Goal: Information Seeking & Learning: Find specific fact

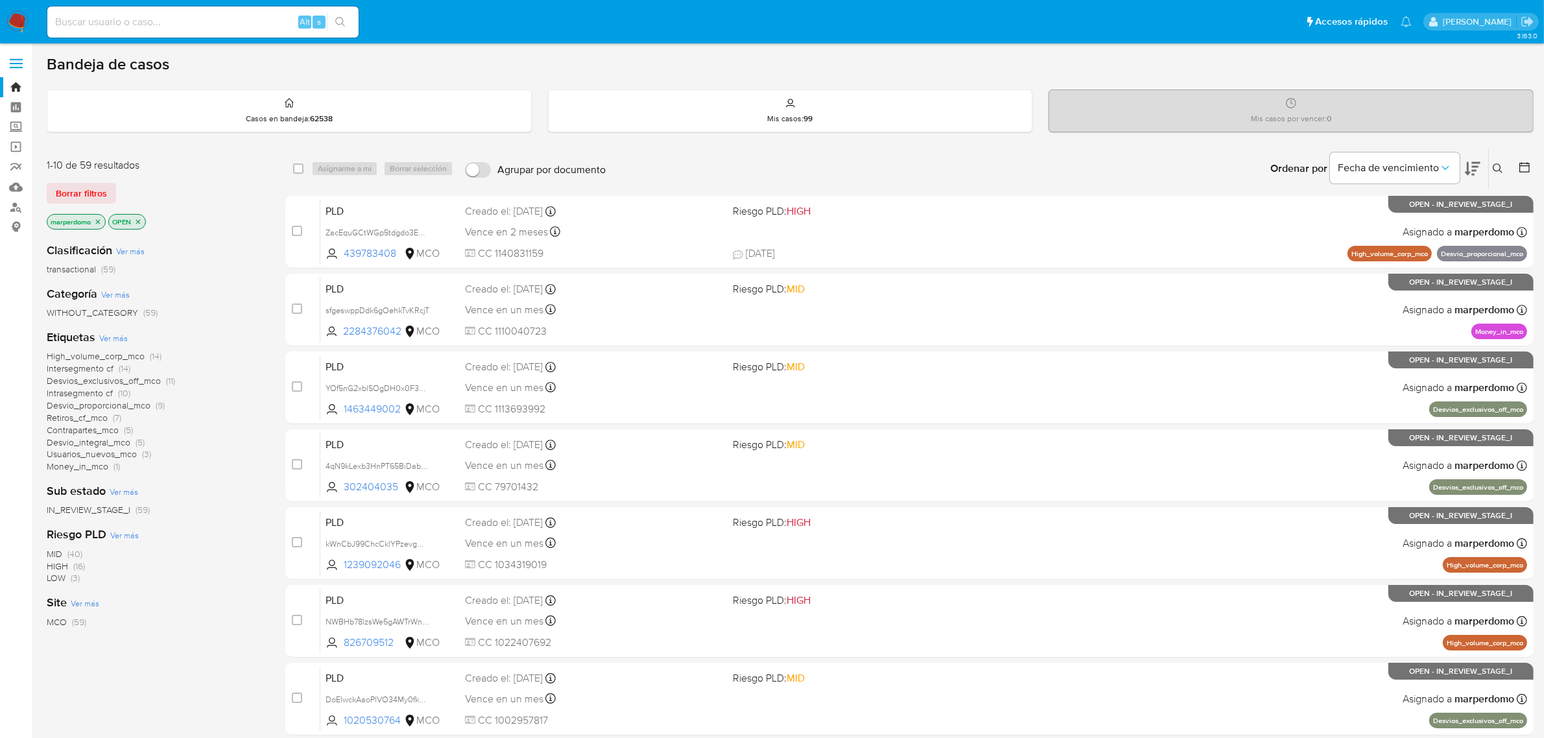
click at [180, 12] on div "Alt s" at bounding box center [202, 21] width 311 height 31
click at [166, 27] on input at bounding box center [202, 22] width 311 height 17
type input "v"
paste input "5hbSry6cwhd0TOfxYsU38Mkk"
type input "5hbSry6cwhd0TOfxYsU38Mkk"
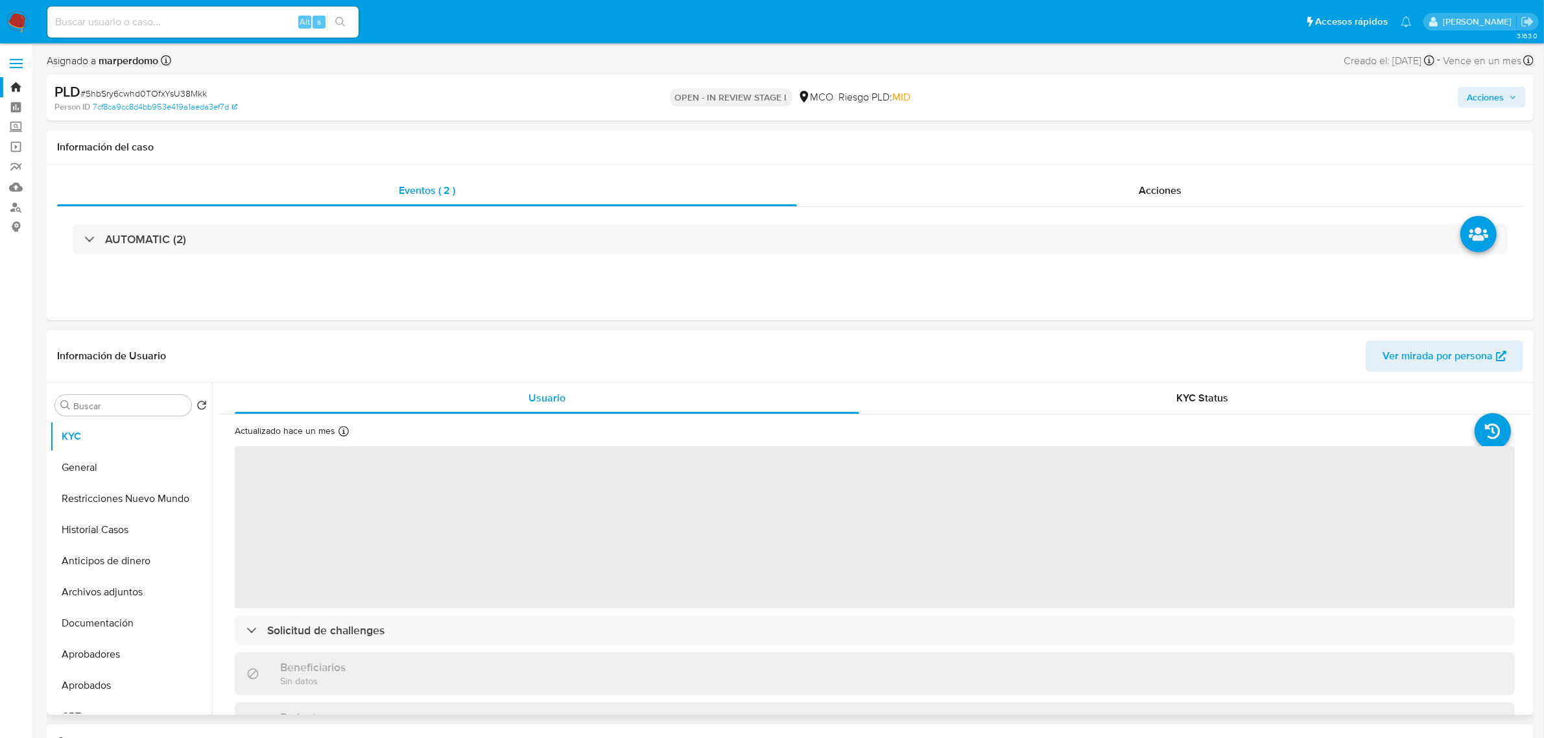
select select "10"
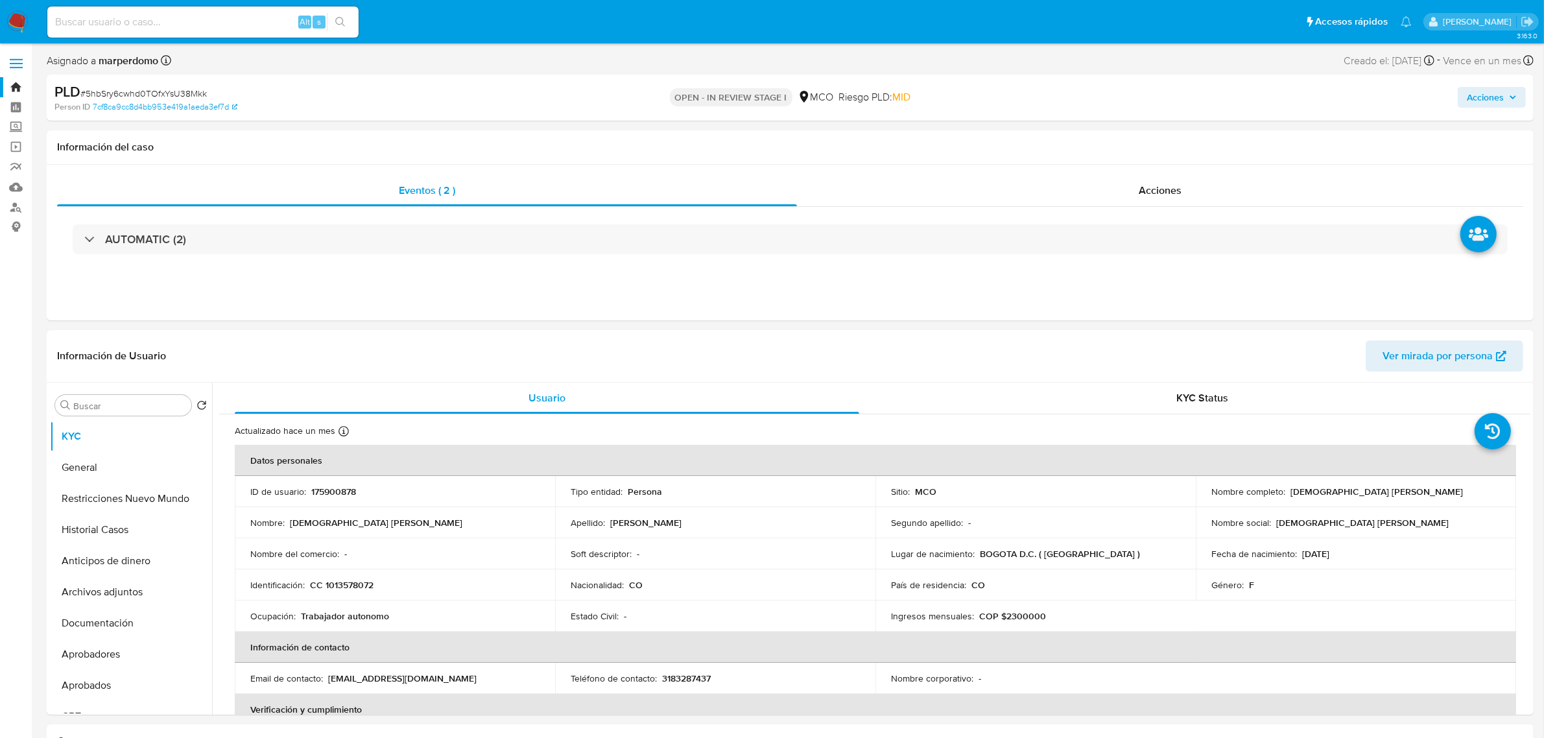
click at [21, 86] on link "Bandeja" at bounding box center [77, 87] width 154 height 20
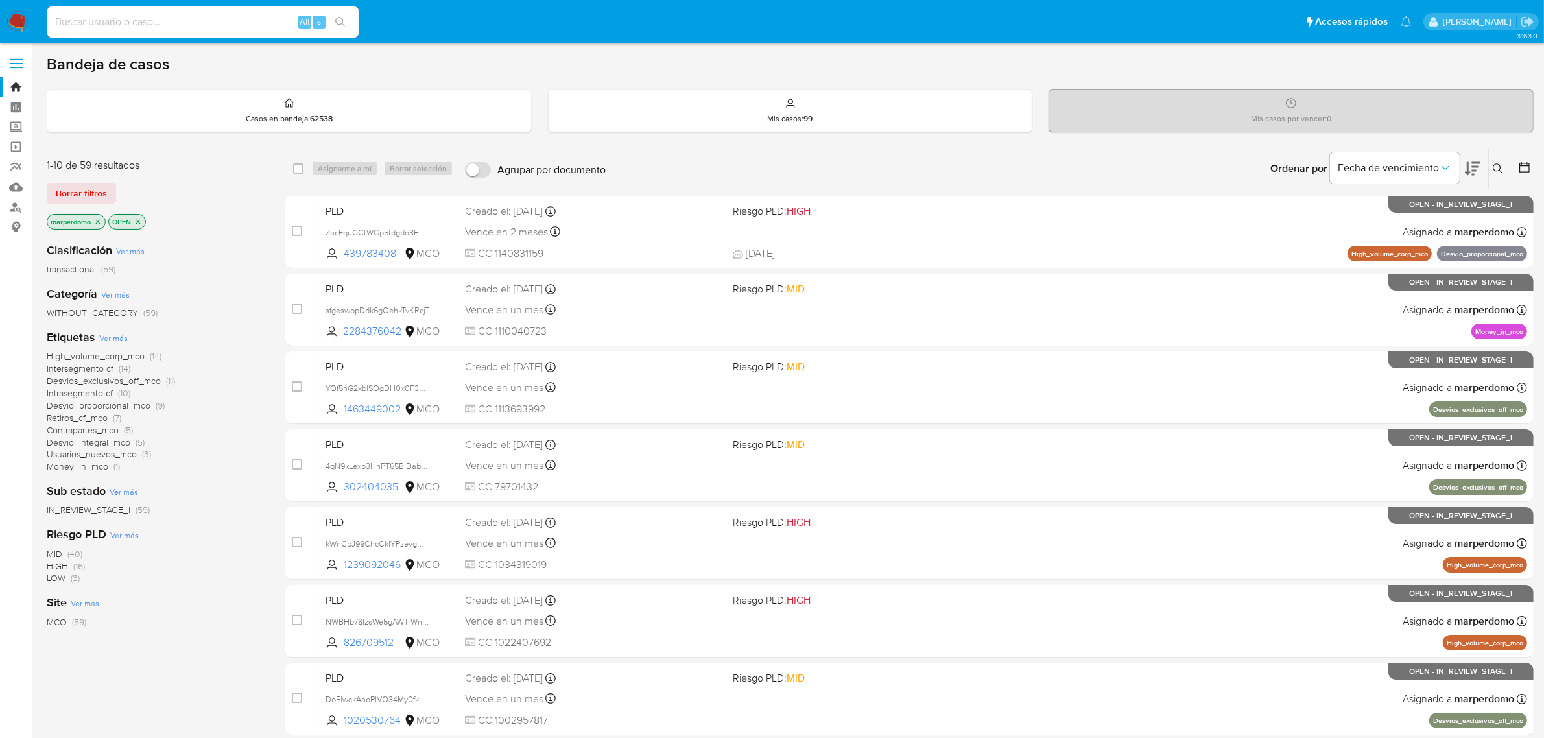
click at [78, 273] on span "transactional" at bounding box center [71, 269] width 49 height 13
click at [78, 306] on span "WITHOUT_CATEGORY" at bounding box center [92, 312] width 91 height 13
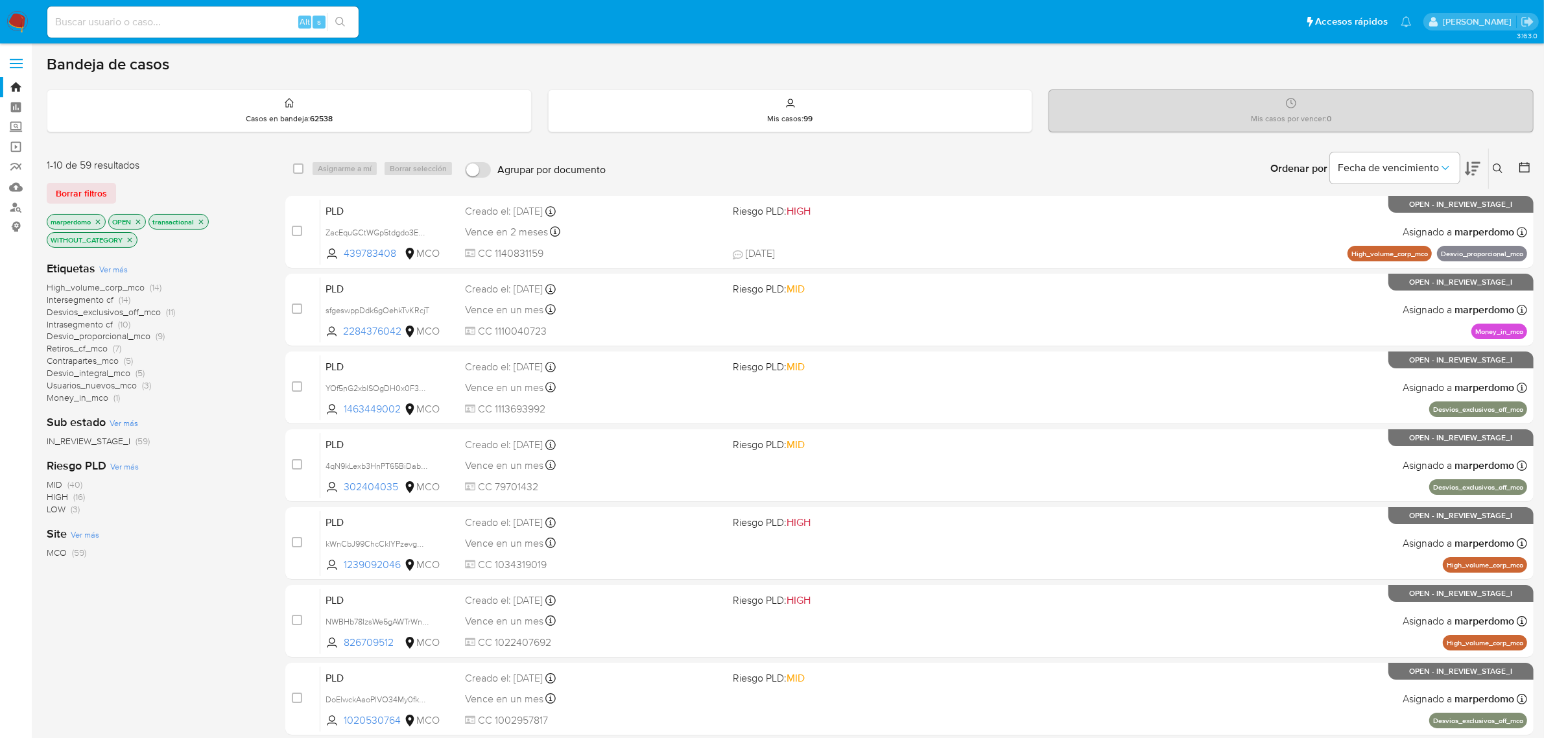
click at [76, 312] on span "Desvios_exclusivos_off_mco" at bounding box center [104, 311] width 114 height 13
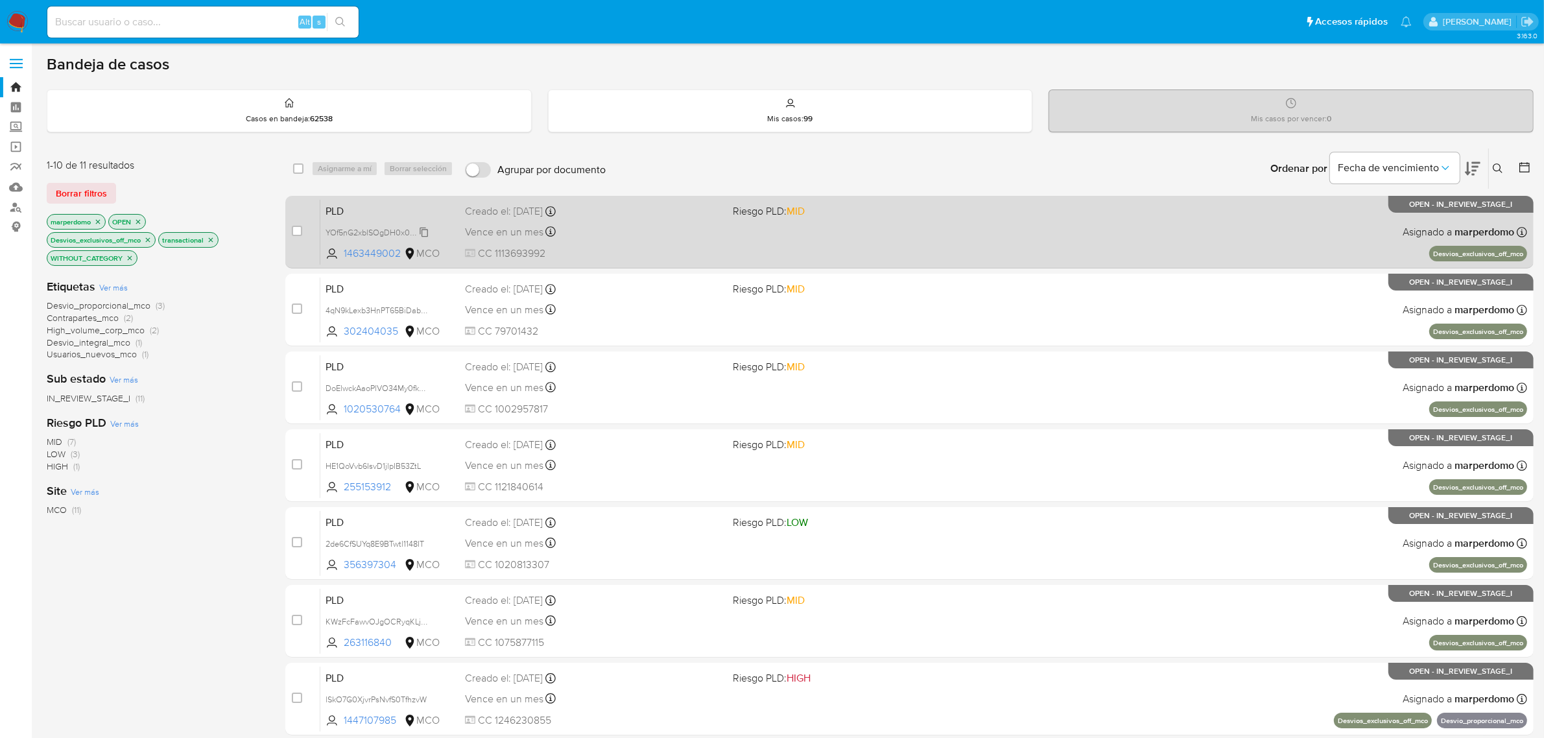
click at [423, 229] on span "YOf5nG2xblSOgDH0x0F3GNM2" at bounding box center [384, 231] width 116 height 14
click at [423, 225] on div "YOf5nG2xblSOgDH0x0F3GNM2" at bounding box center [378, 232] width 104 height 14
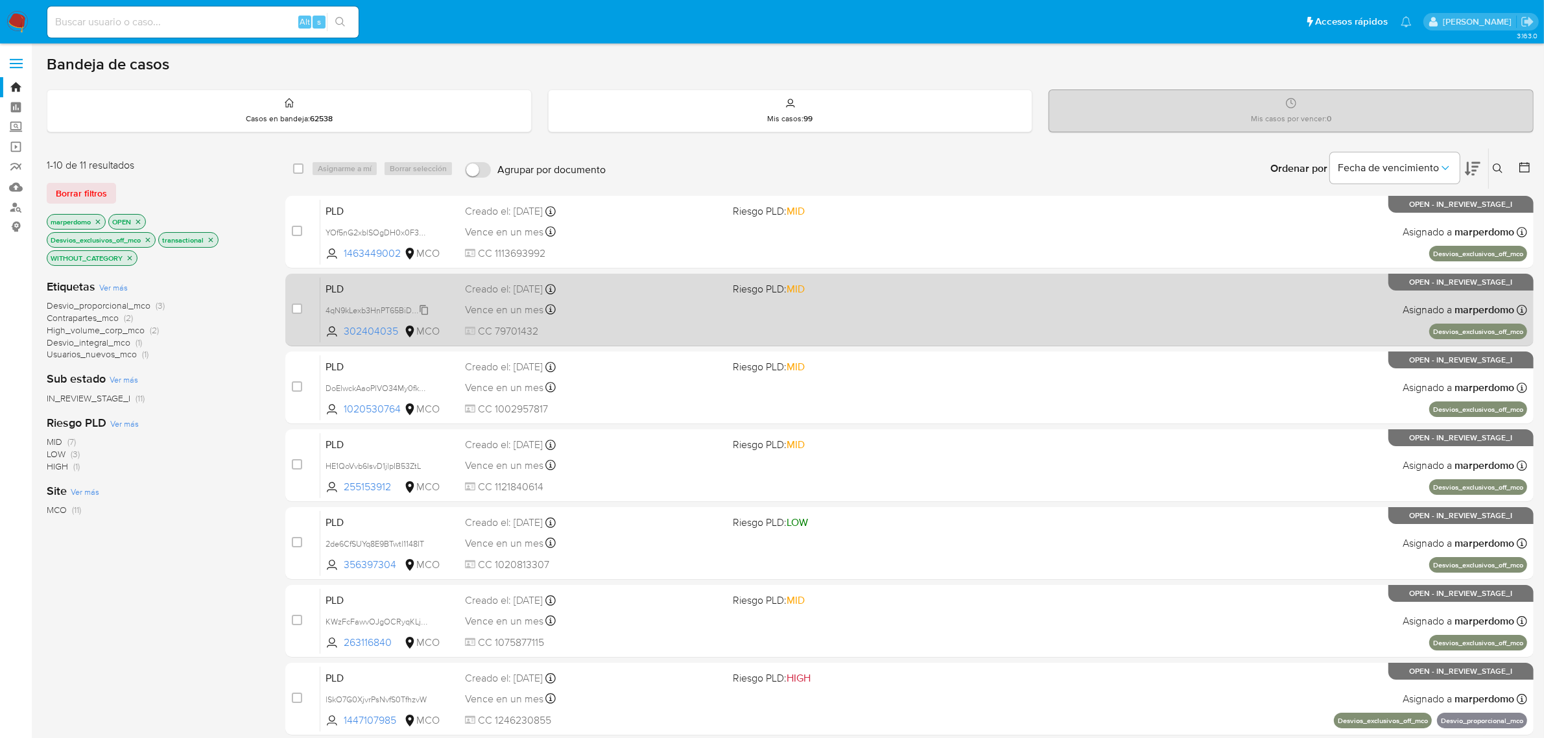
click at [424, 310] on span "4qN9kLexb3HnPT65BiDabGIL" at bounding box center [379, 309] width 107 height 14
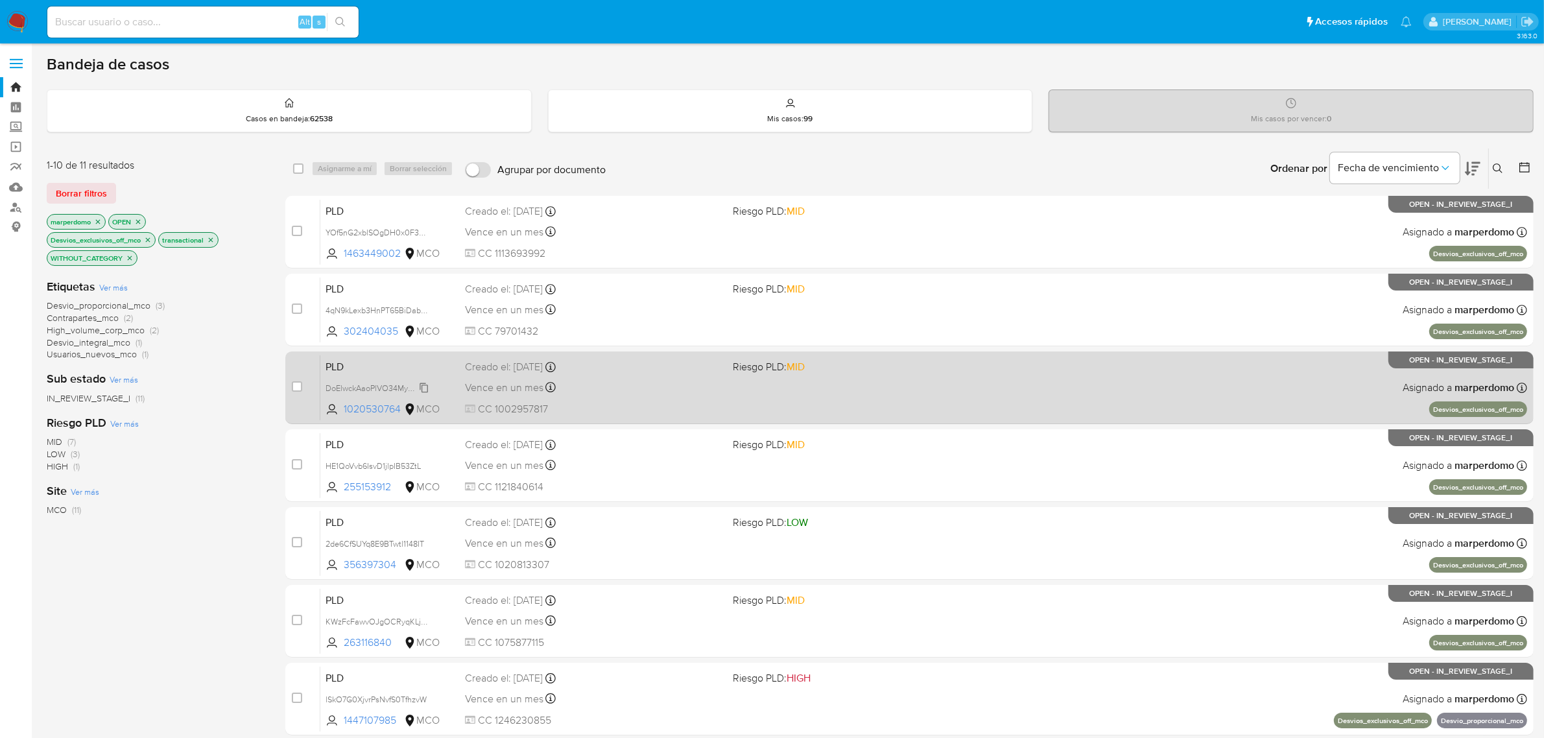
click at [424, 386] on span "DoElwckAaoPlVO34My0fkzQz" at bounding box center [380, 387] width 108 height 14
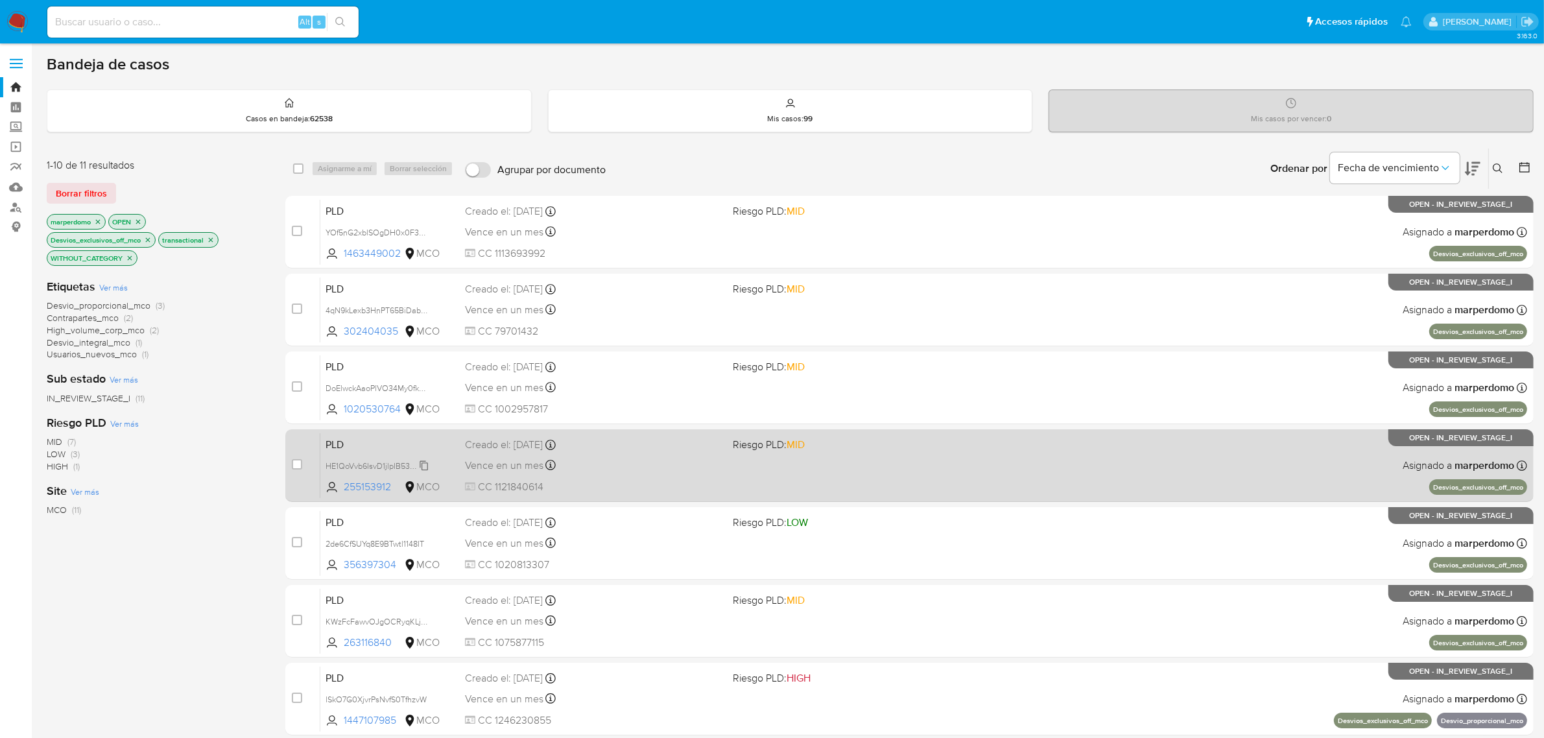
click at [426, 462] on icon at bounding box center [424, 466] width 10 height 10
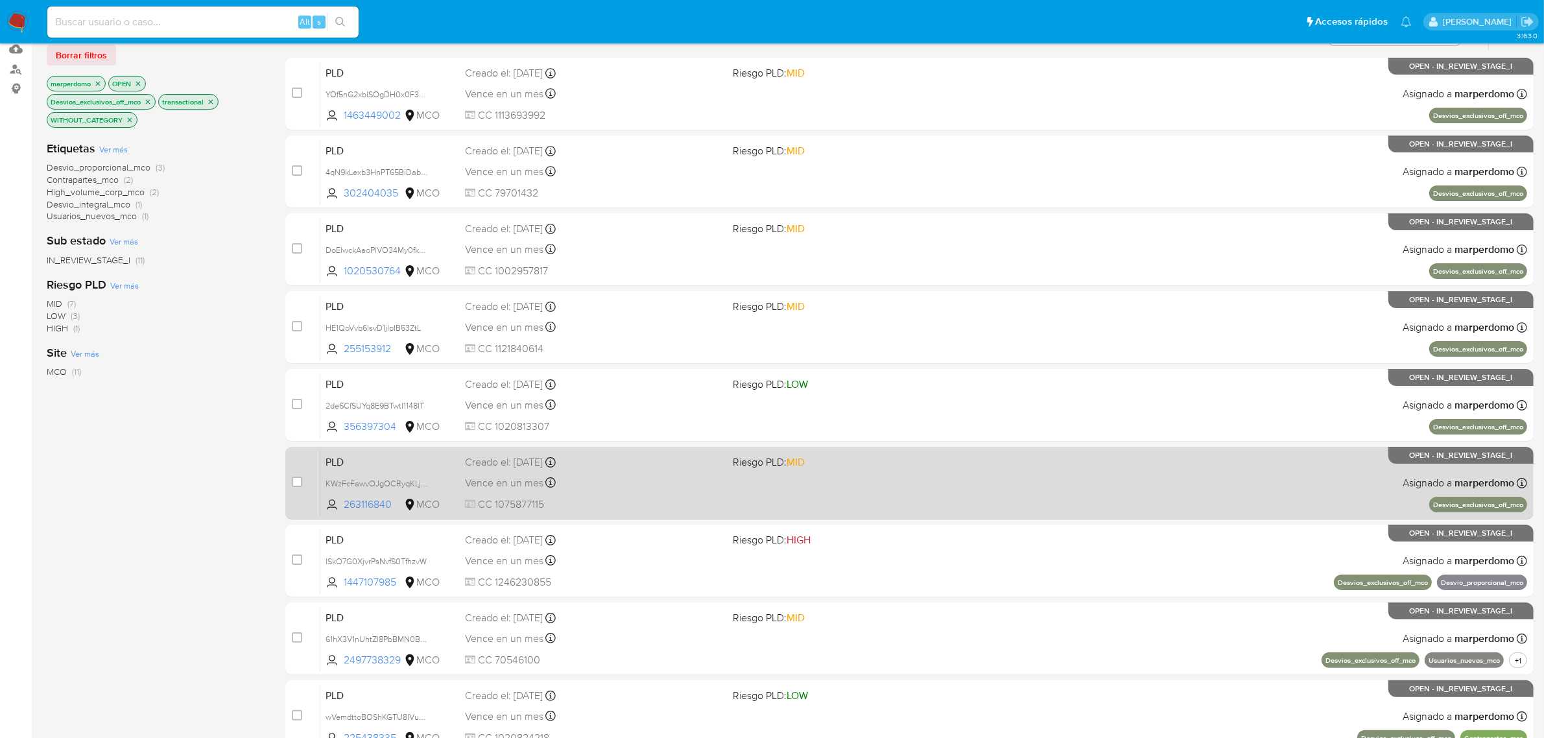
scroll to position [138, 0]
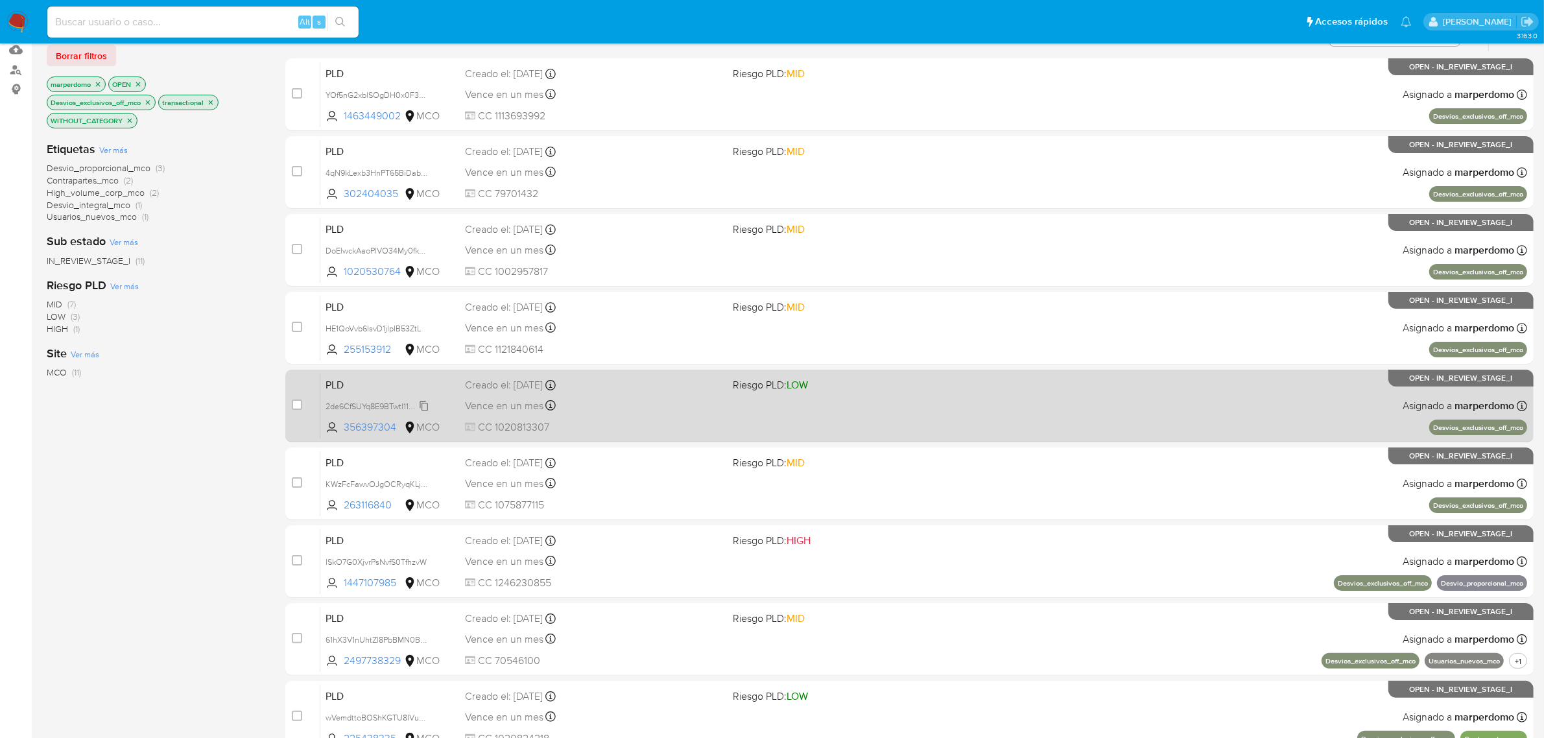
click at [424, 406] on span "2de6CfSUYq8E9BTwtl1148IT" at bounding box center [375, 405] width 99 height 14
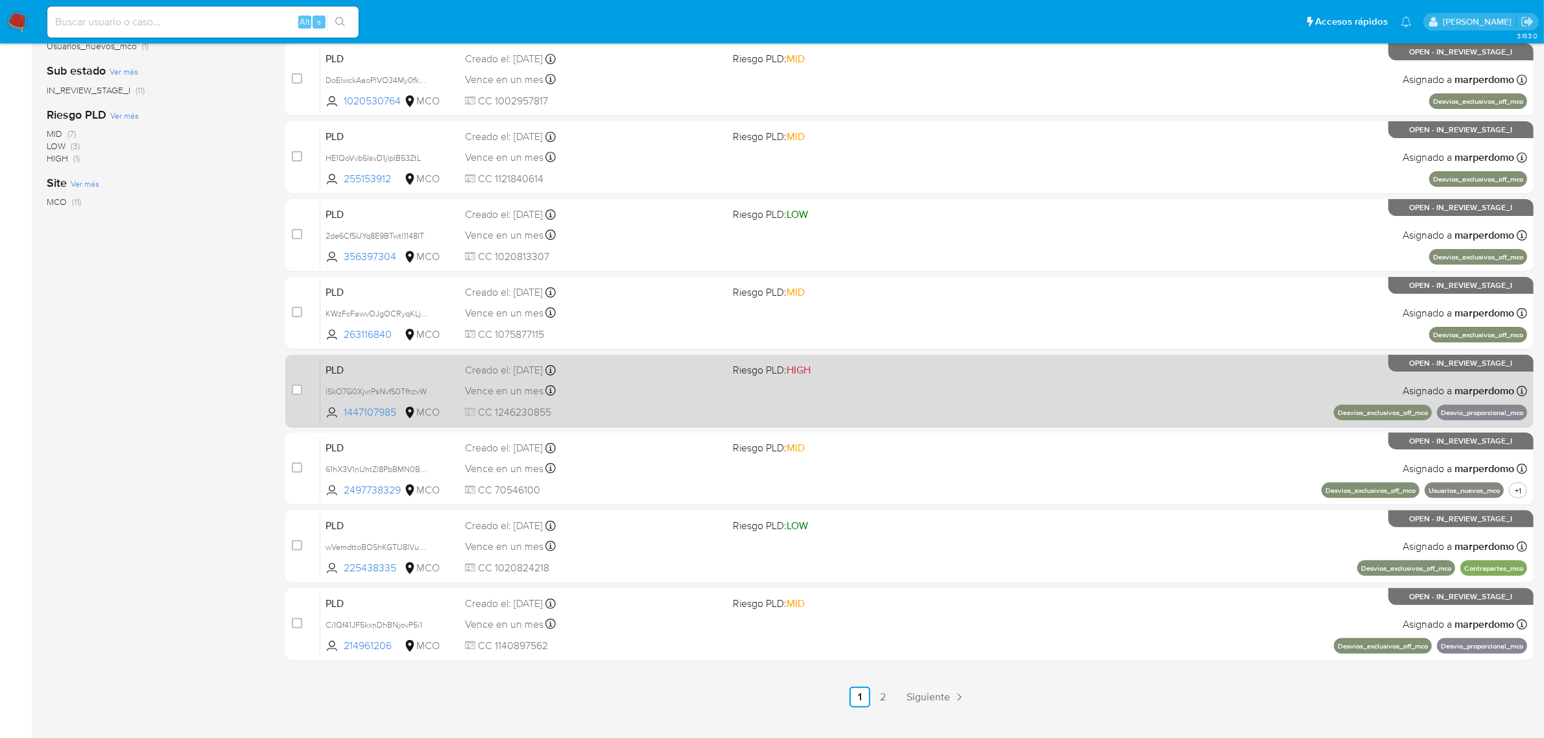
scroll to position [309, 0]
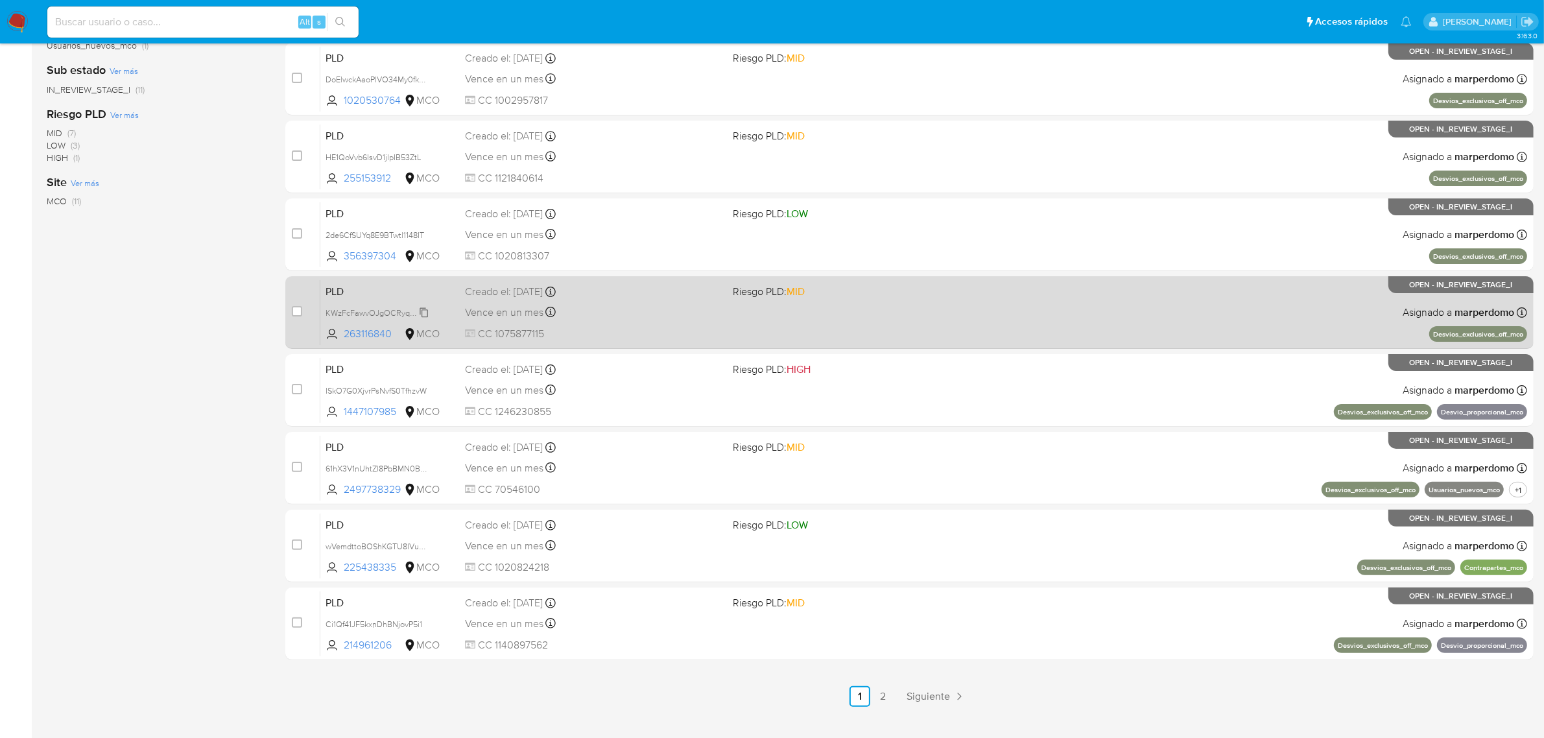
click at [425, 311] on span "KWzFcFawvOJgOCRyqKLjl66M" at bounding box center [382, 312] width 113 height 14
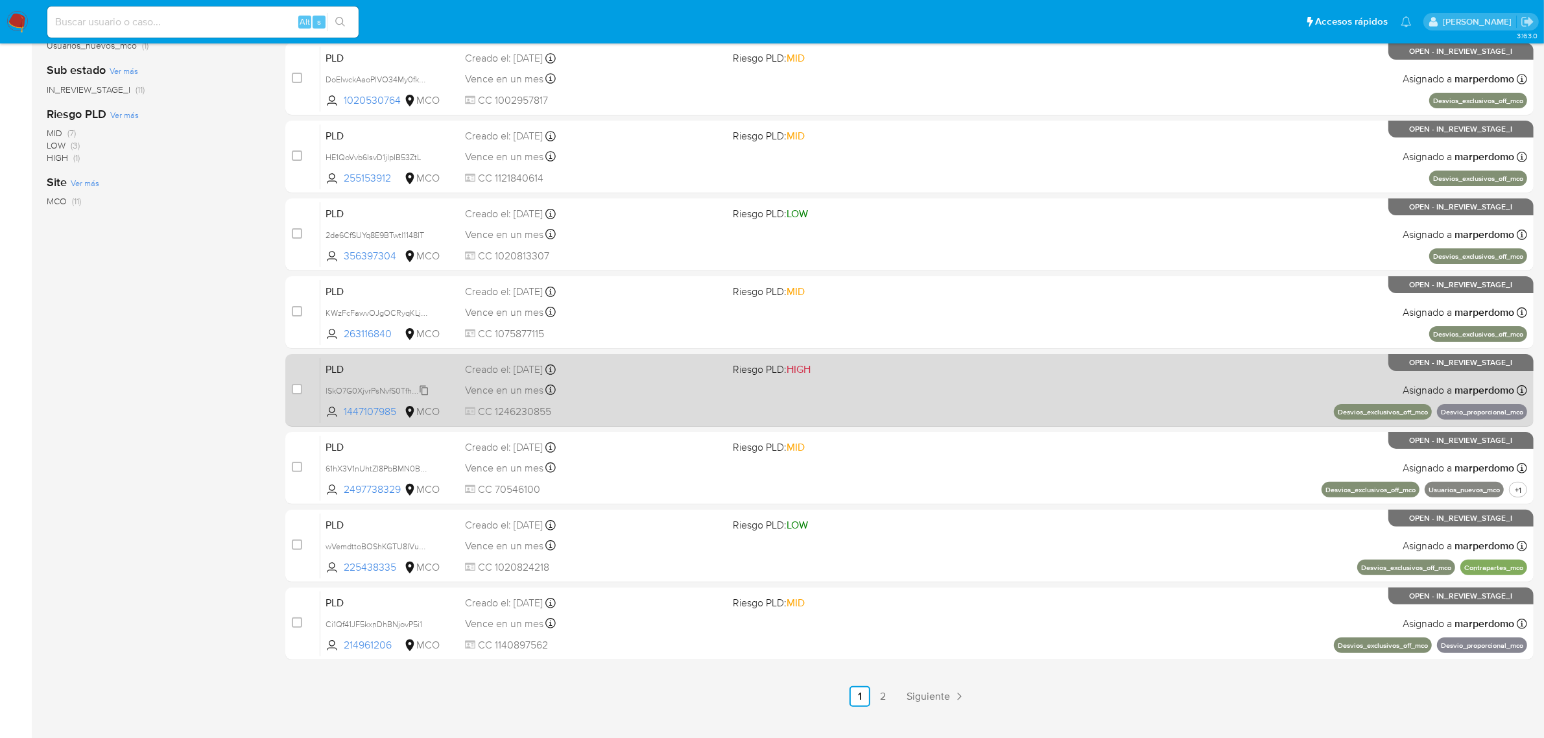
click at [425, 388] on span "lSkO7G0XjvrPsNvfS0TfhzvW" at bounding box center [376, 390] width 101 height 14
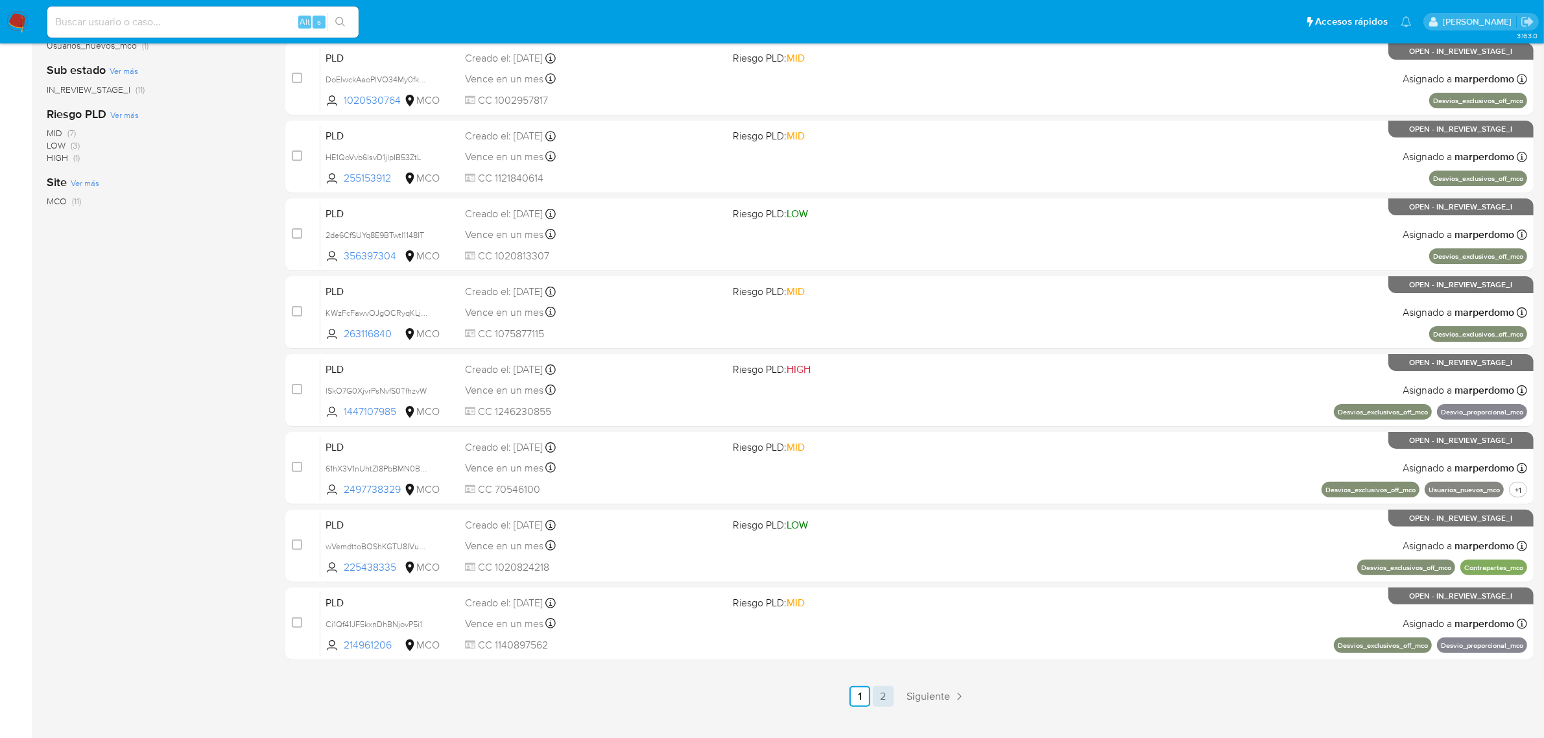
click at [884, 695] on link "2" at bounding box center [883, 696] width 21 height 21
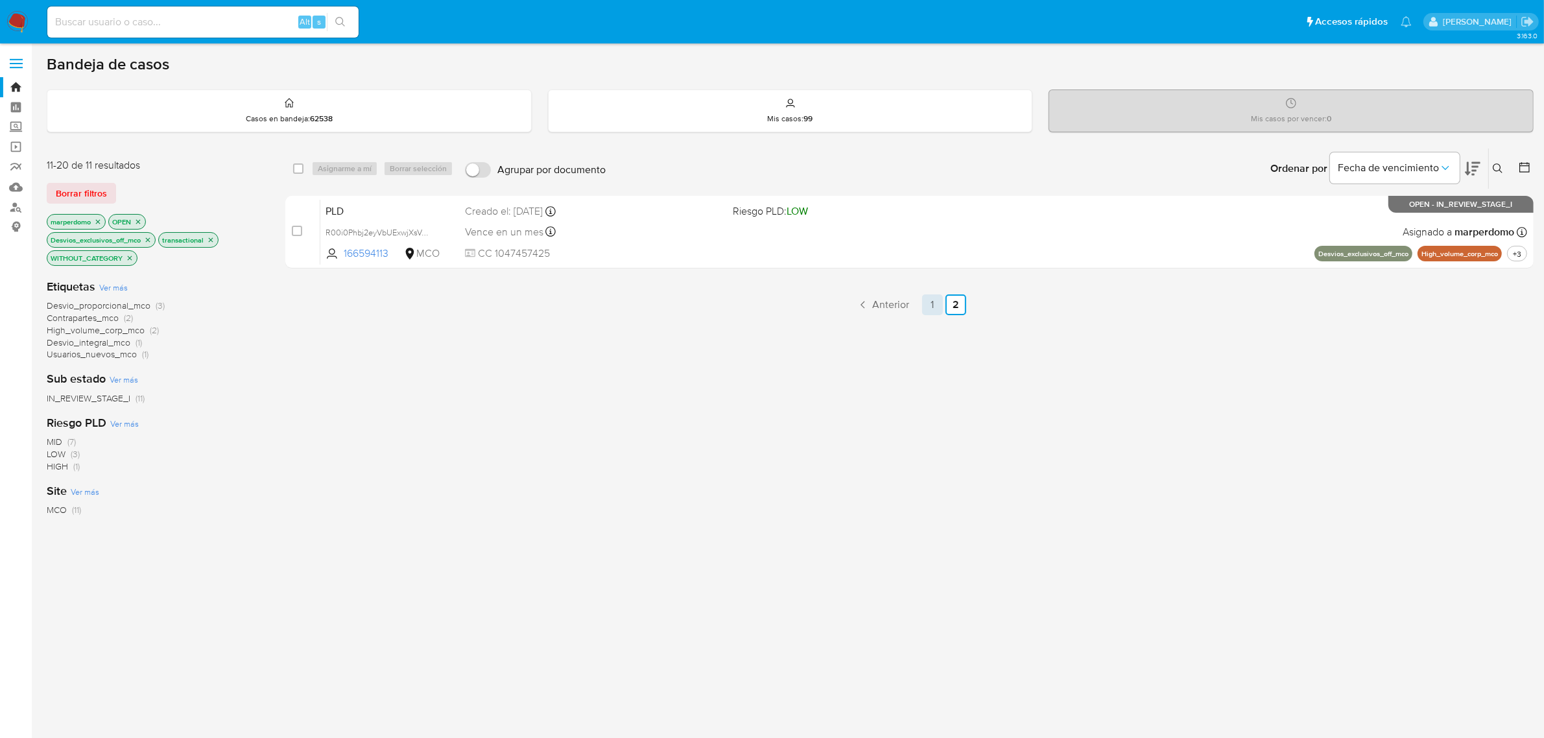
click at [931, 299] on link "1" at bounding box center [932, 304] width 21 height 21
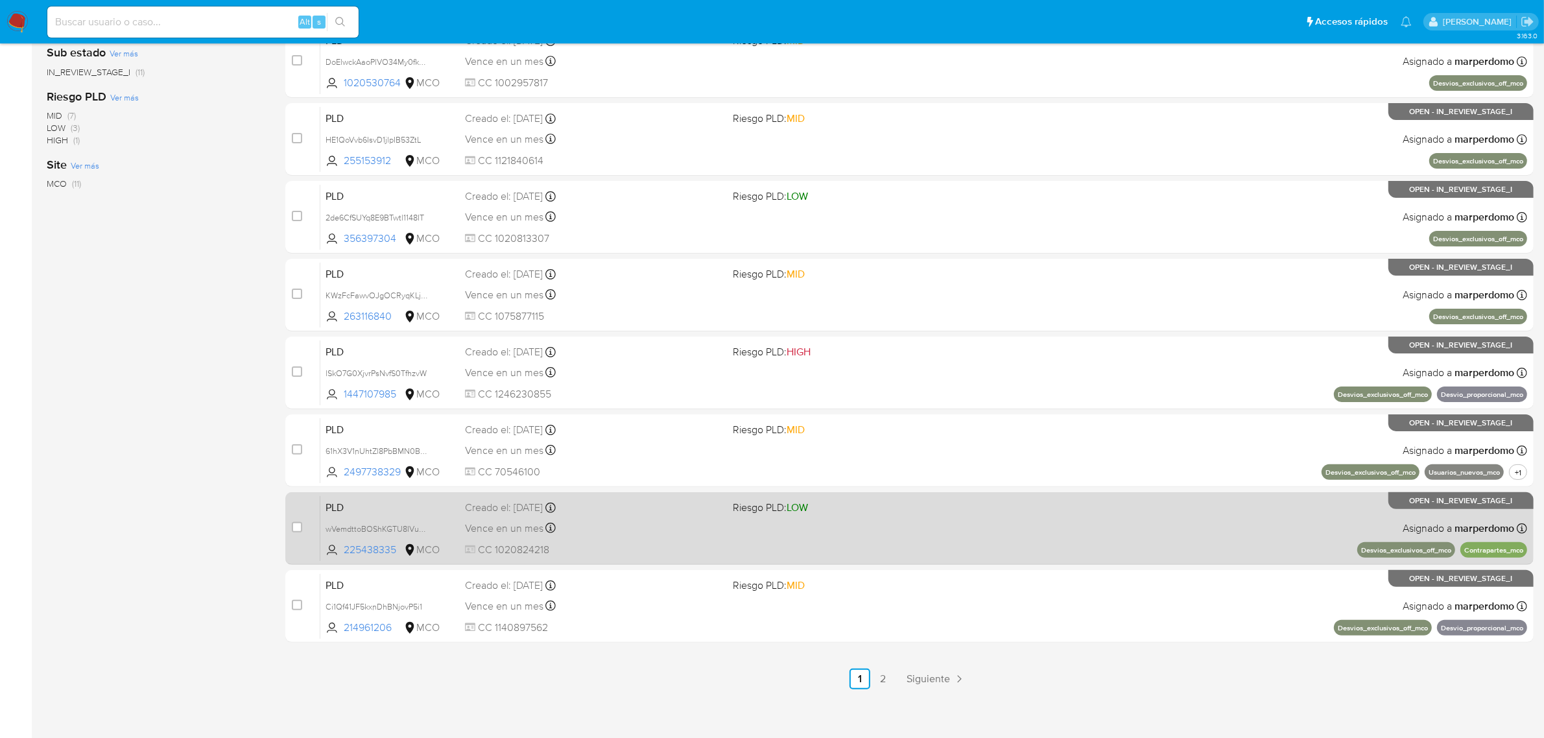
scroll to position [331, 0]
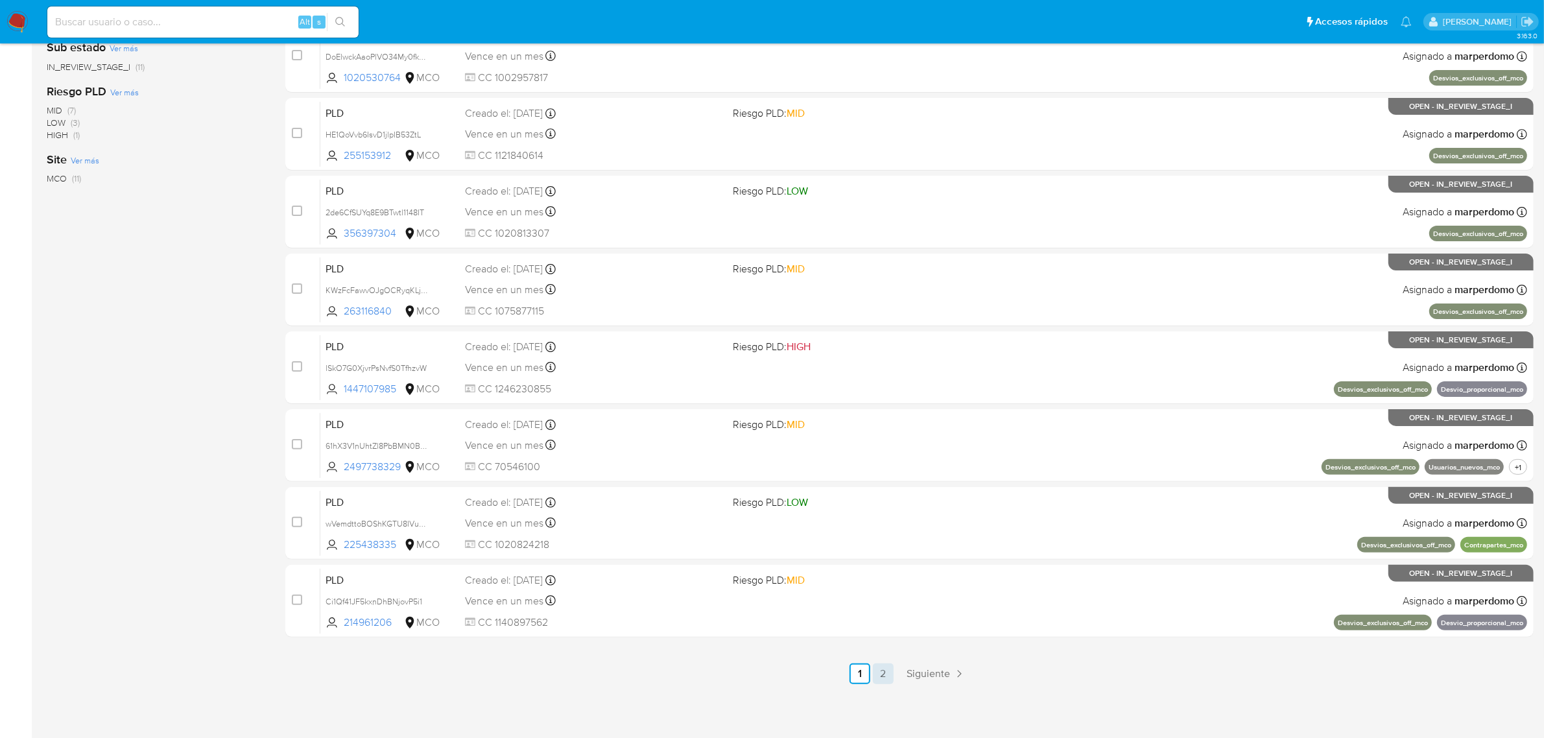
click at [883, 672] on link "2" at bounding box center [883, 674] width 21 height 21
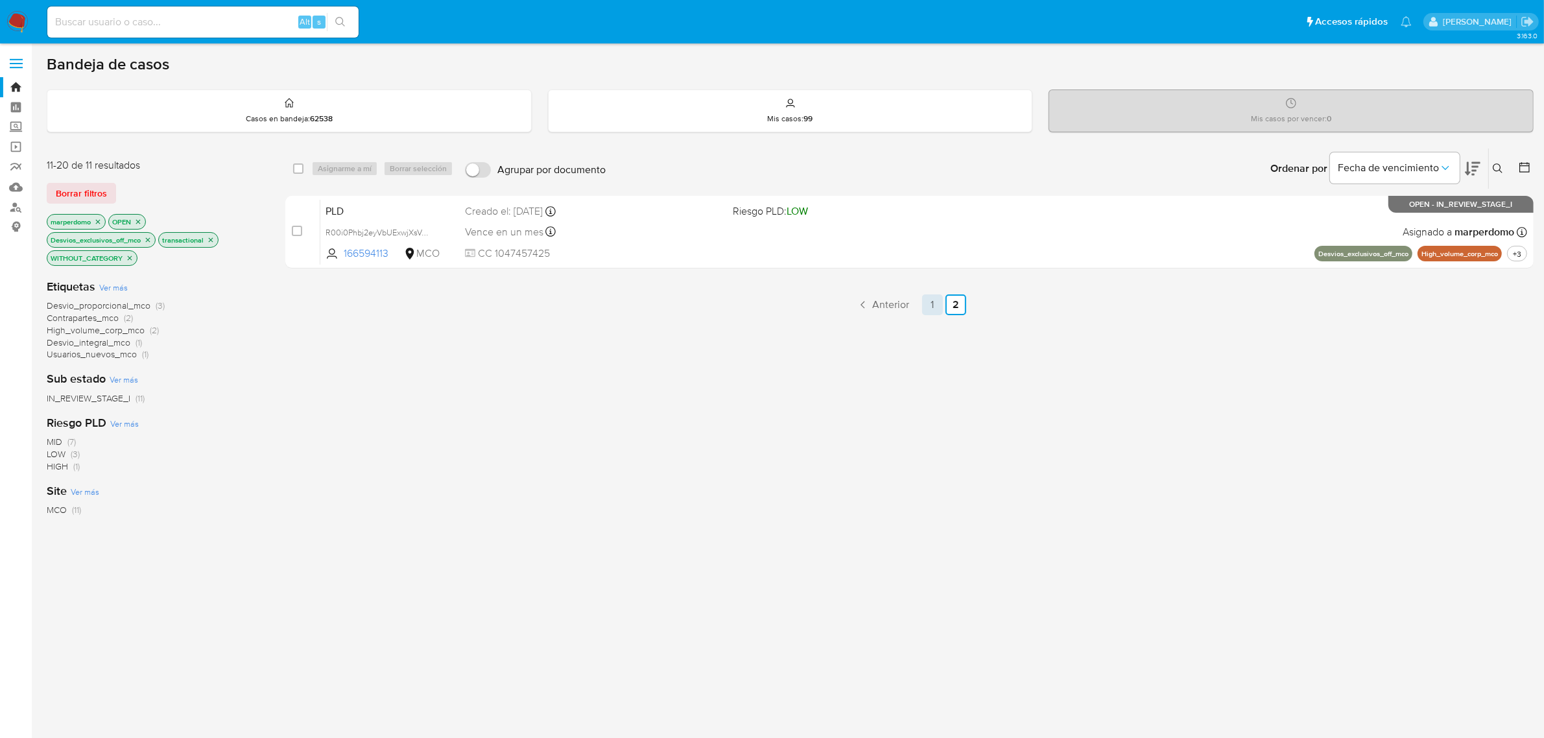
click at [929, 297] on link "1" at bounding box center [932, 304] width 21 height 21
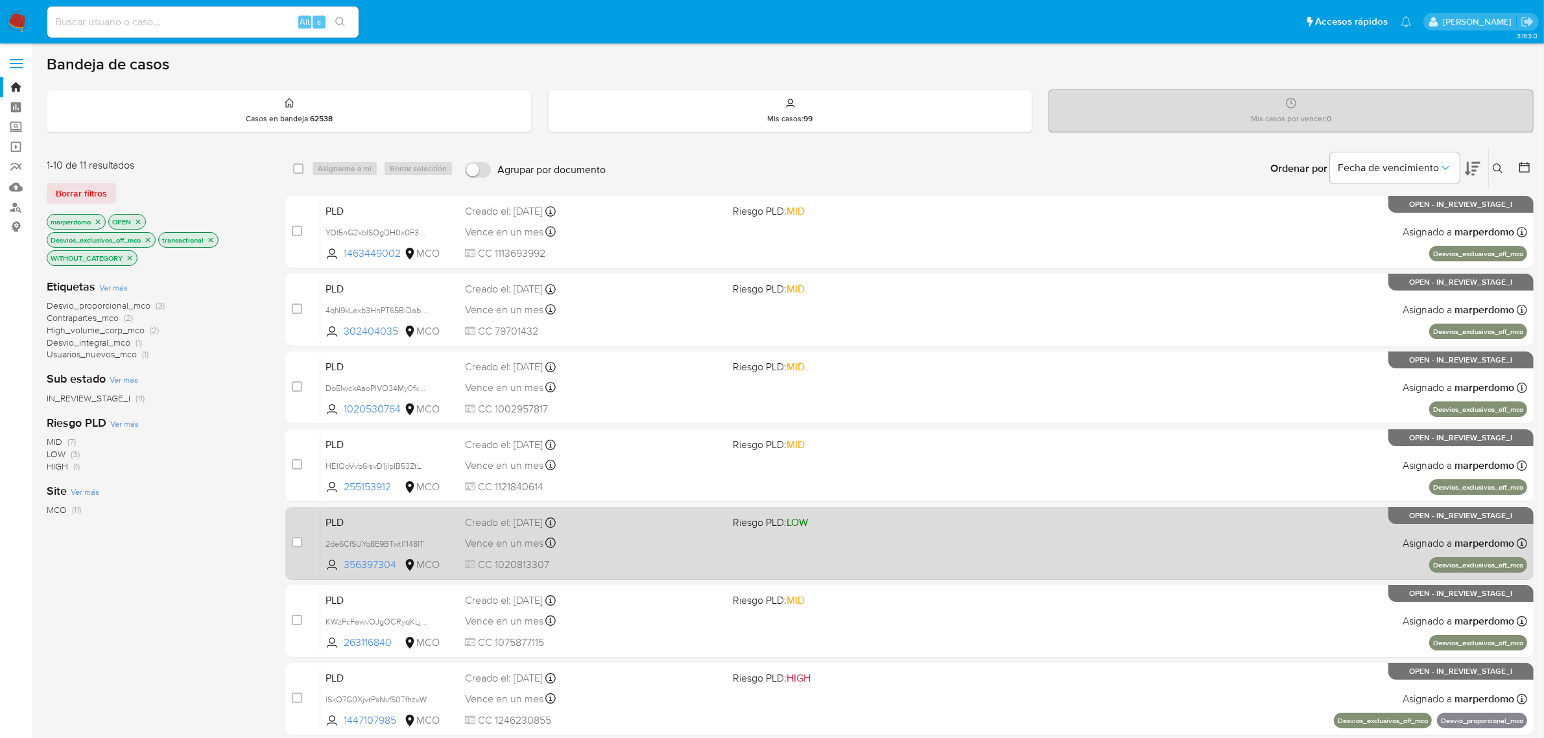
scroll to position [331, 0]
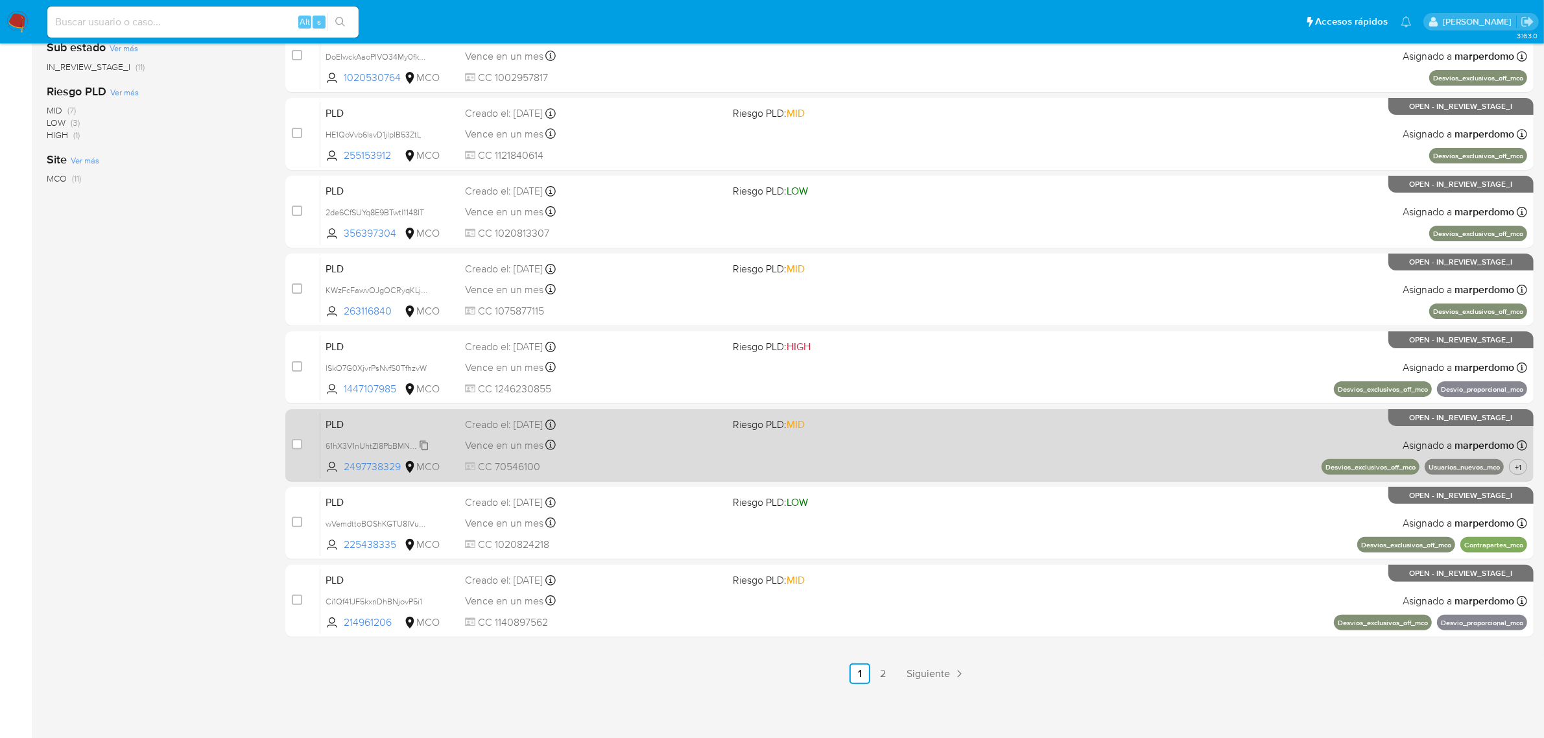
click at [424, 442] on span "61hX3V1nUhtZl8PbBMN0BZwr" at bounding box center [380, 445] width 108 height 14
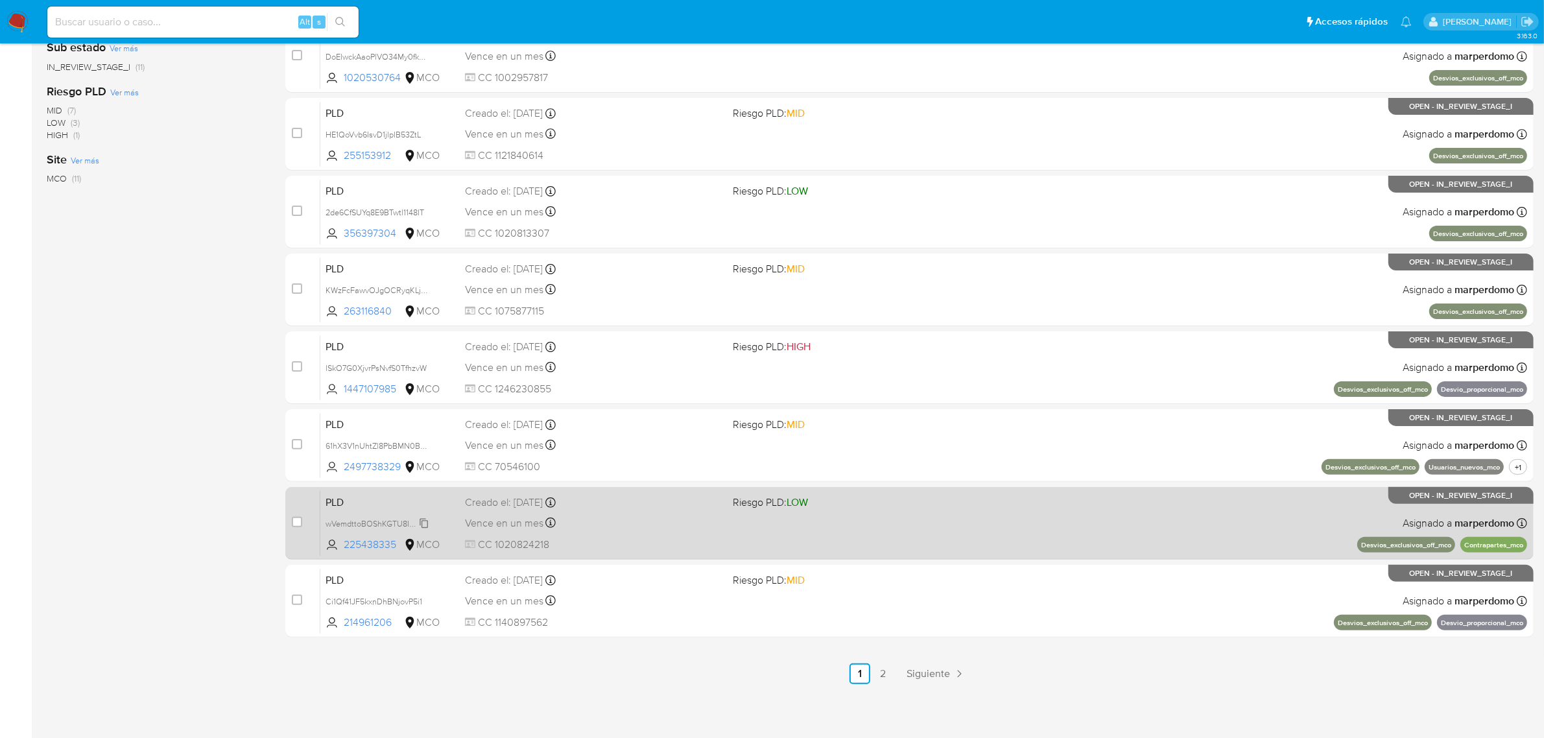
click at [425, 520] on span "wVemdttoBOShKGTU8IVuqK3i" at bounding box center [381, 523] width 110 height 14
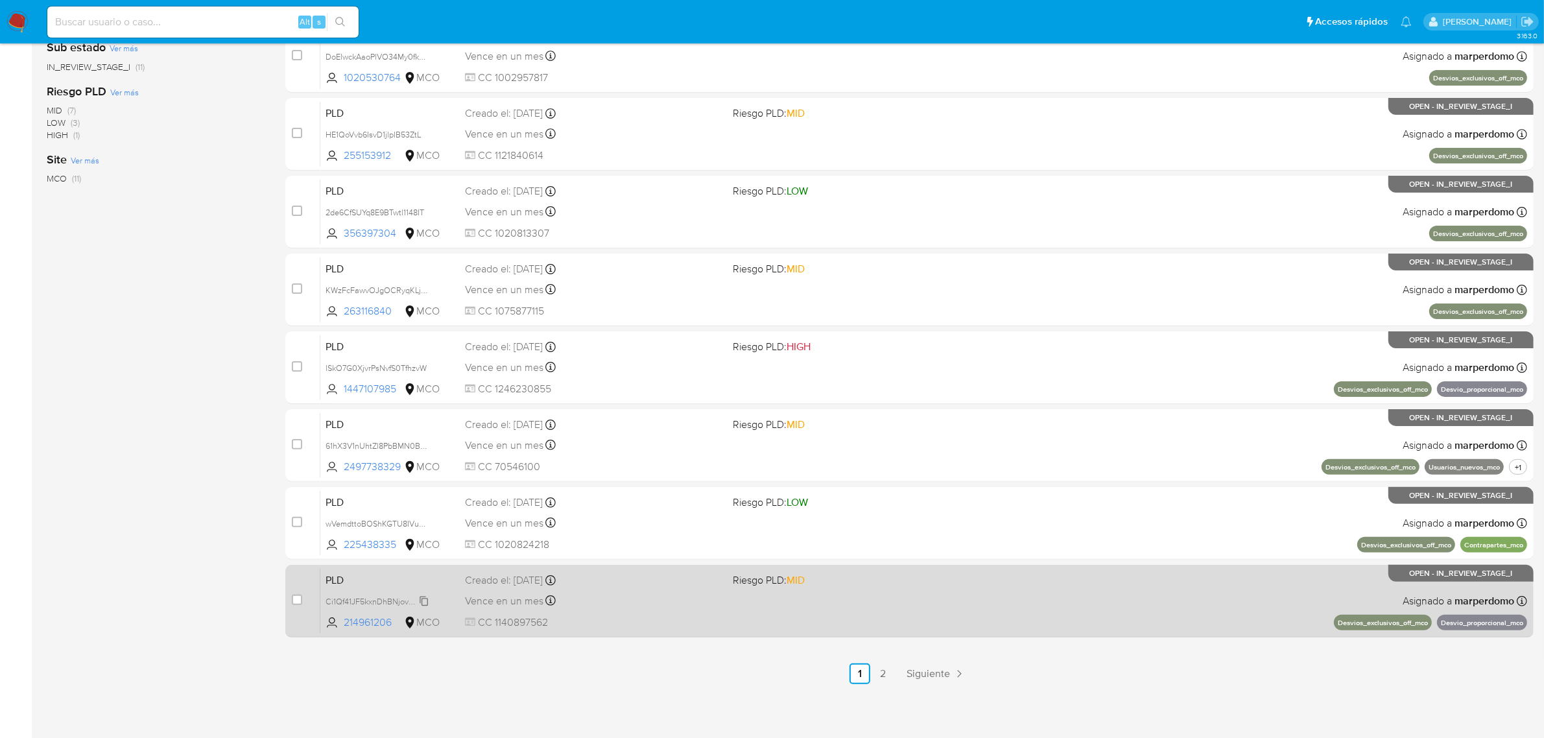
click at [422, 595] on span "Ci1Qf41JF5kxnDhBNjovP5i1" at bounding box center [374, 600] width 97 height 14
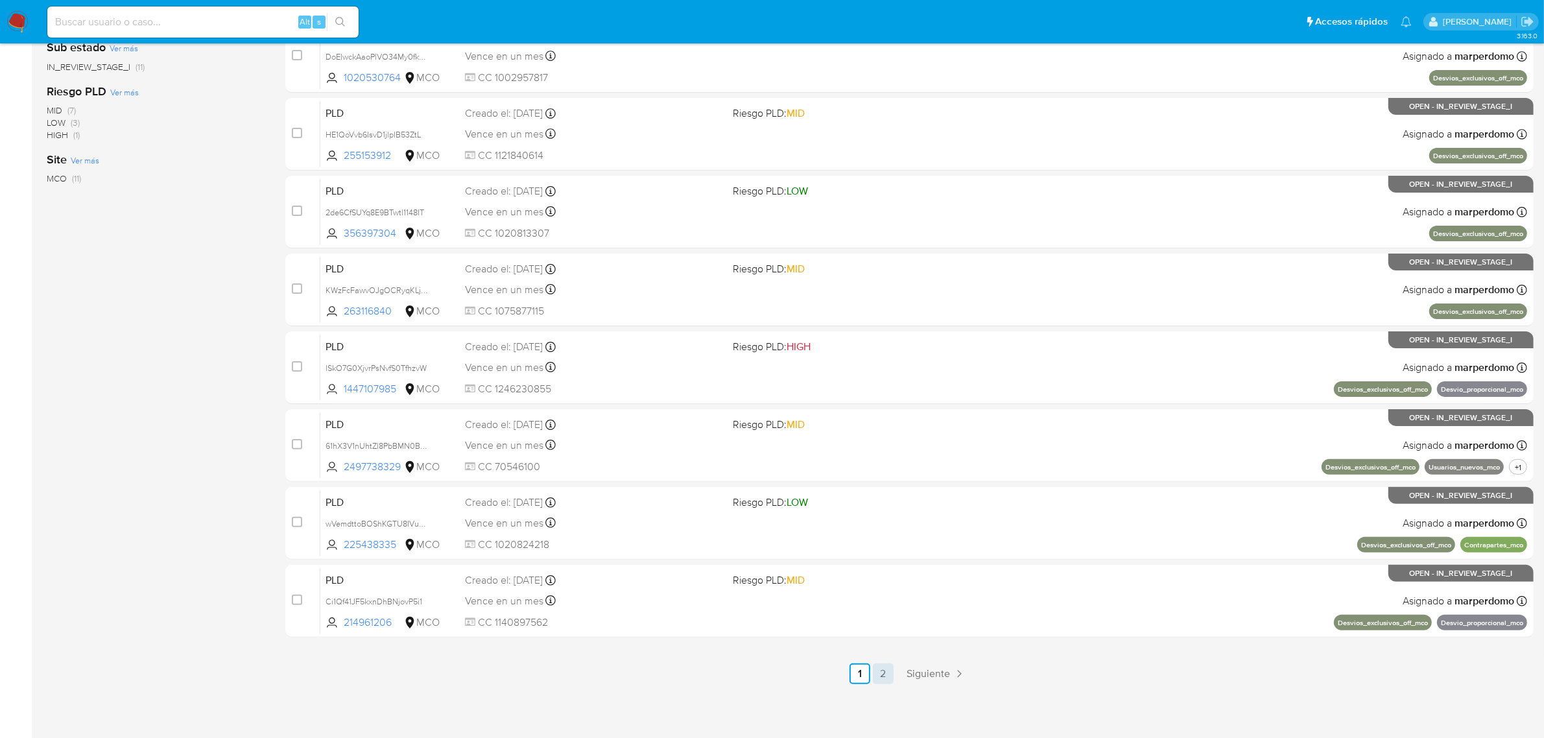
click at [878, 666] on link "2" at bounding box center [883, 674] width 21 height 21
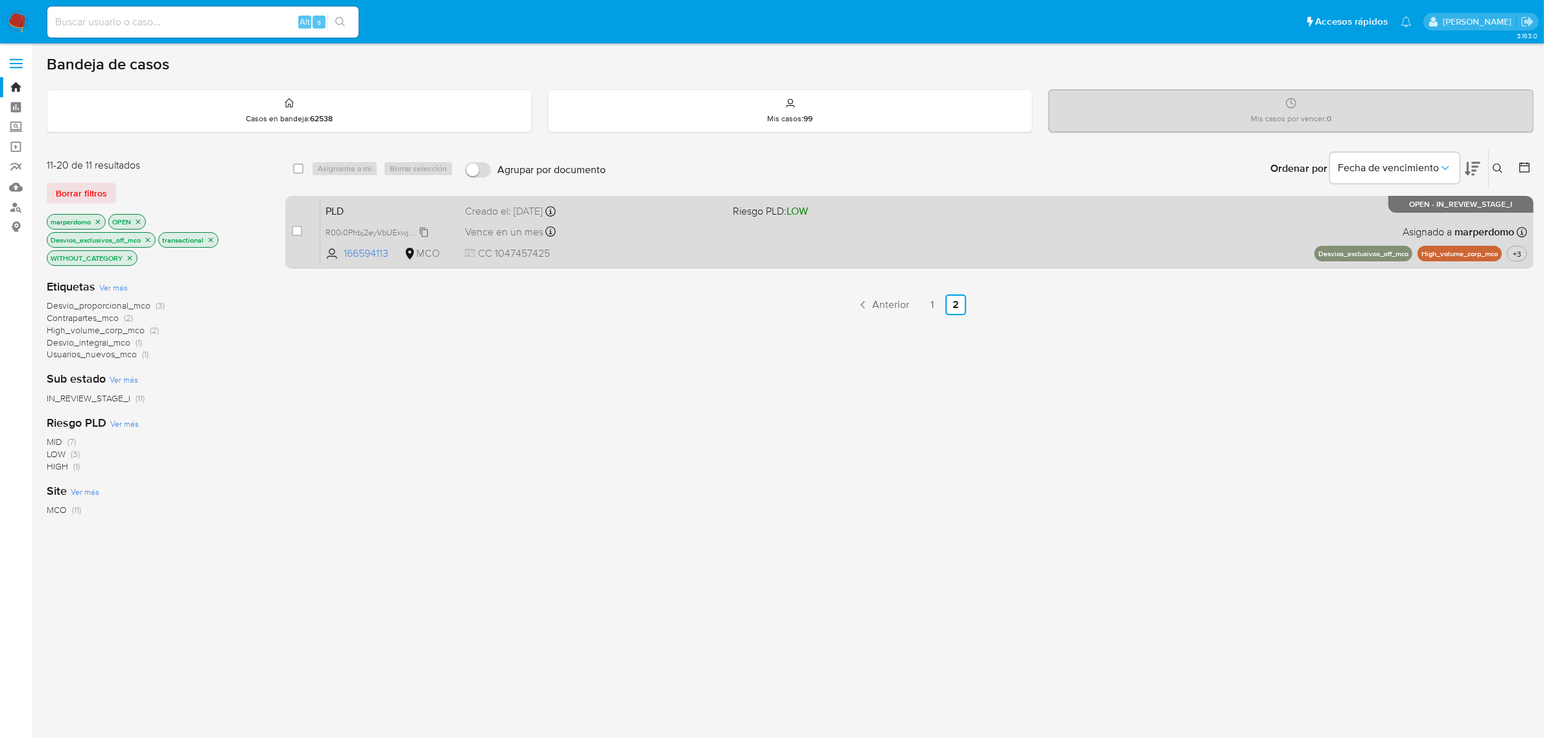
click at [422, 231] on span "R00i0Phbj2eyVbUExwjXsVg3" at bounding box center [378, 231] width 105 height 14
click at [424, 228] on span "R00i0Phbj2eyVbUExwjXsVg3" at bounding box center [378, 231] width 105 height 14
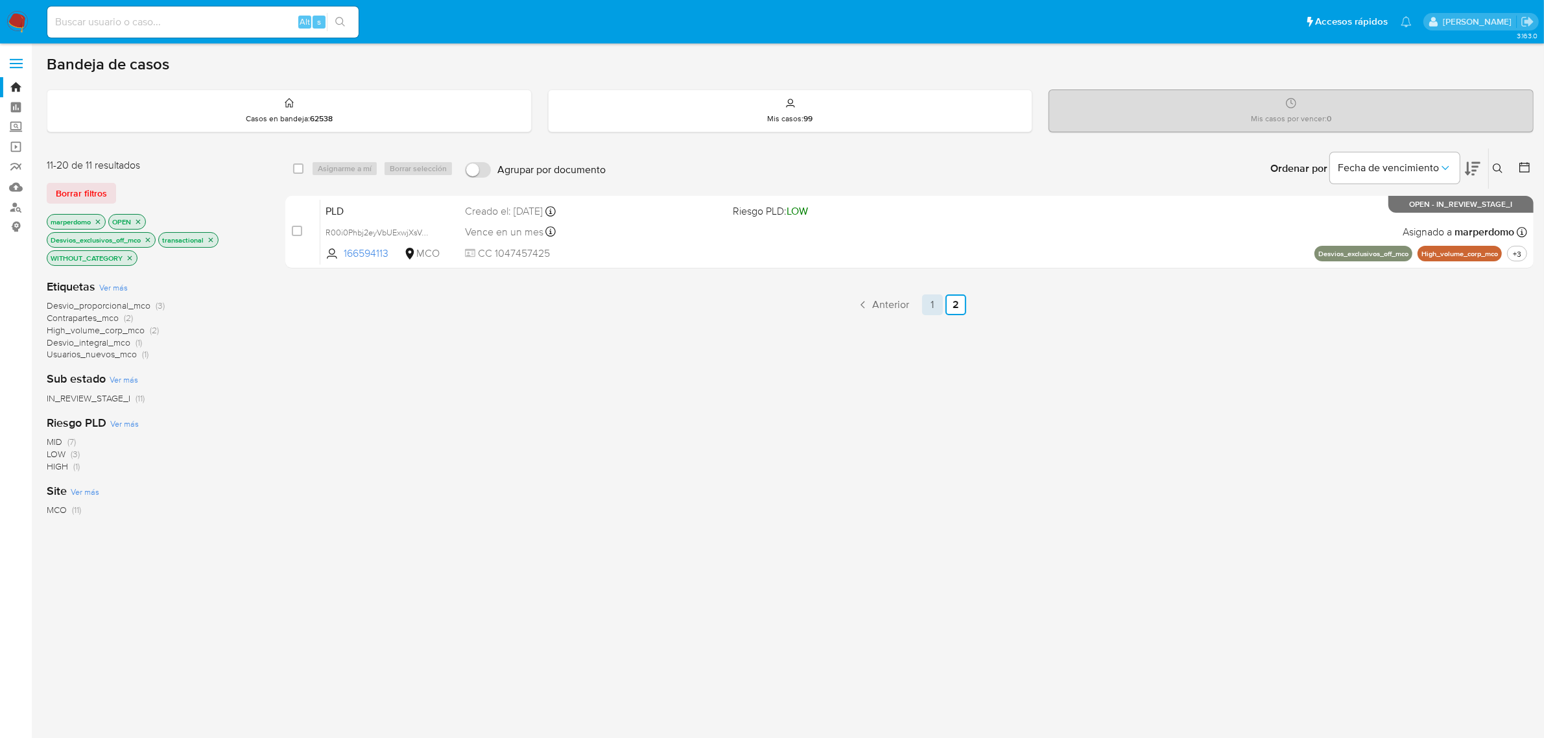
click at [928, 300] on link "1" at bounding box center [932, 304] width 21 height 21
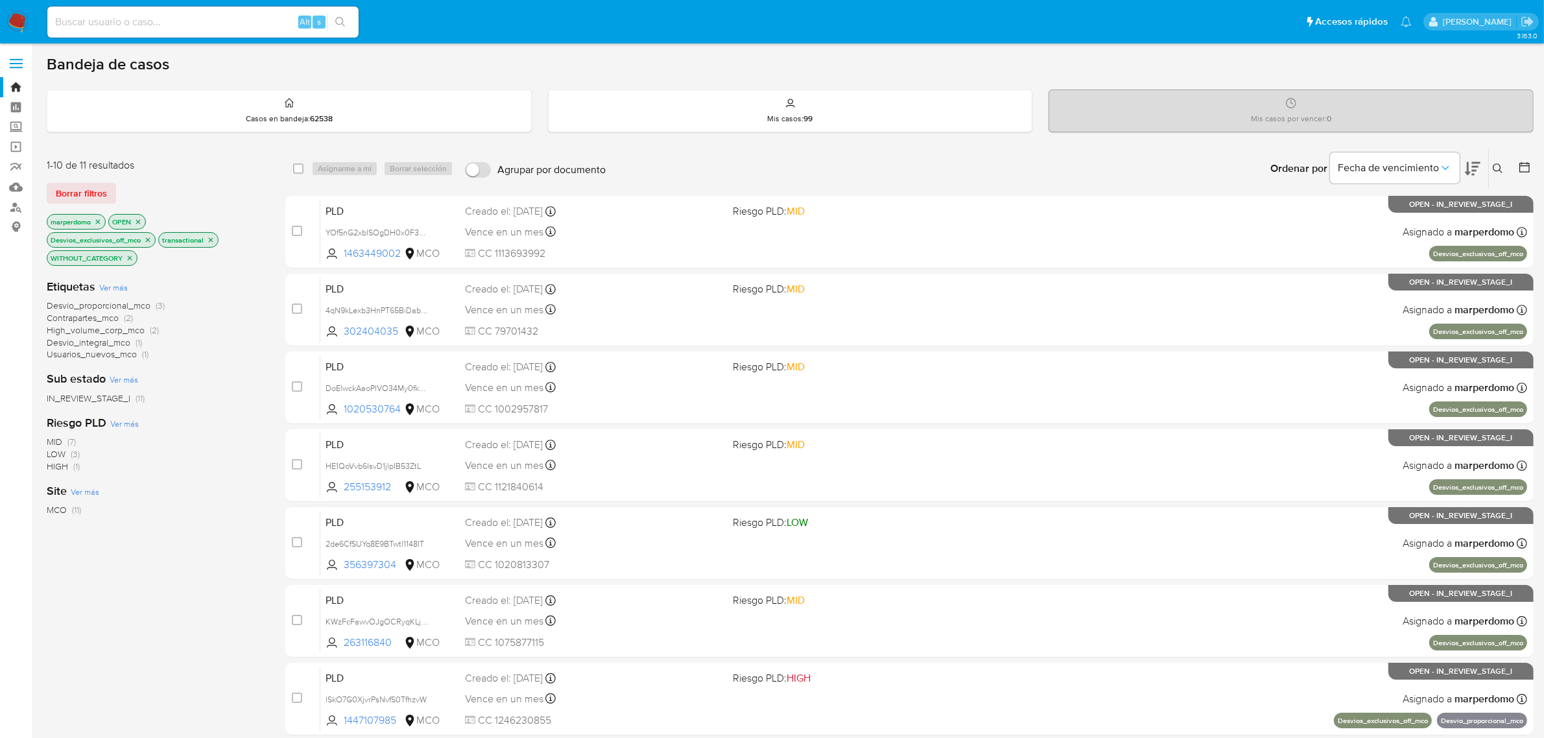
scroll to position [331, 0]
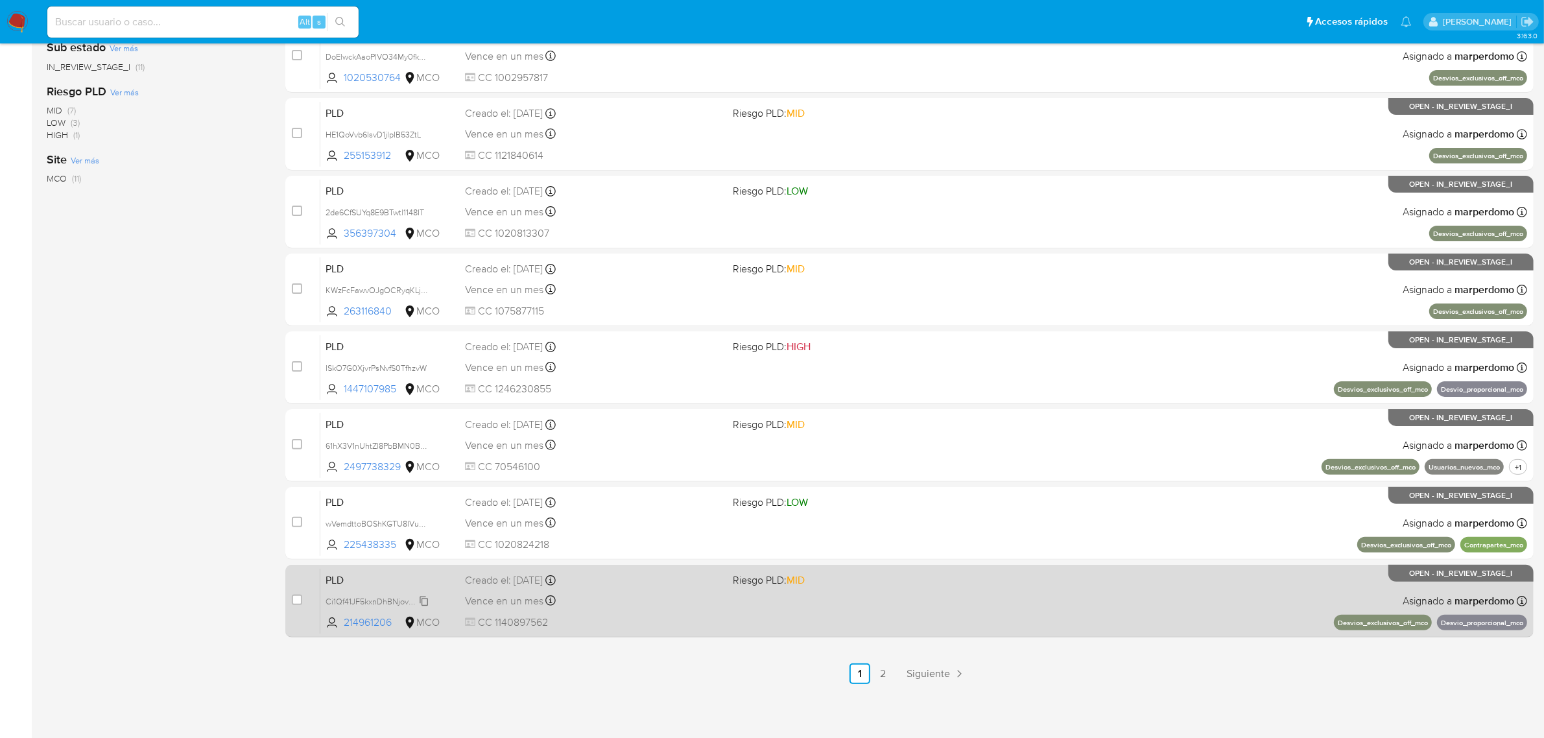
click at [422, 605] on span "Ci1Qf41JF5kxnDhBNjovP5i1" at bounding box center [374, 600] width 97 height 14
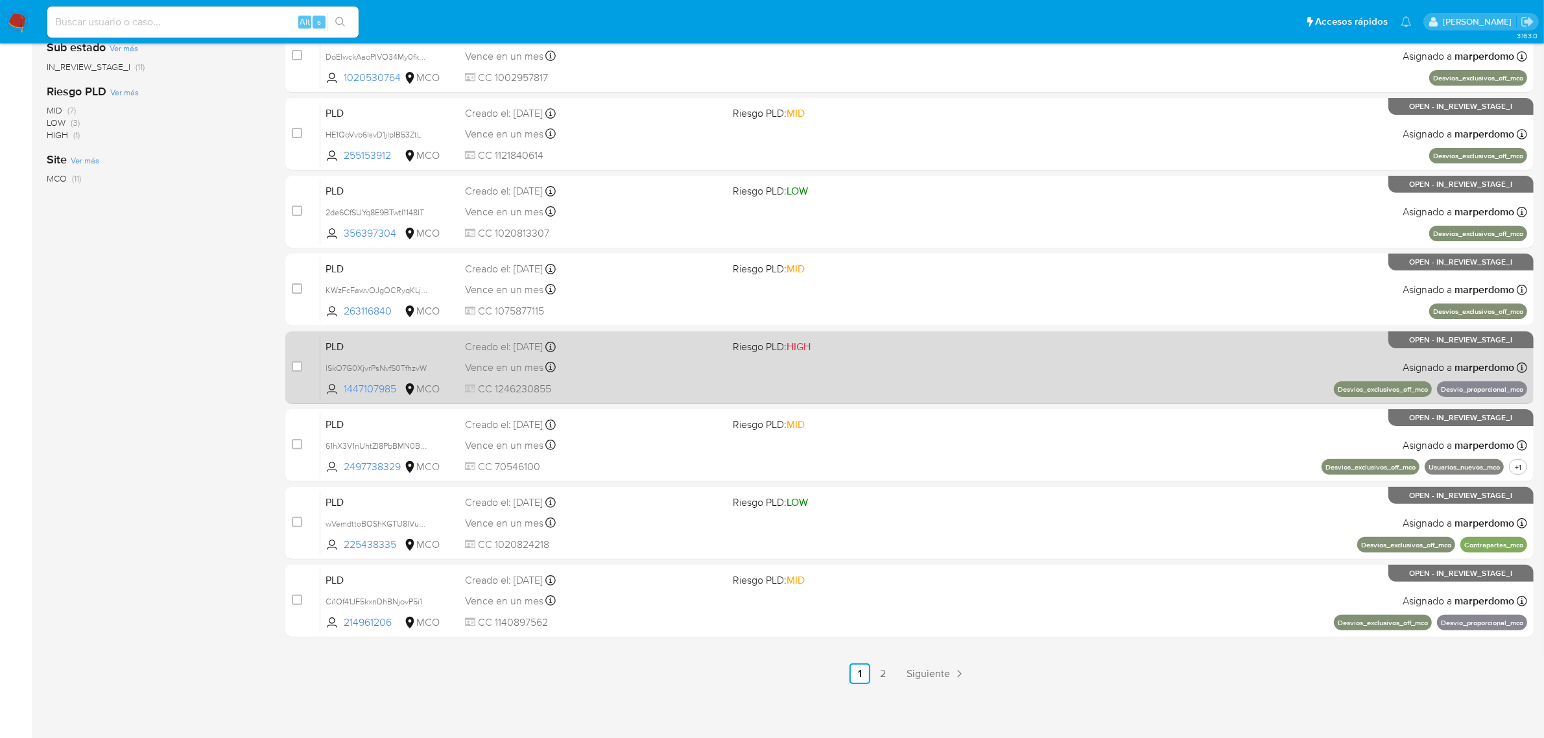
click at [882, 673] on link "2" at bounding box center [883, 674] width 21 height 21
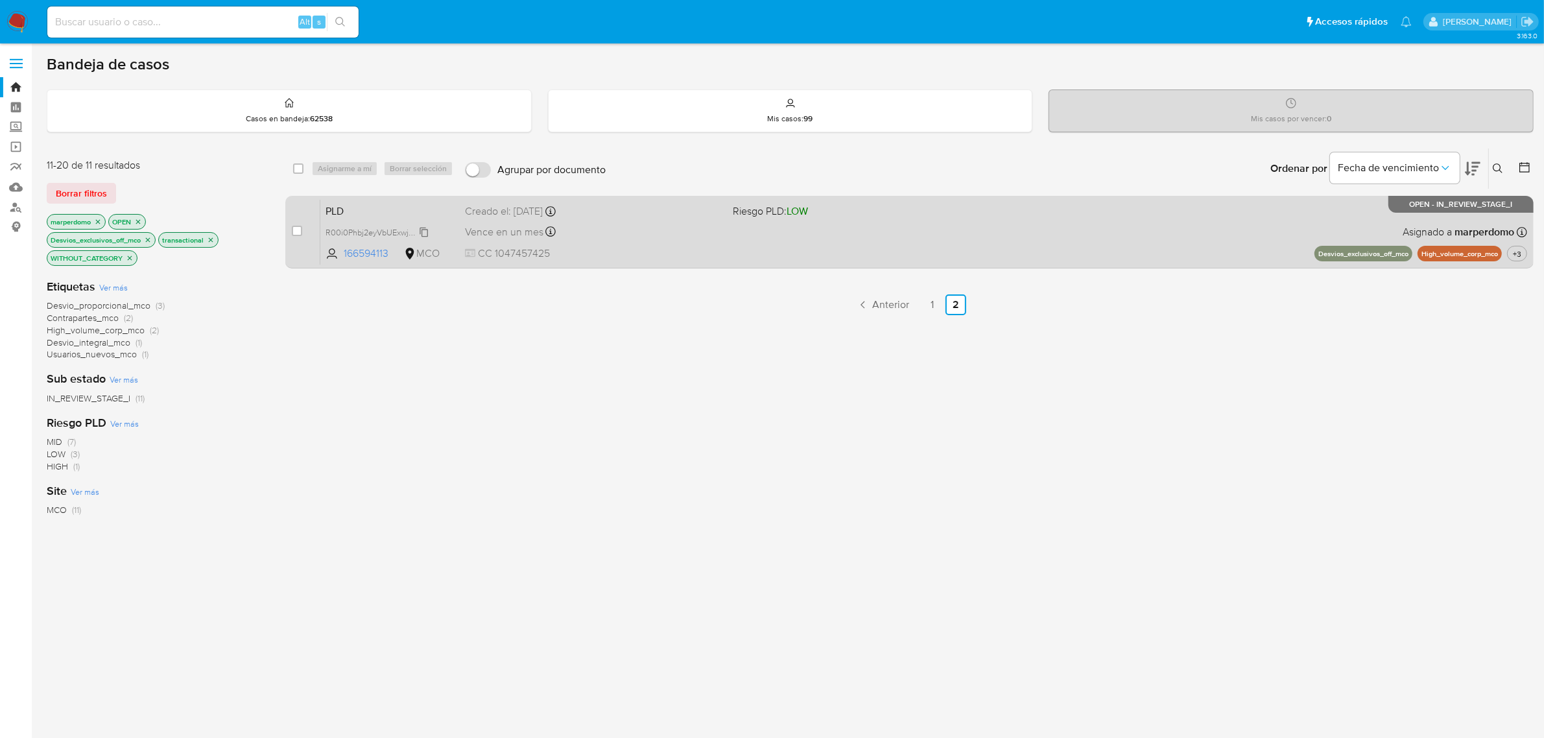
click at [423, 231] on span "R00i0Phbj2eyVbUExwjXsVg3" at bounding box center [378, 231] width 105 height 14
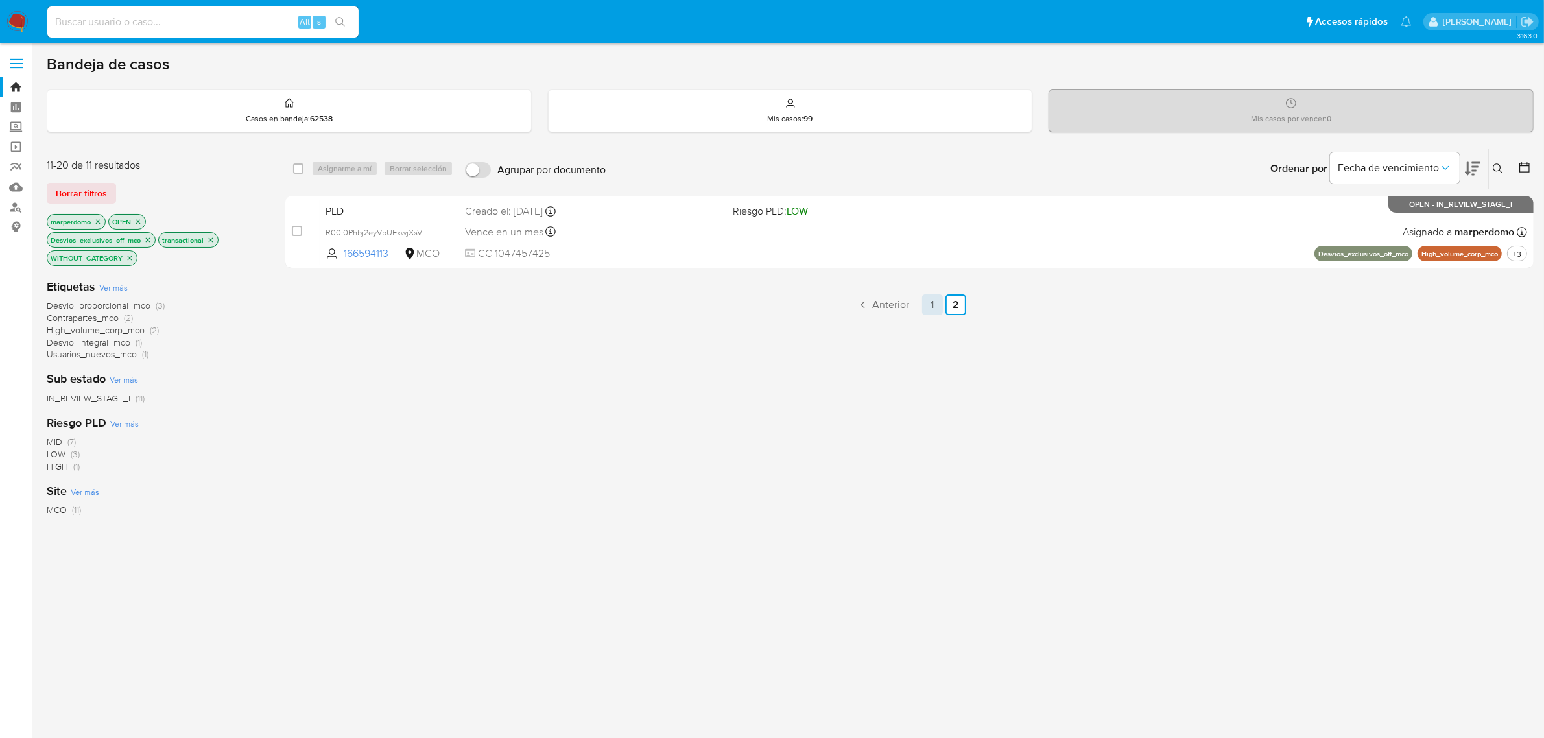
click at [929, 302] on link "1" at bounding box center [932, 304] width 21 height 21
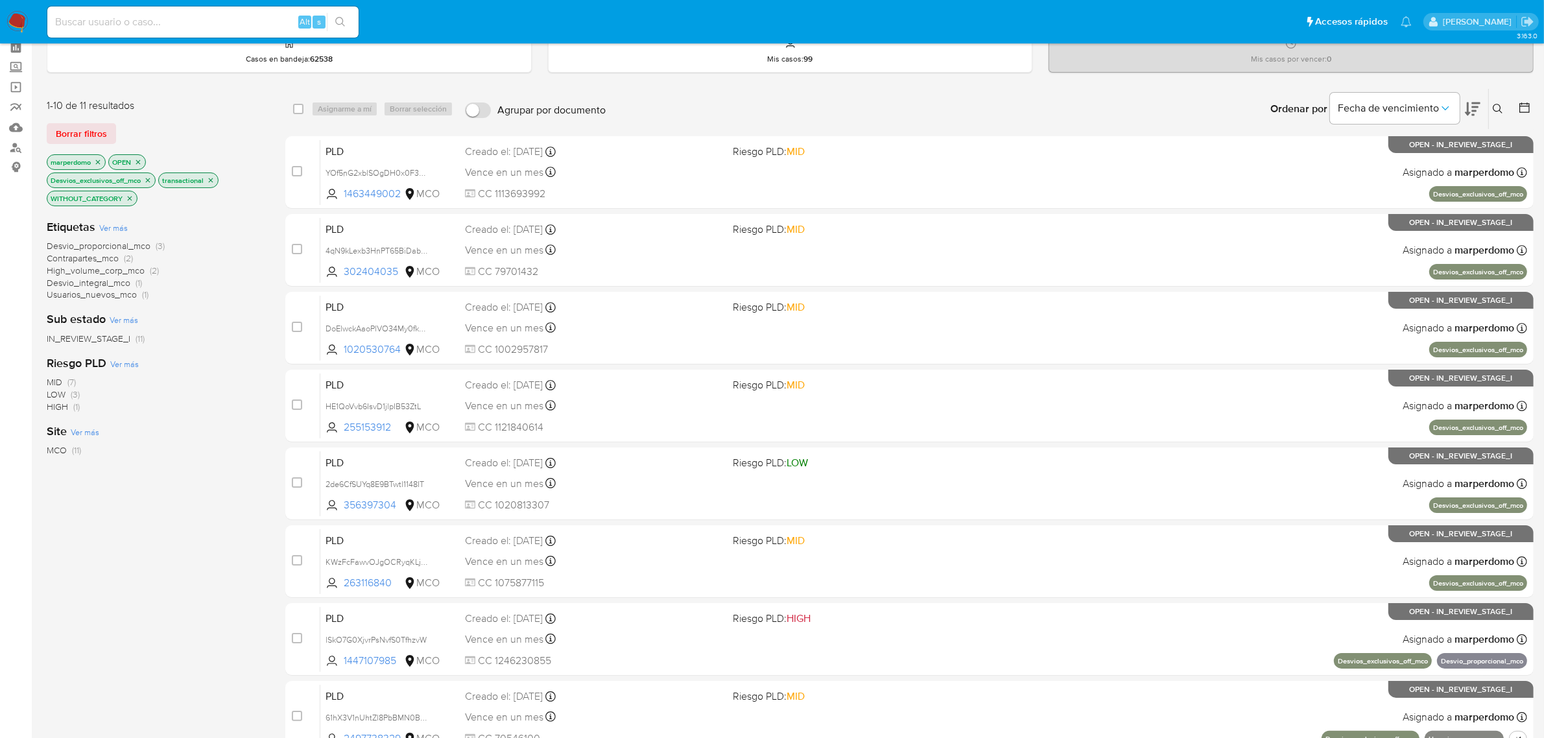
scroll to position [331, 0]
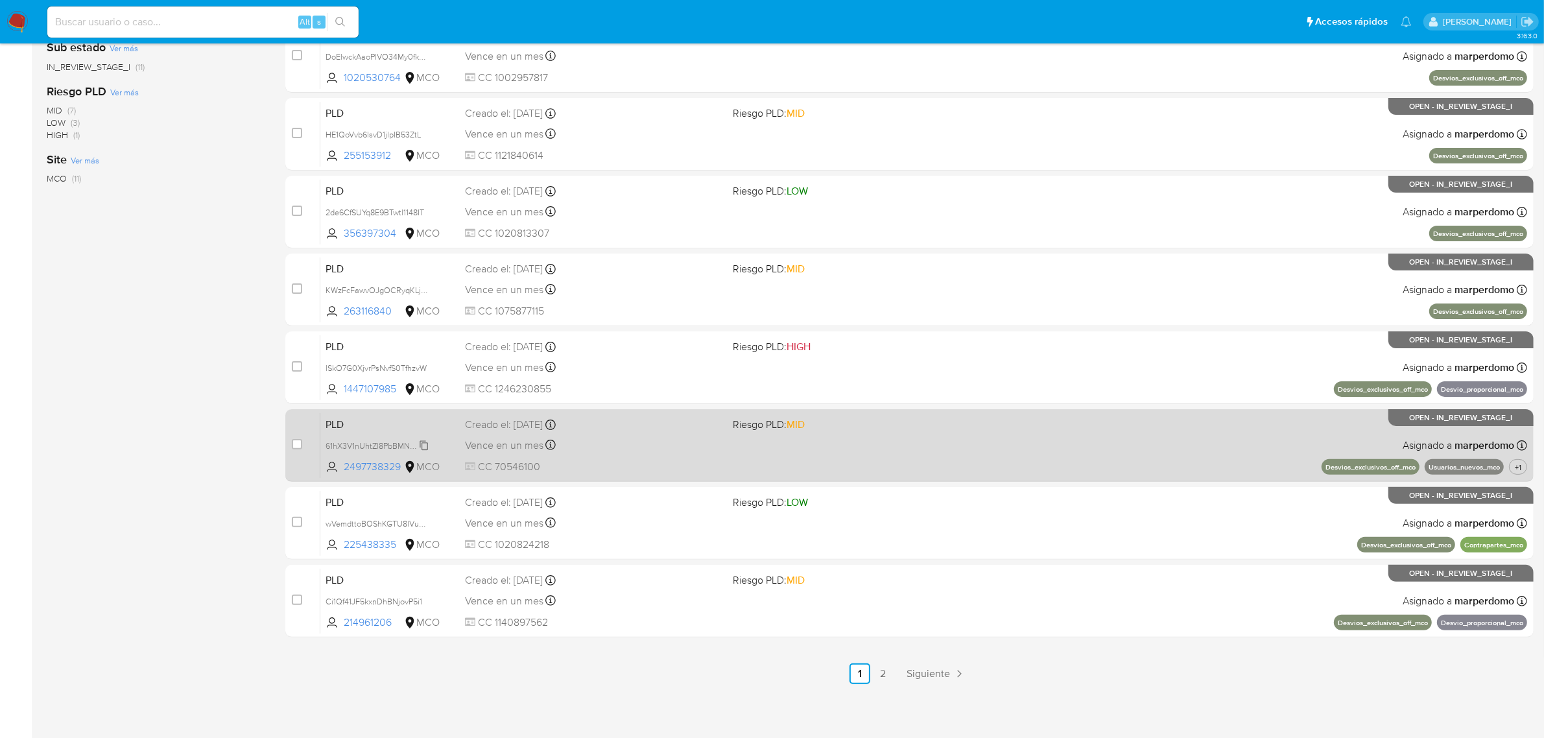
click at [424, 441] on span "61hX3V1nUhtZl8PbBMN0BZwr" at bounding box center [380, 445] width 108 height 14
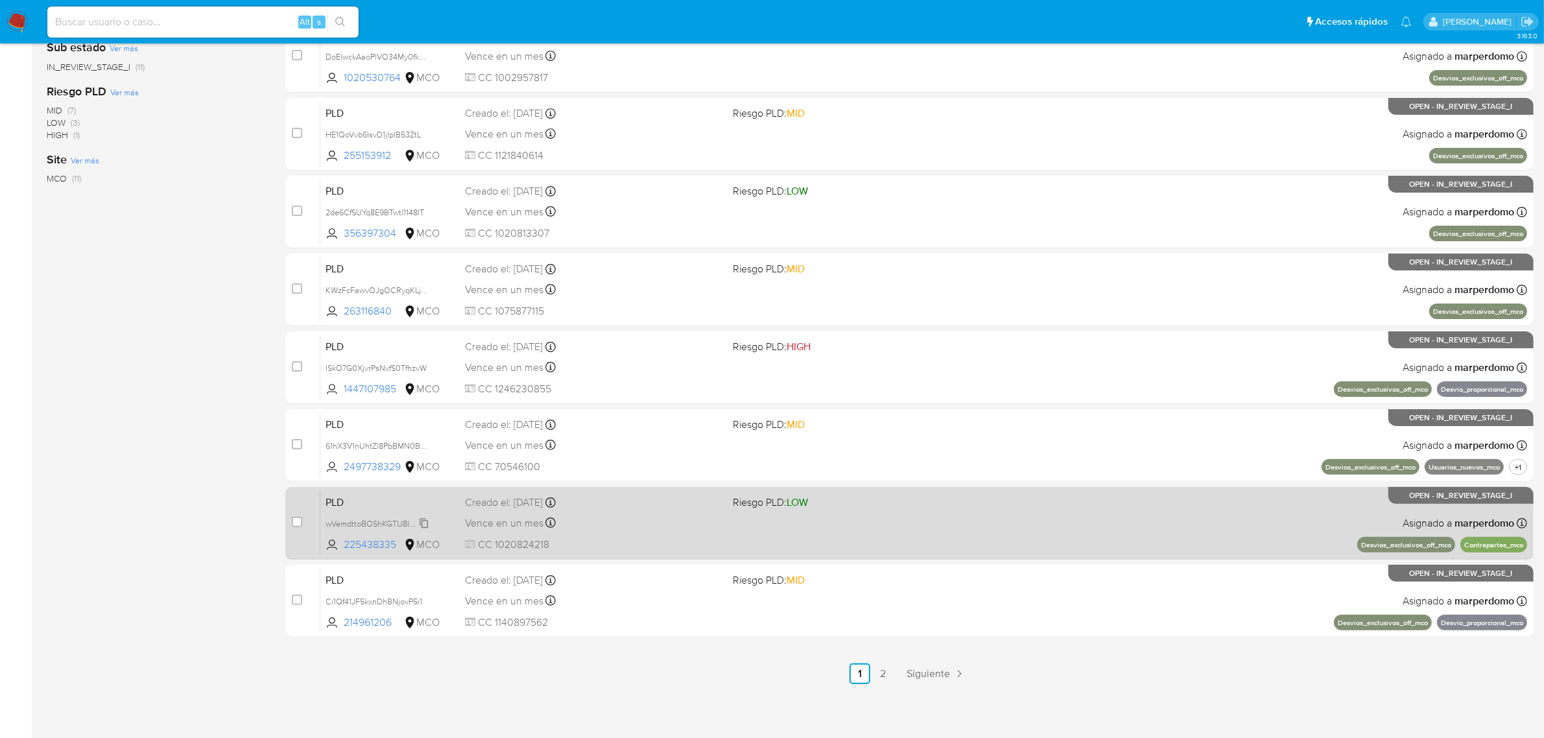
click at [424, 520] on span "wVemdttoBOShKGTU8IVuqK3i" at bounding box center [381, 523] width 110 height 14
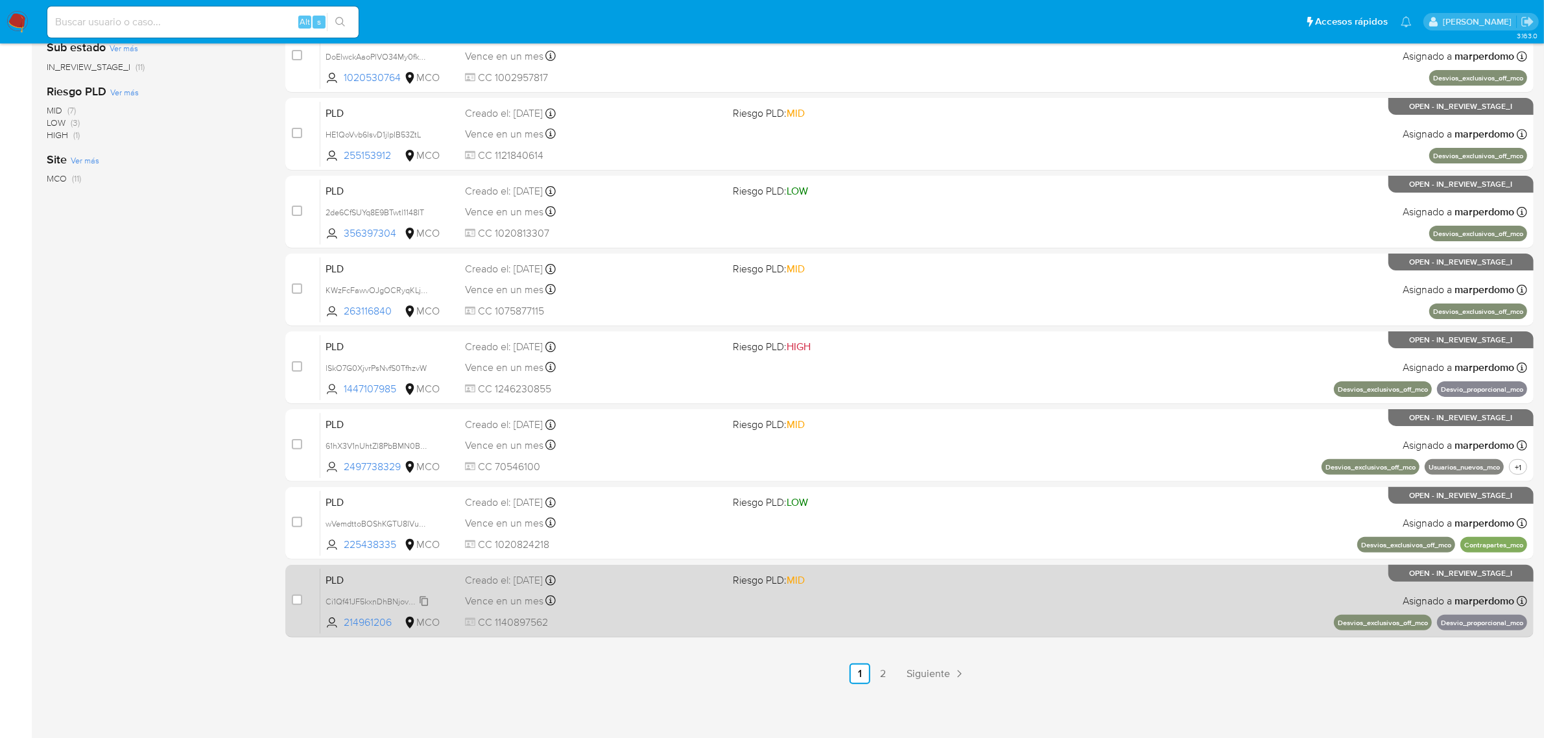
click at [428, 596] on icon at bounding box center [424, 601] width 10 height 10
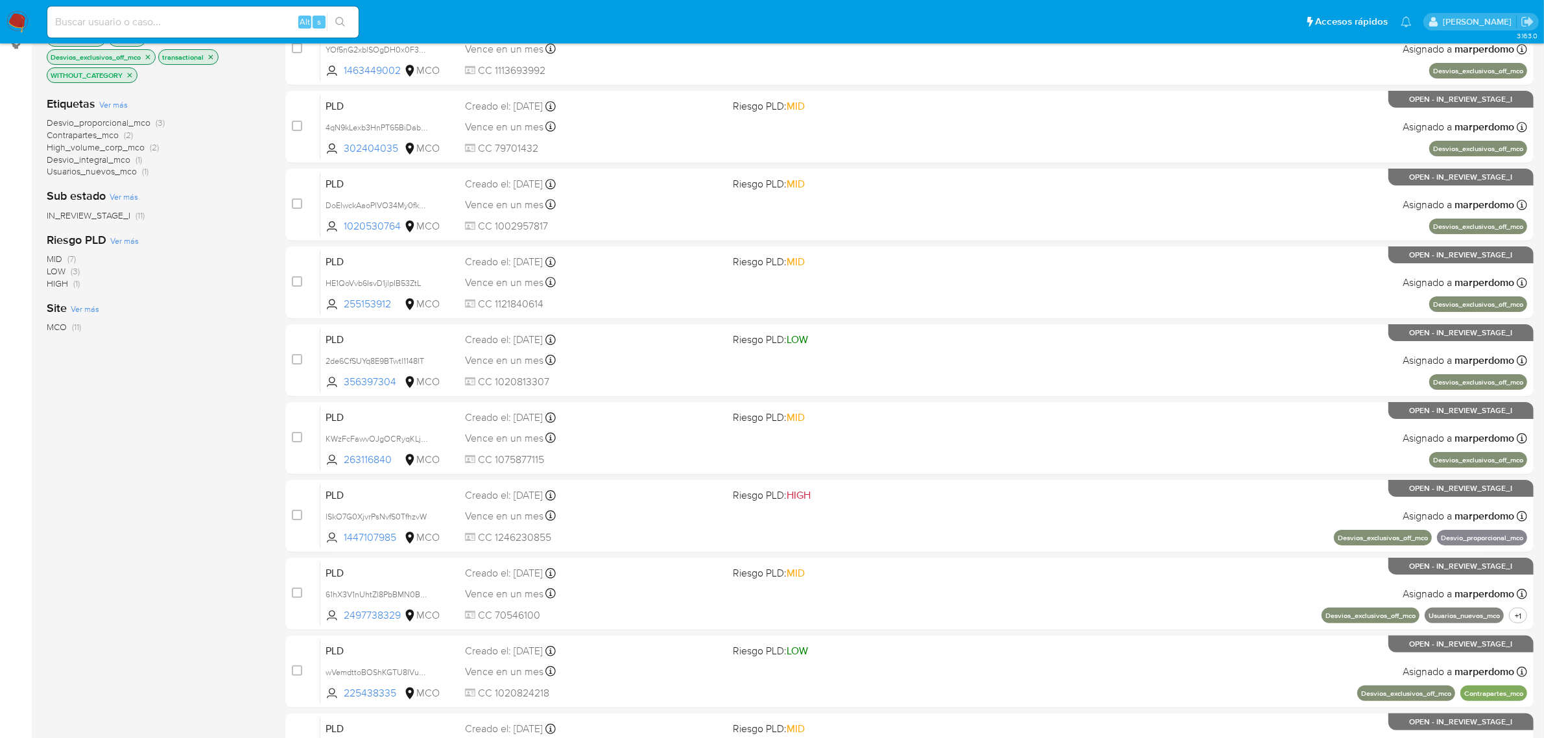
scroll to position [0, 0]
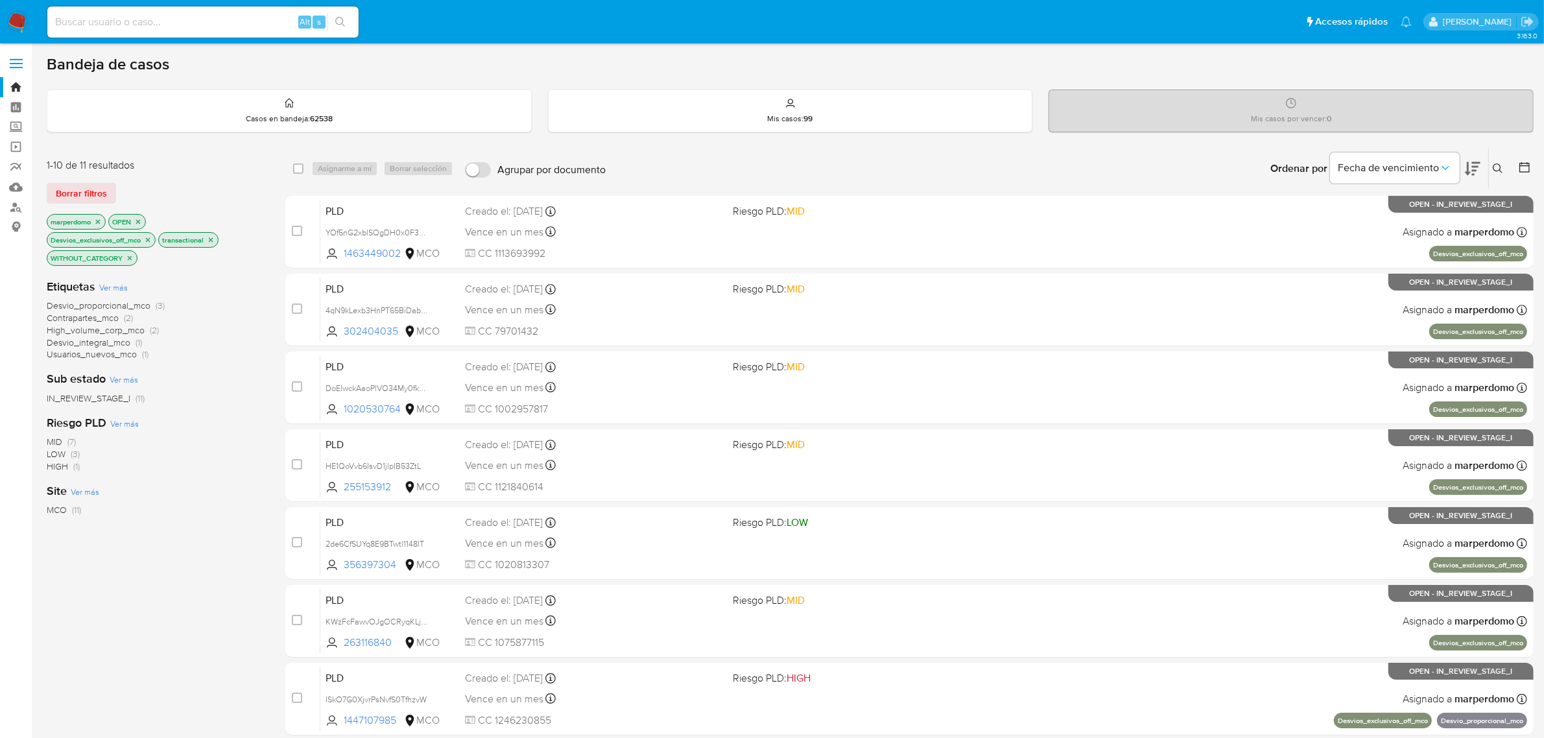
click at [148, 237] on icon "close-filter" at bounding box center [148, 240] width 8 height 8
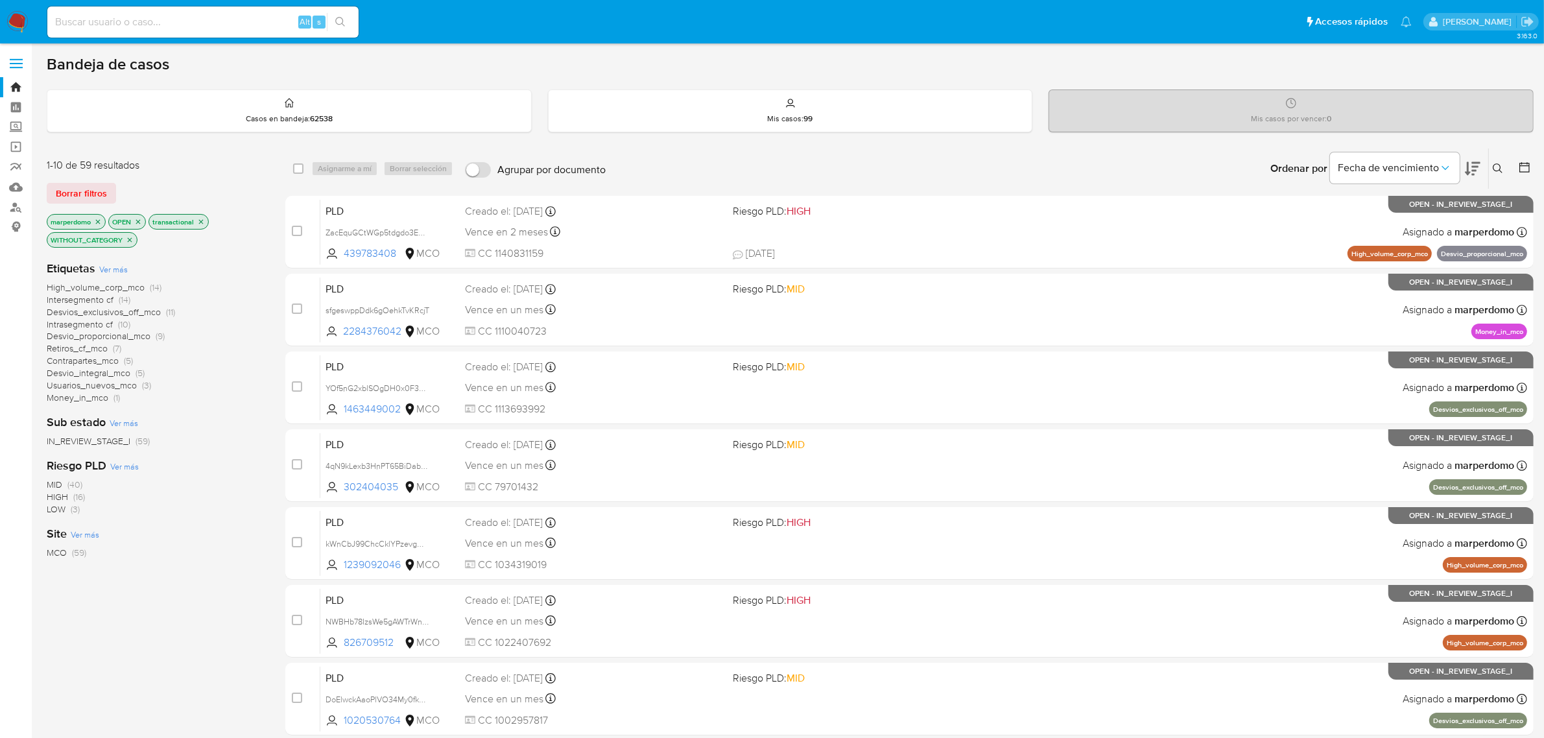
click at [141, 315] on span "Desvios_exclusivos_off_mco" at bounding box center [104, 311] width 114 height 13
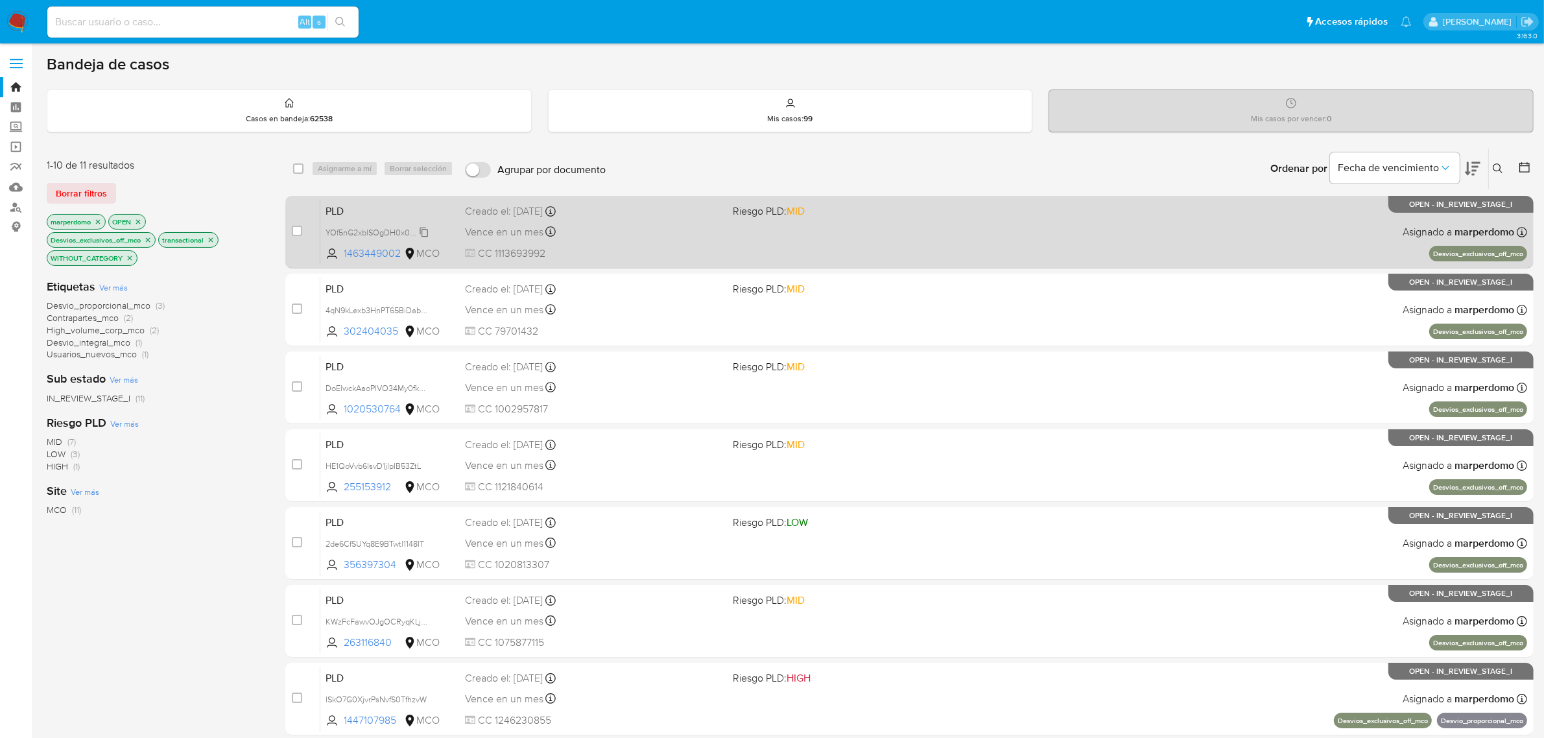
click at [425, 230] on span "YOf5nG2xblSOgDH0x0F3GNM2" at bounding box center [384, 231] width 116 height 14
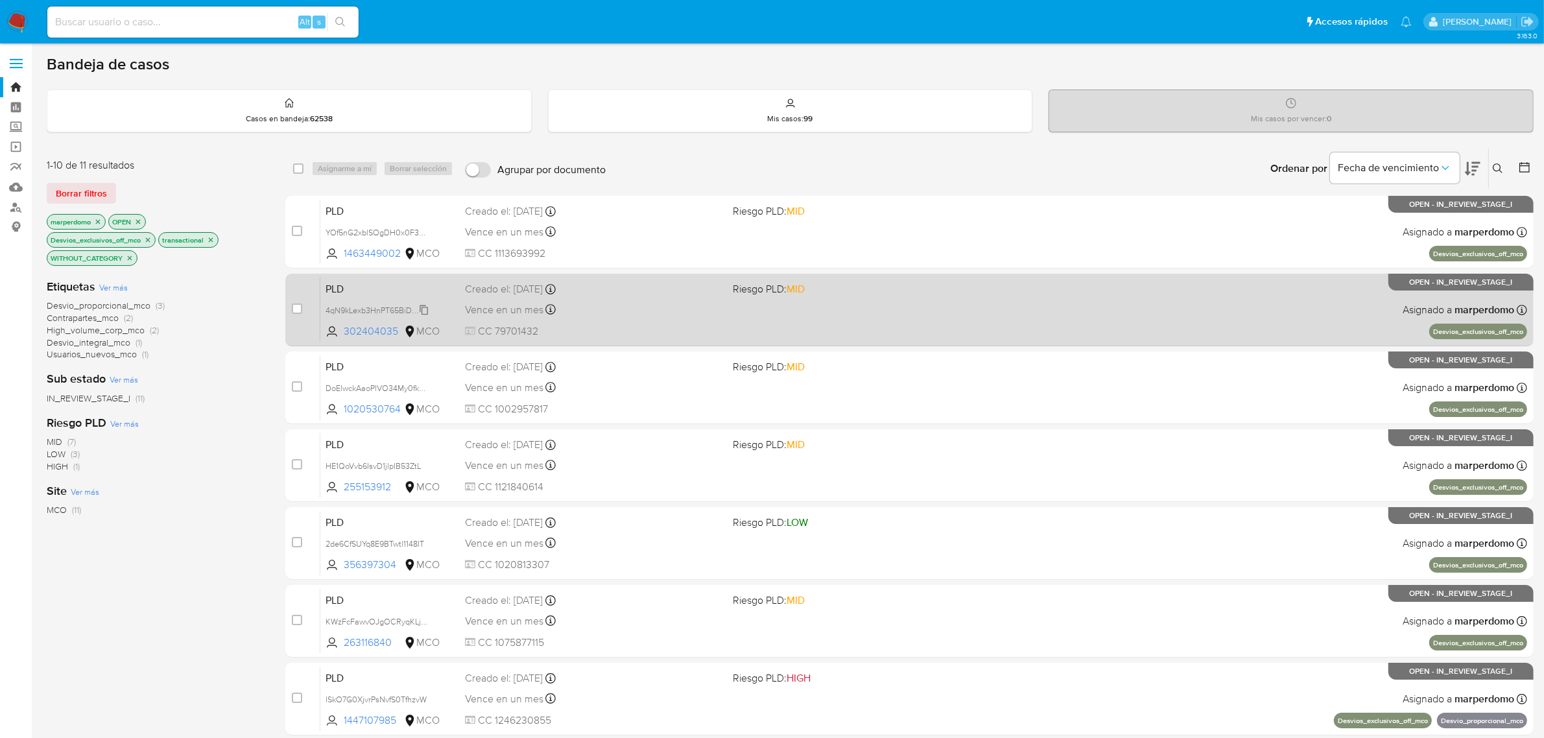
click at [422, 307] on span "4qN9kLexb3HnPT65BiDabGIL" at bounding box center [379, 309] width 107 height 14
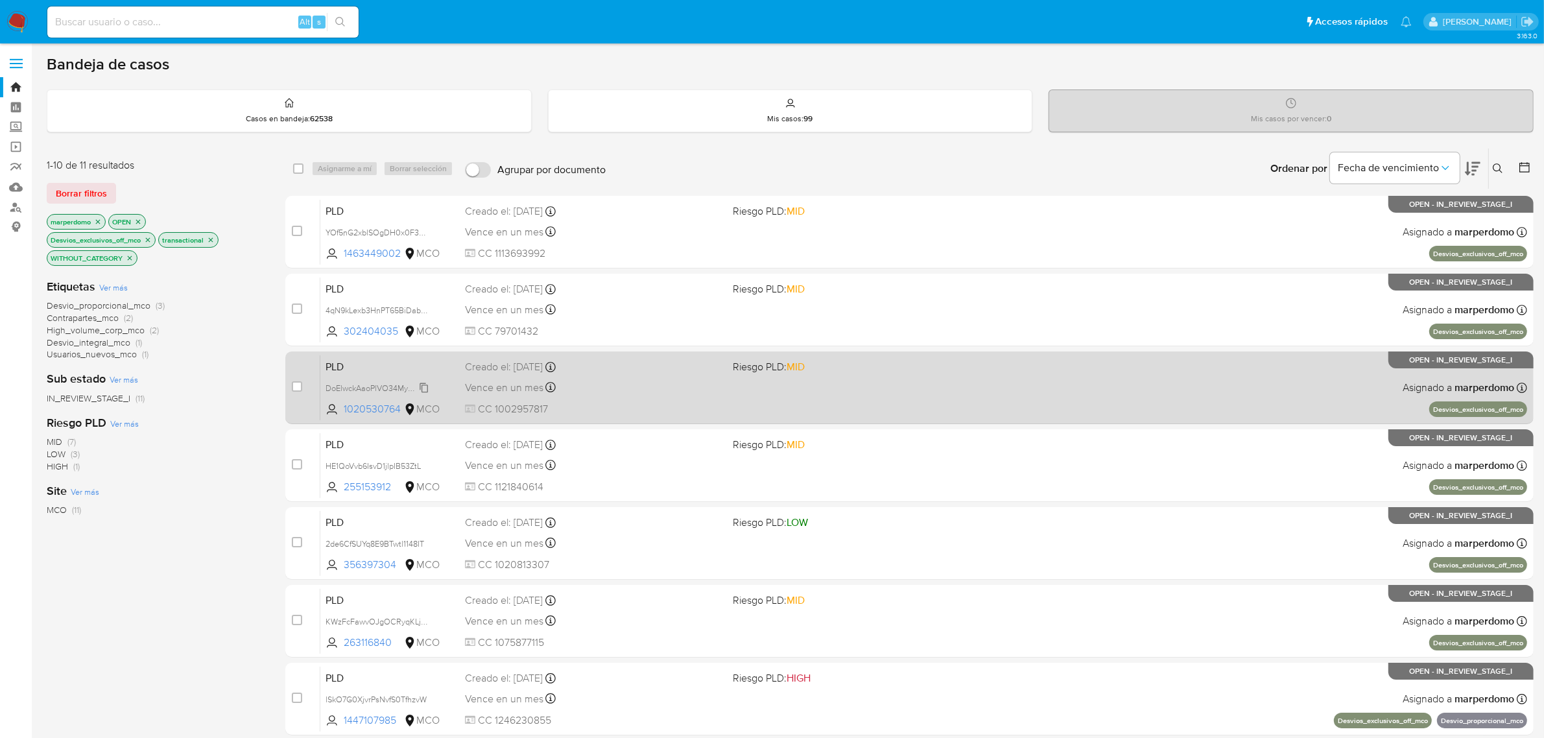
click at [425, 383] on span "DoElwckAaoPlVO34My0fkzQz" at bounding box center [380, 387] width 108 height 14
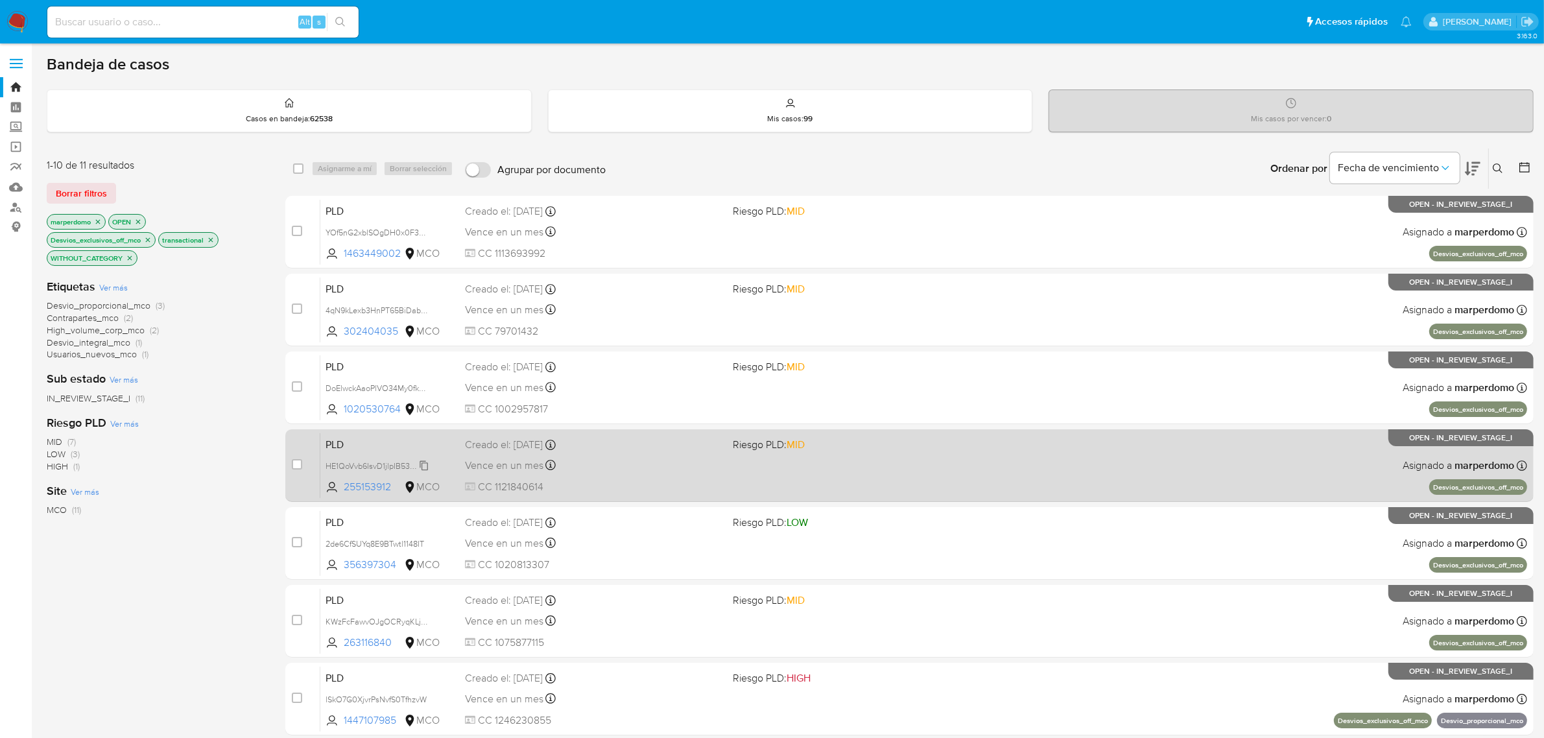
click at [425, 466] on icon at bounding box center [424, 466] width 10 height 10
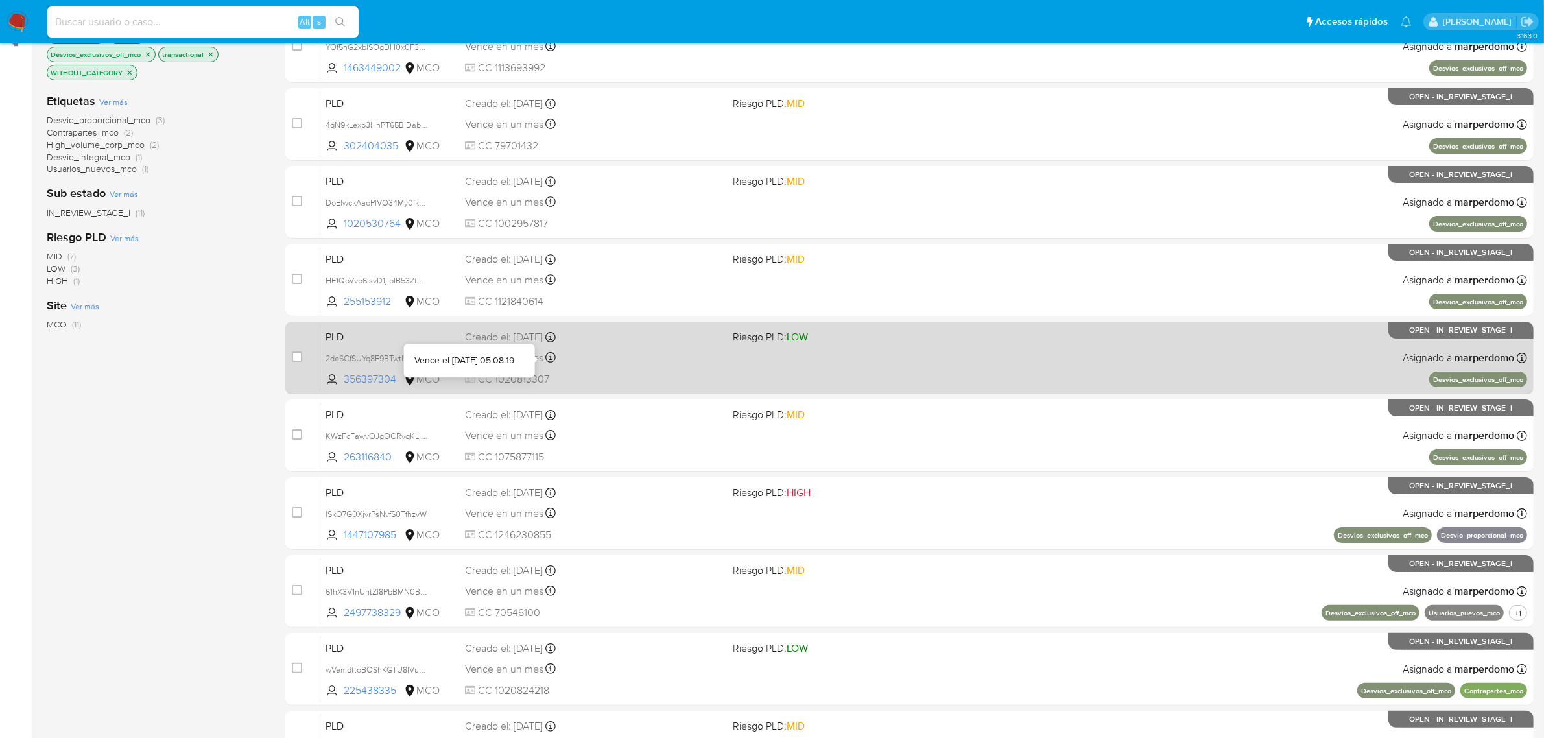
scroll to position [184, 0]
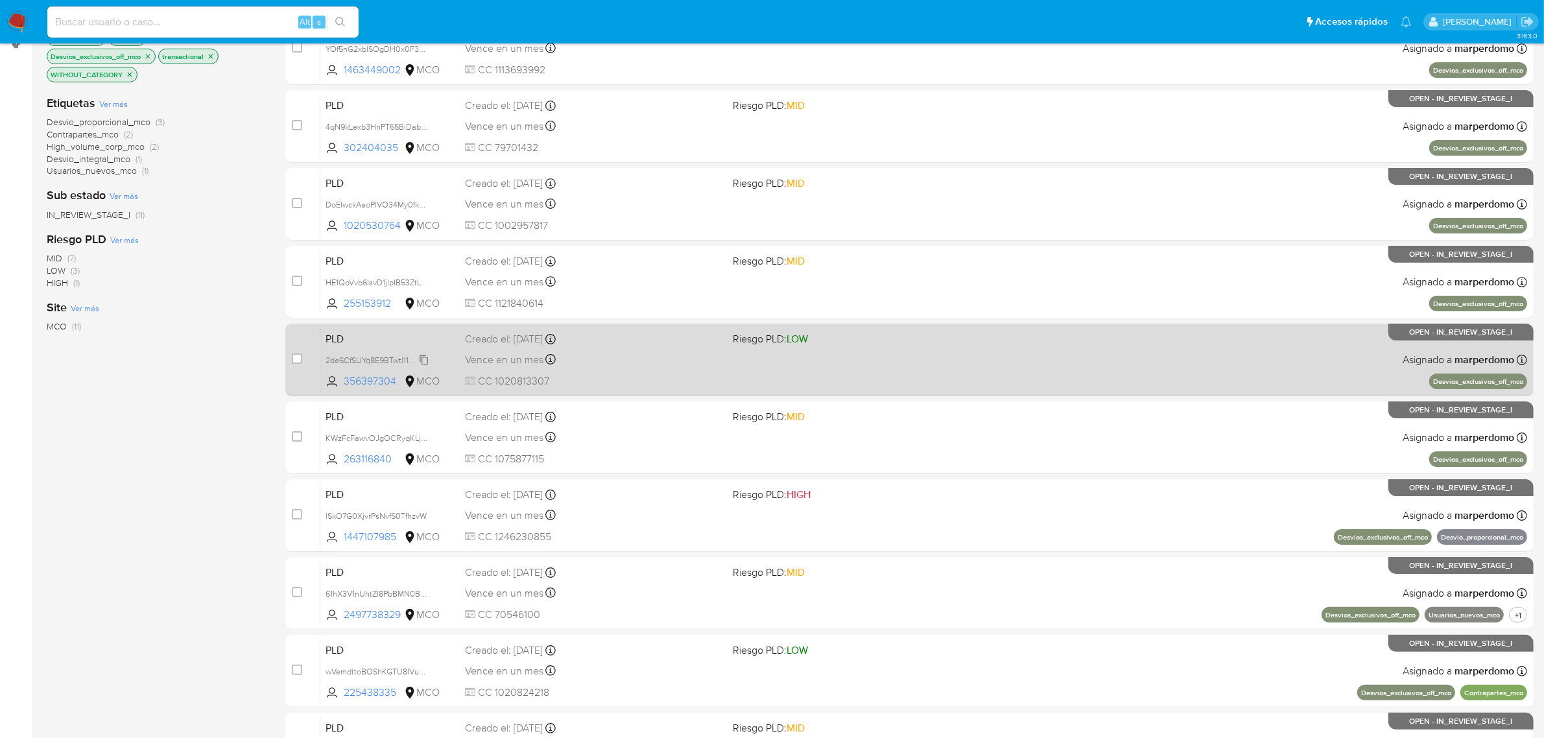
click at [424, 357] on span "2de6CfSUYq8E9BTwtl1148IT" at bounding box center [375, 359] width 99 height 14
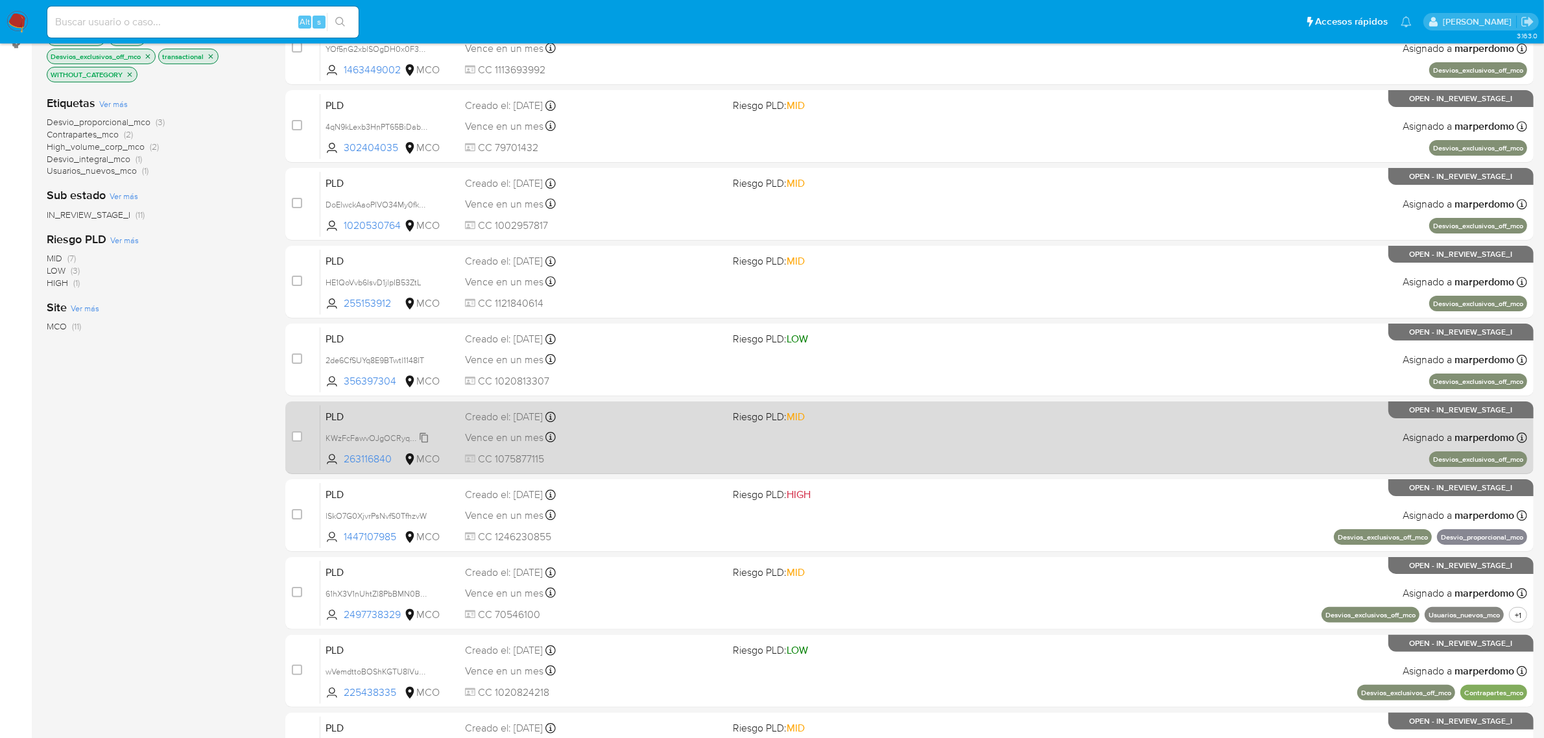
click at [422, 439] on span "KWzFcFawvOJgOCRyqKLjl66M" at bounding box center [382, 437] width 113 height 14
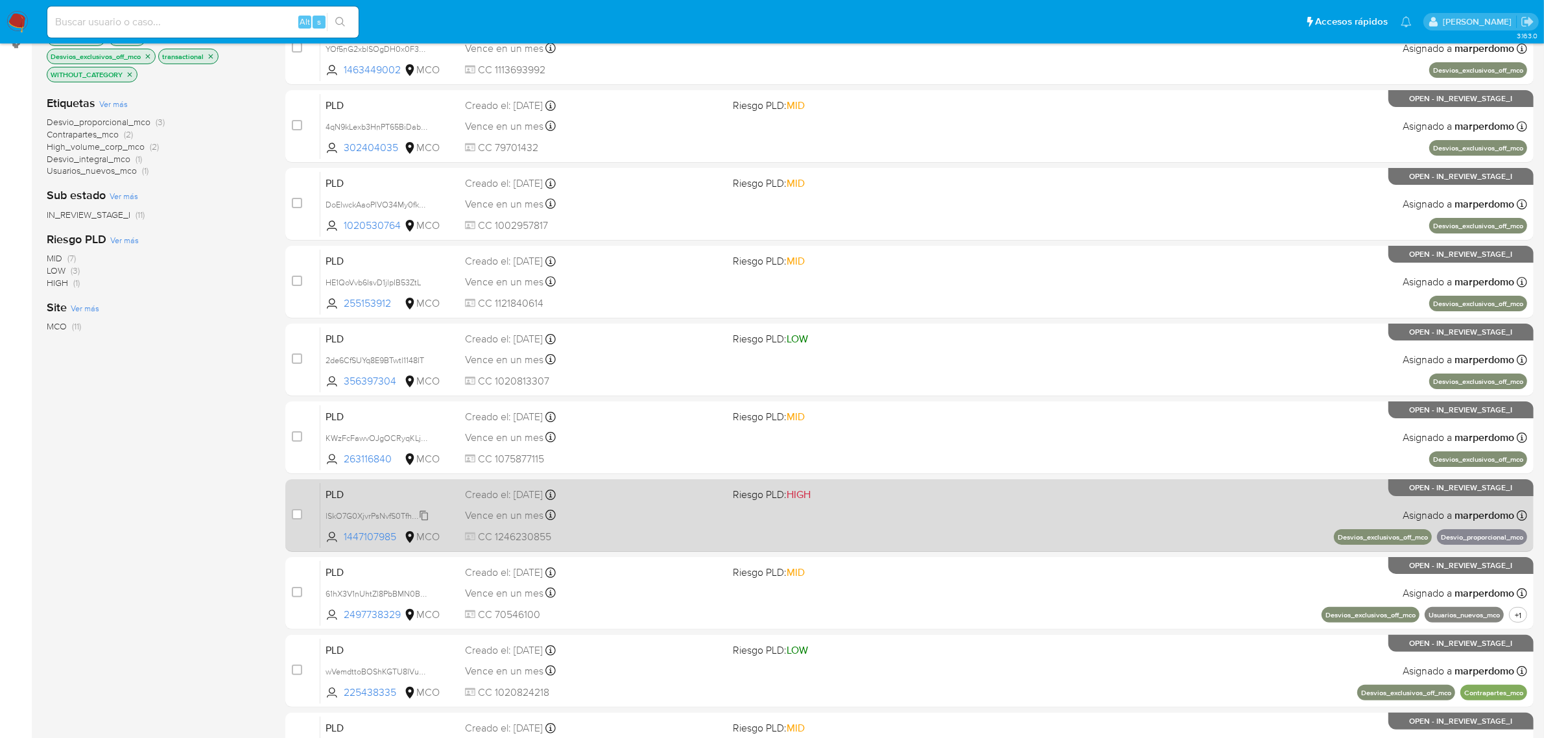
click at [425, 516] on span "lSkO7G0XjvrPsNvfS0TfhzvW" at bounding box center [376, 515] width 101 height 14
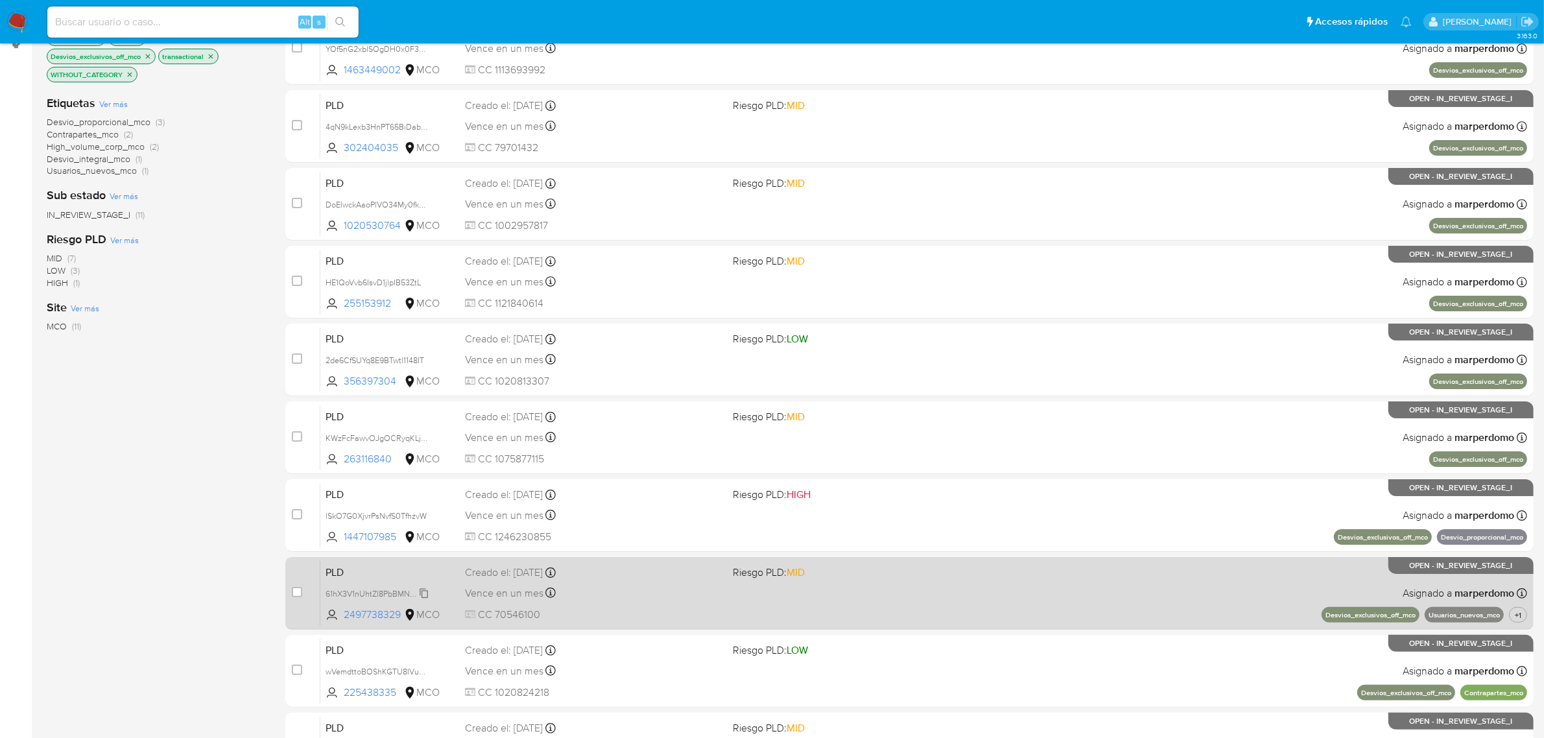
click at [423, 592] on span "61hX3V1nUhtZl8PbBMN0BZwr" at bounding box center [380, 593] width 108 height 14
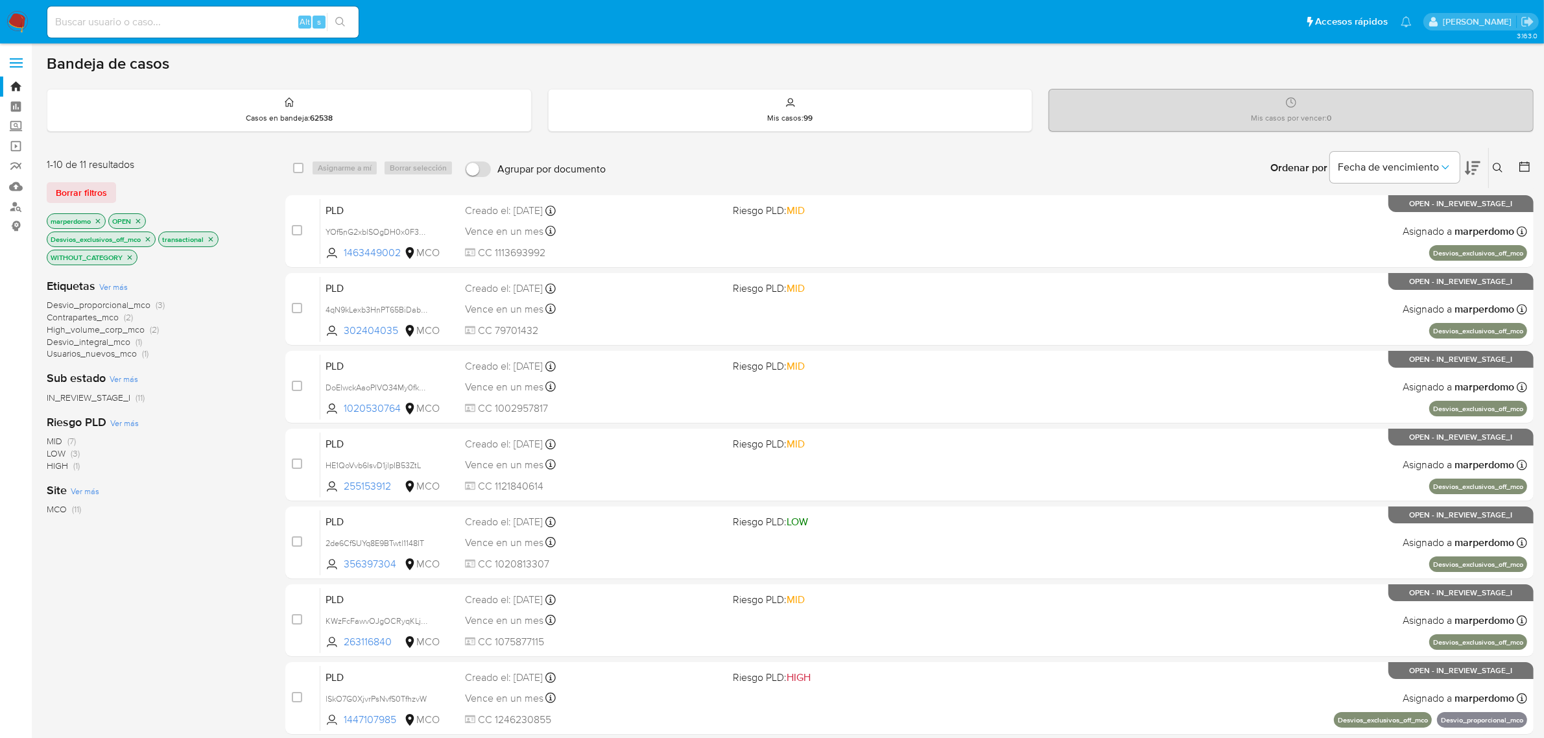
scroll to position [0, 0]
click at [150, 237] on icon "close-filter" at bounding box center [148, 240] width 8 height 8
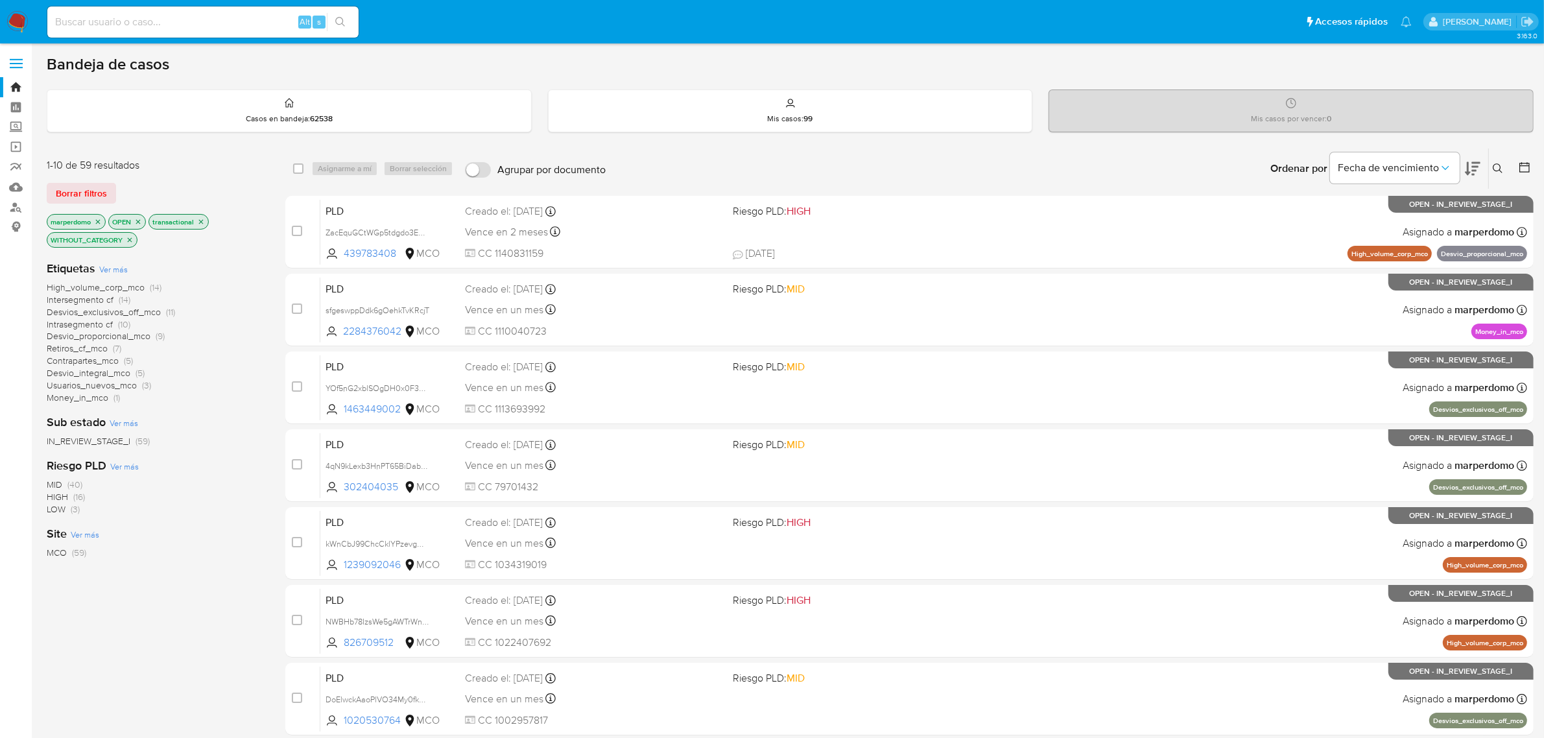
click at [132, 238] on icon "close-filter" at bounding box center [130, 239] width 5 height 5
click at [1474, 167] on icon at bounding box center [1473, 169] width 16 height 16
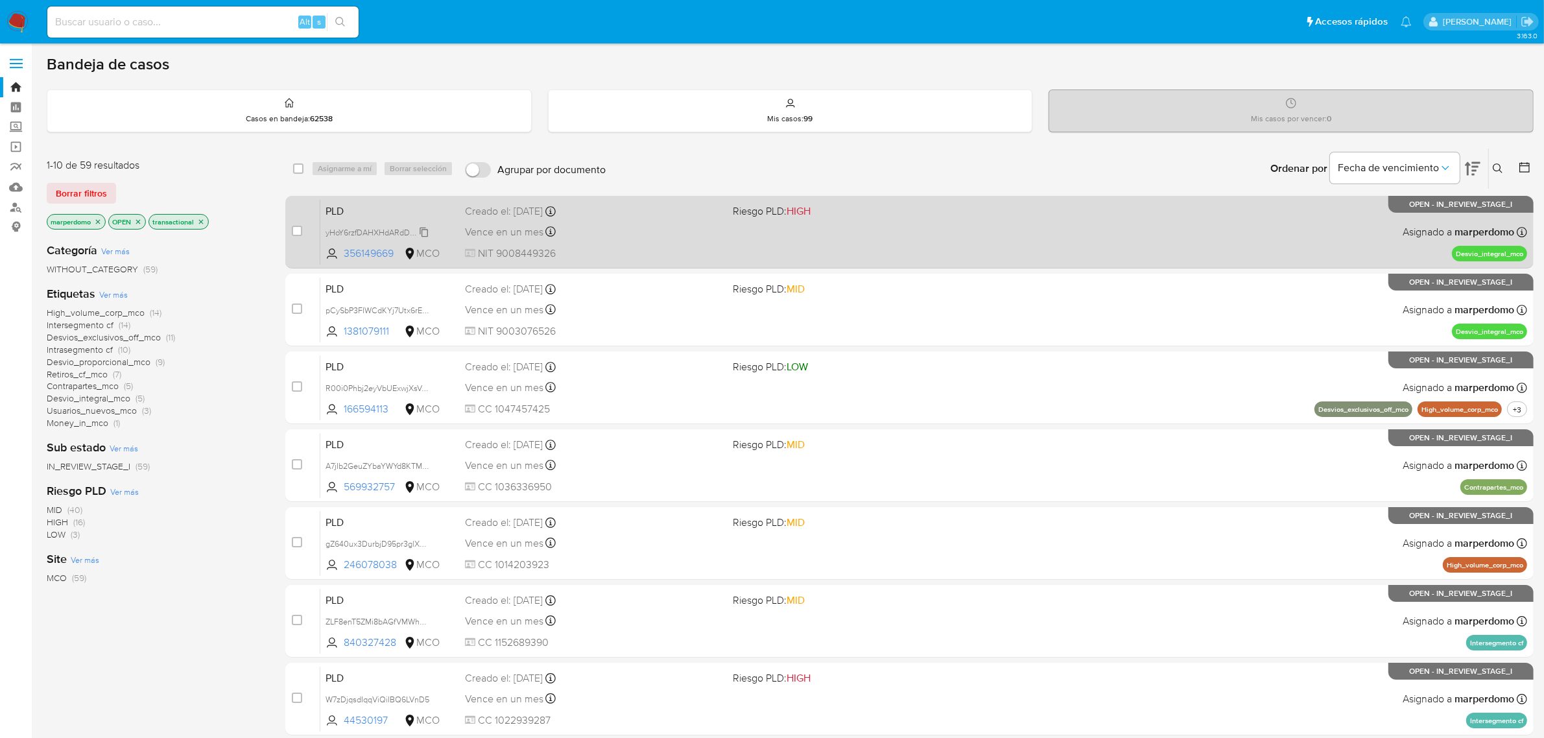
click at [424, 228] on span "yHoY6rzfDAHXHdARdDJVnnOe" at bounding box center [383, 231] width 114 height 14
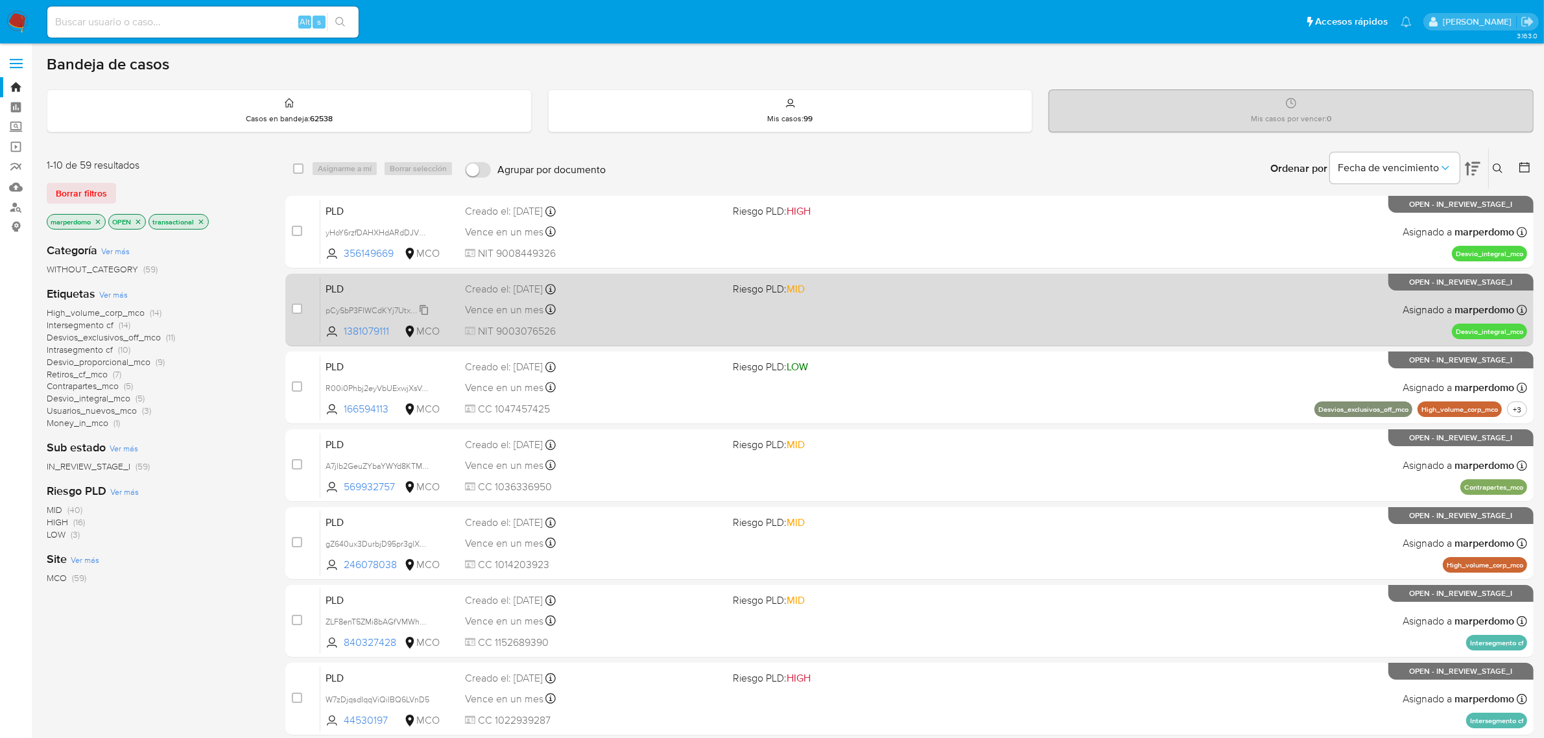
click at [422, 306] on span "pCySbP3FIWCdKYj7Utx6rEoU" at bounding box center [379, 309] width 107 height 14
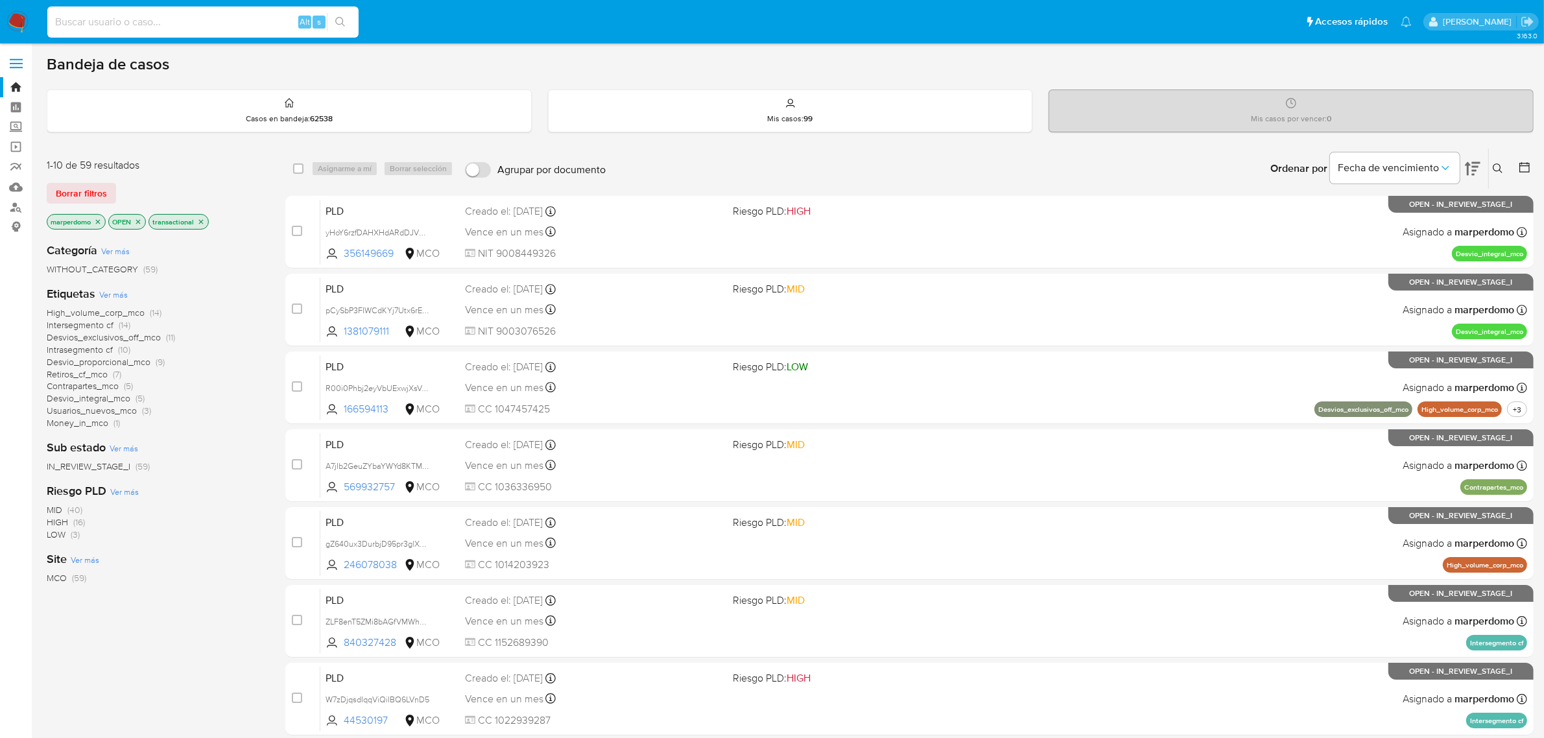
click at [254, 26] on input at bounding box center [202, 22] width 311 height 17
paste input "5hbSry6cwhd0TOfxYsU38Mkk"
type input "5hbSry6cwhd0TOfxYsU38Mkk"
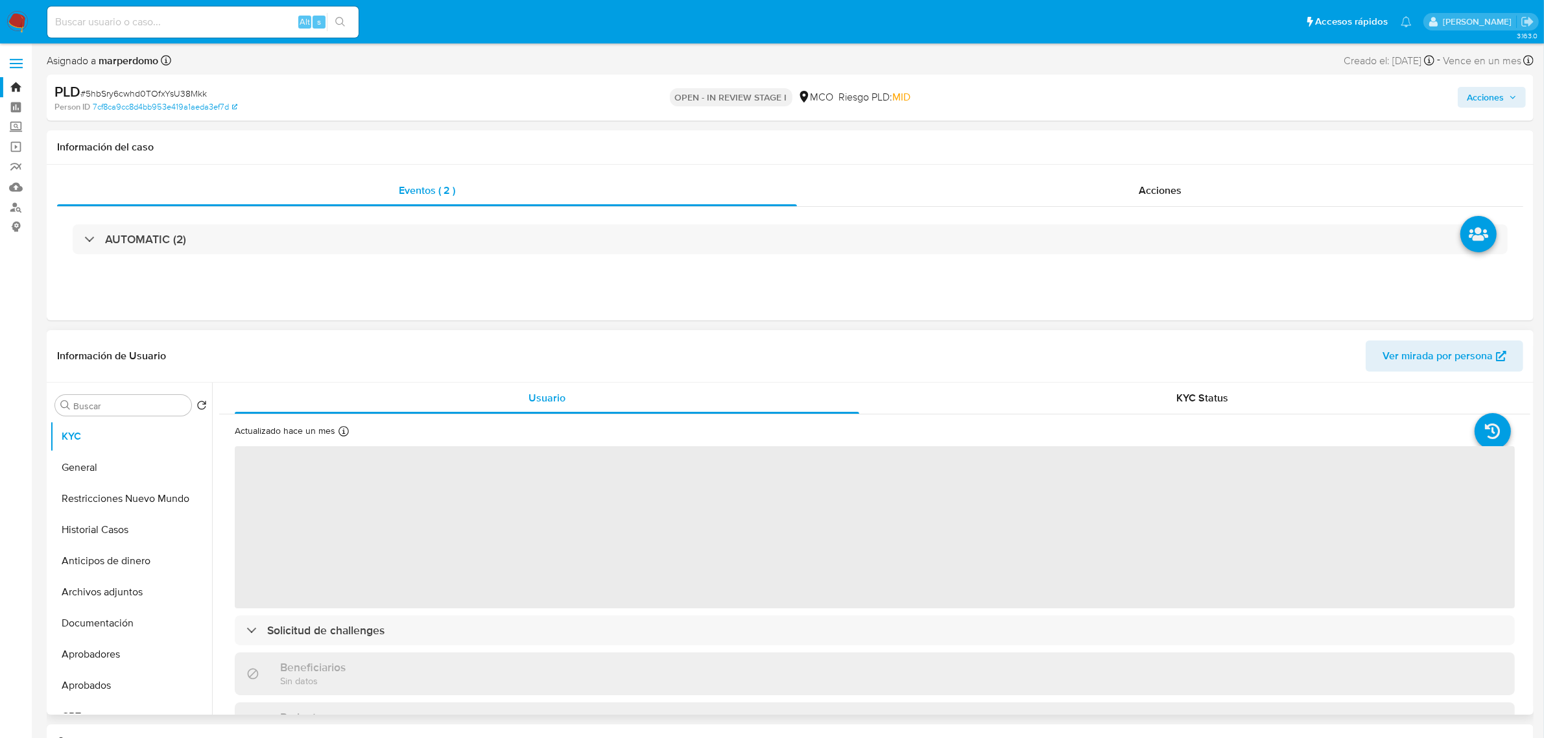
select select "10"
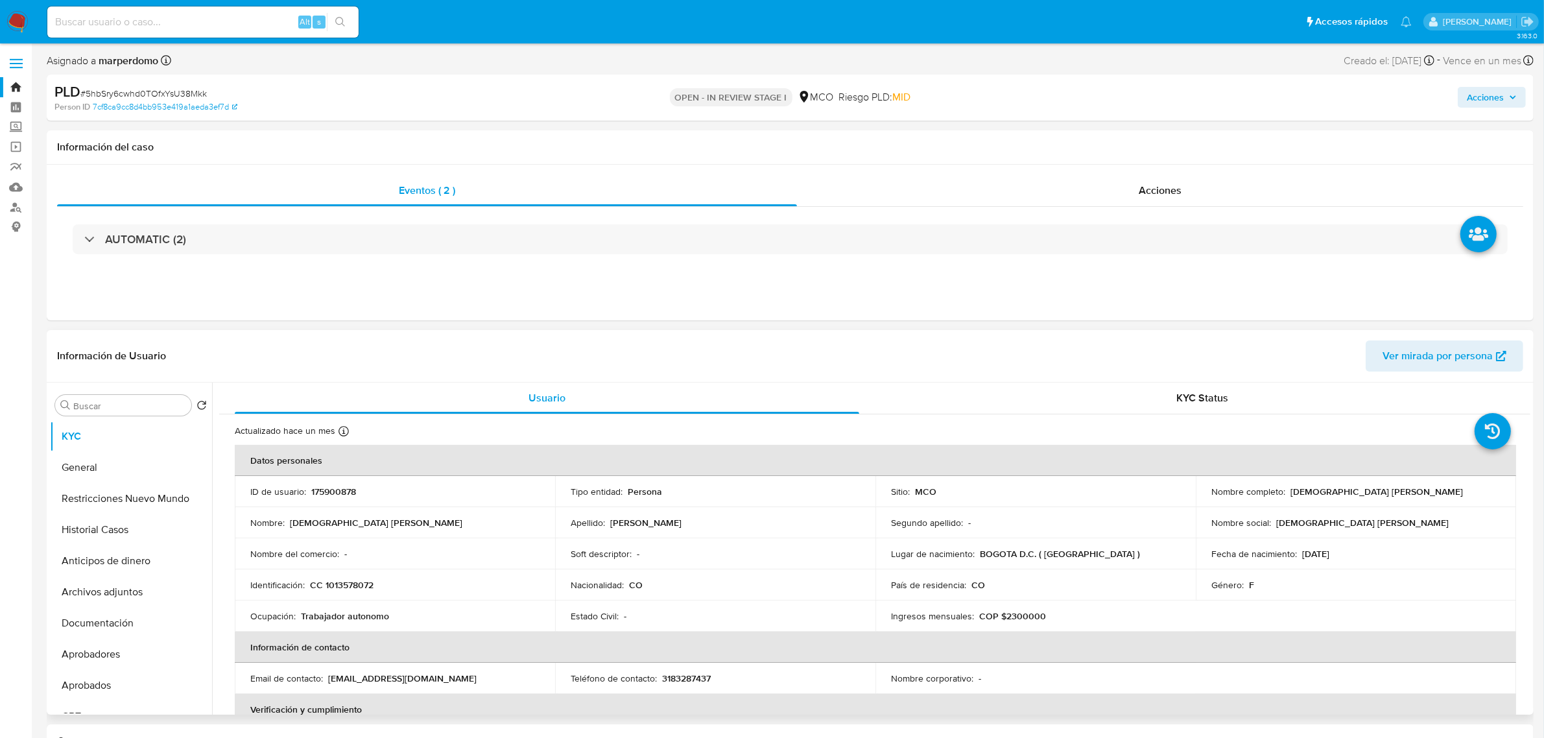
click at [336, 485] on td "ID de usuario : 175900878" at bounding box center [395, 491] width 320 height 31
copy p "175900878"
click at [167, 27] on input at bounding box center [202, 22] width 311 height 17
paste input "W5dtBbdp28q3DmfP5loQoNR8"
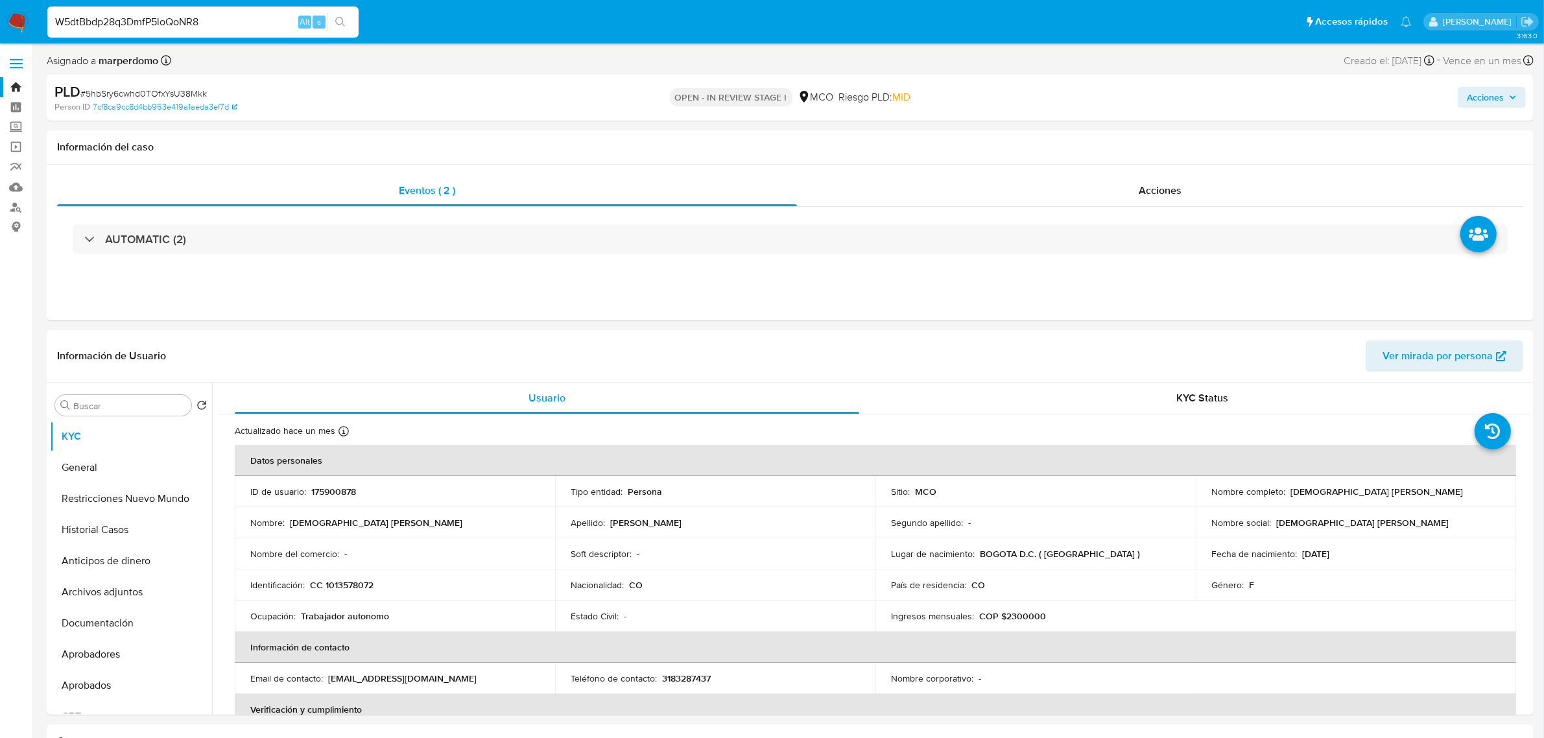
type input "W5dtBbdp28q3DmfP5loQoNR8"
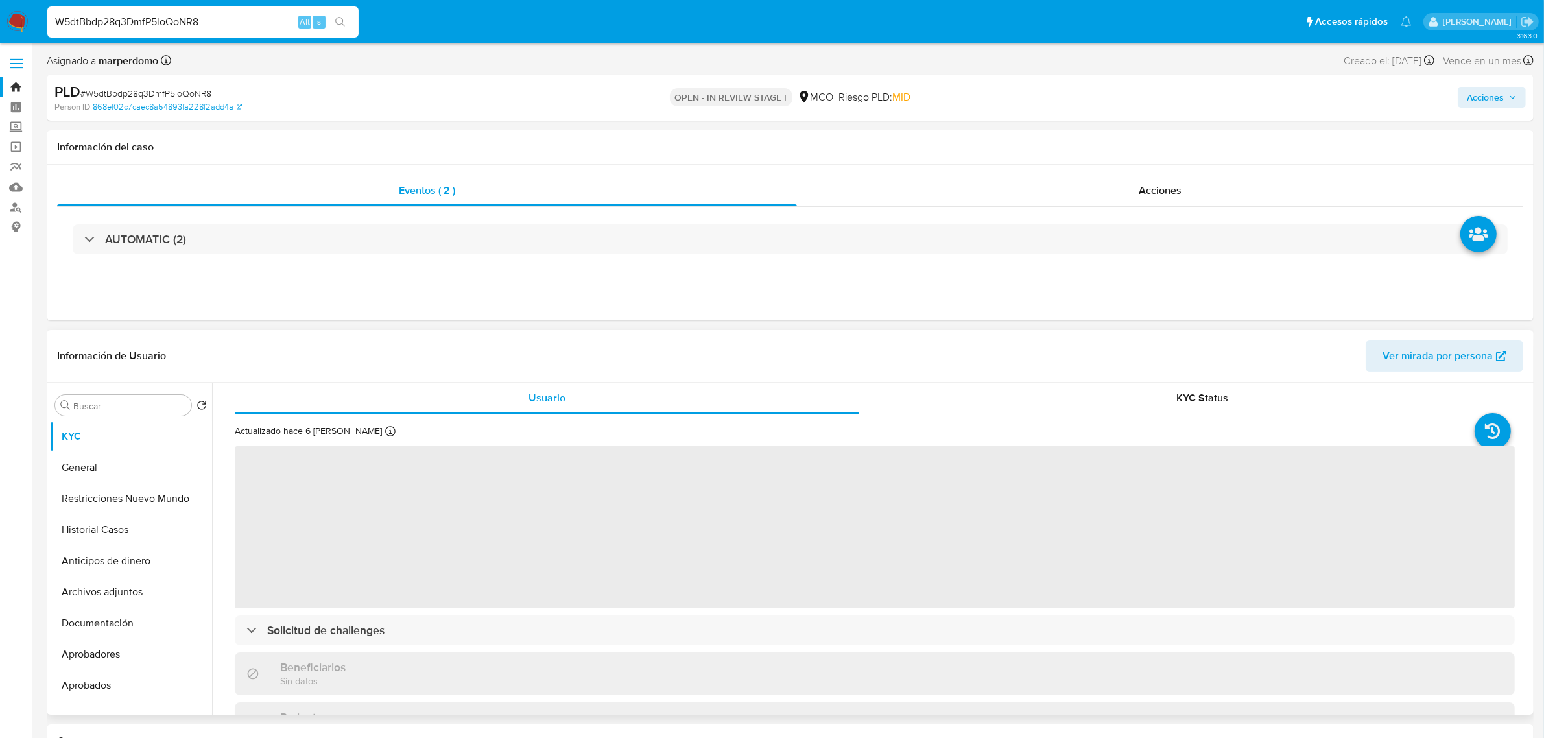
select select "10"
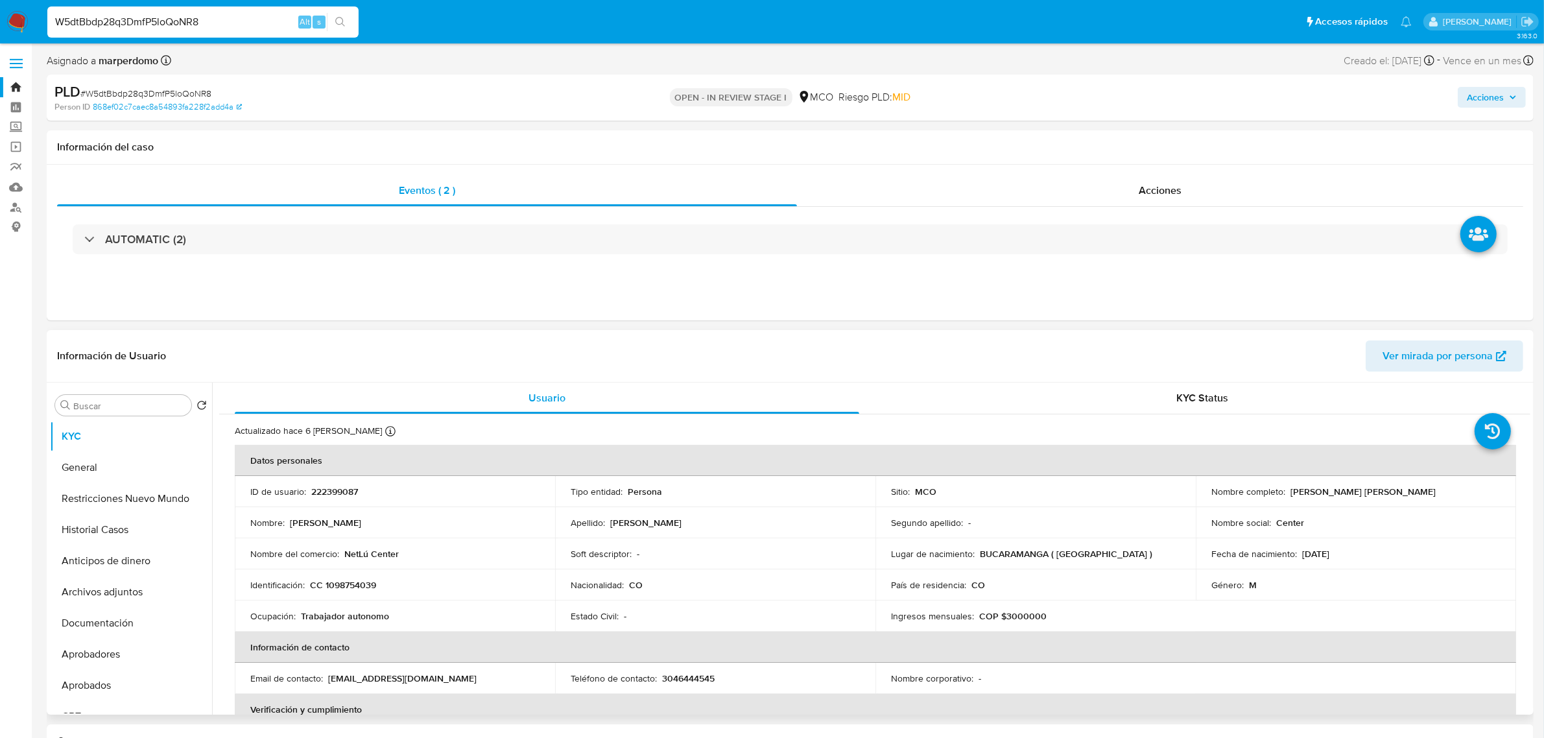
click at [329, 490] on p "222399087" at bounding box center [334, 492] width 47 height 12
copy p "222399087"
click at [151, 15] on input "W5dtBbdp28q3DmfP5loQoNR8" at bounding box center [202, 22] width 311 height 17
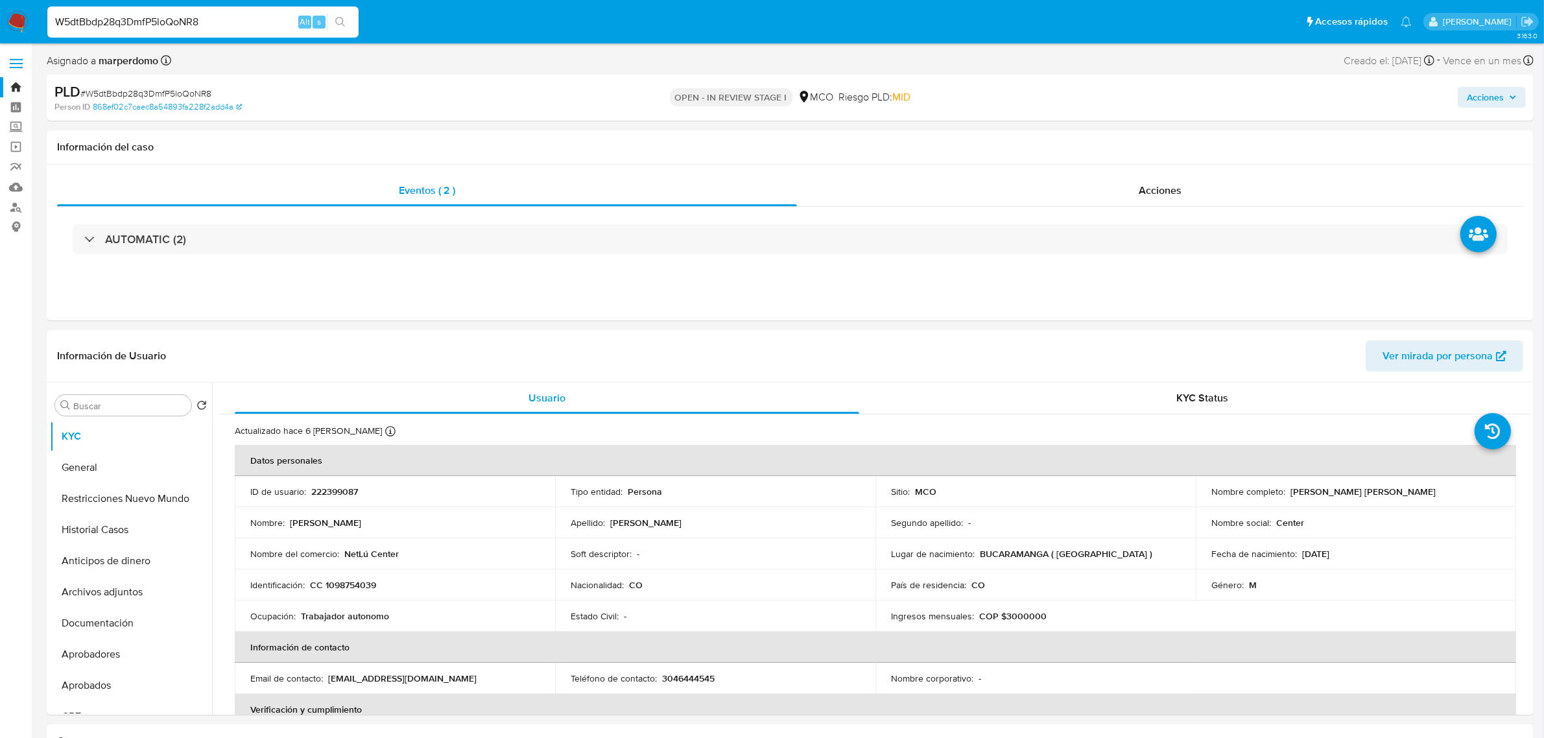
click at [151, 15] on input "W5dtBbdp28q3DmfP5loQoNR8" at bounding box center [202, 22] width 311 height 17
paste input "2Z3cUr6ah064Dyjz8i39ksBo"
type input "2Z3cUr6ah064Dyjz8i39ksBo"
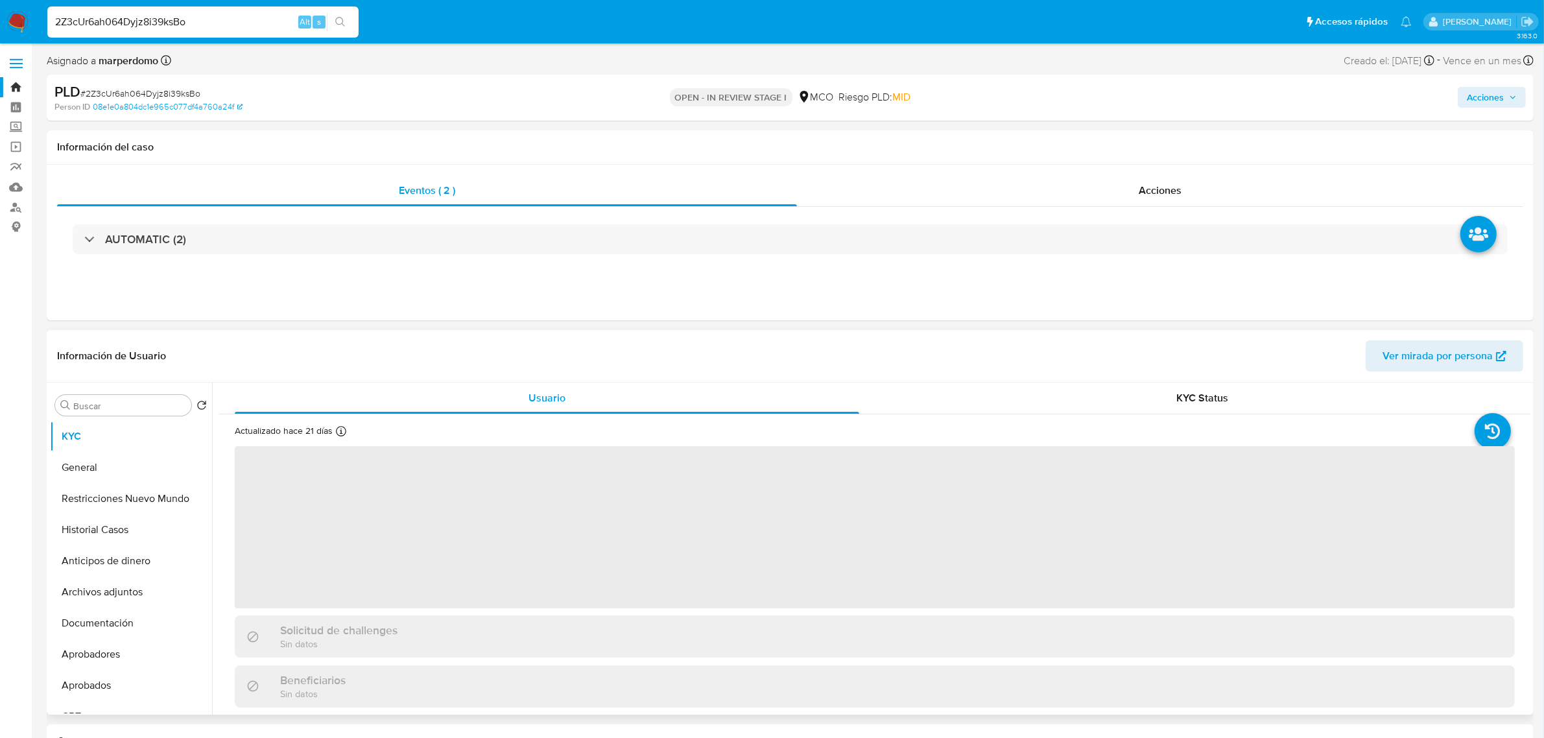
select select "10"
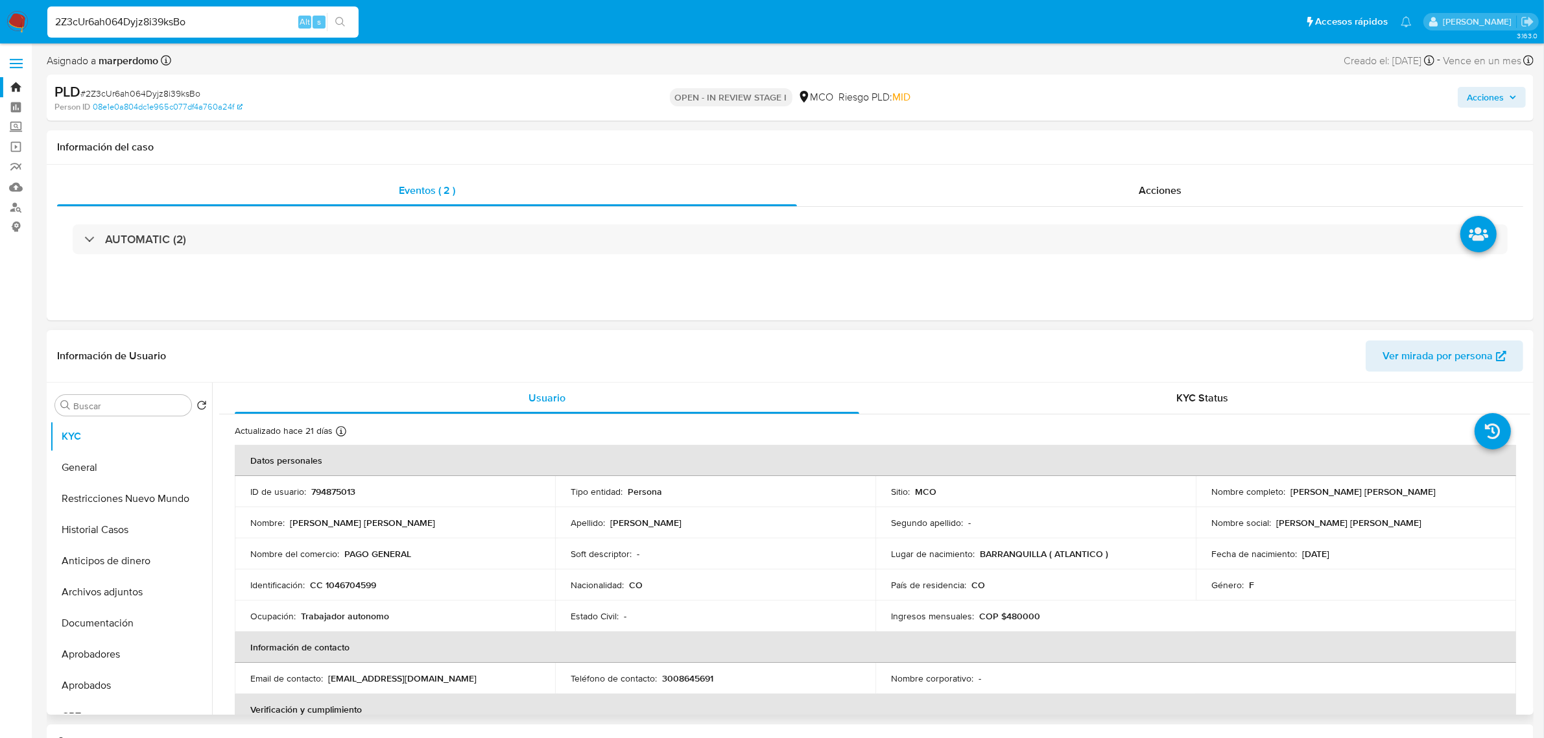
click at [352, 491] on div "ID de usuario : 794875013" at bounding box center [394, 492] width 289 height 12
click at [351, 491] on p "794875013" at bounding box center [333, 492] width 44 height 12
click at [348, 491] on p "794875013" at bounding box center [333, 492] width 44 height 12
click at [346, 491] on p "794875013" at bounding box center [333, 492] width 44 height 12
copy p "794875013"
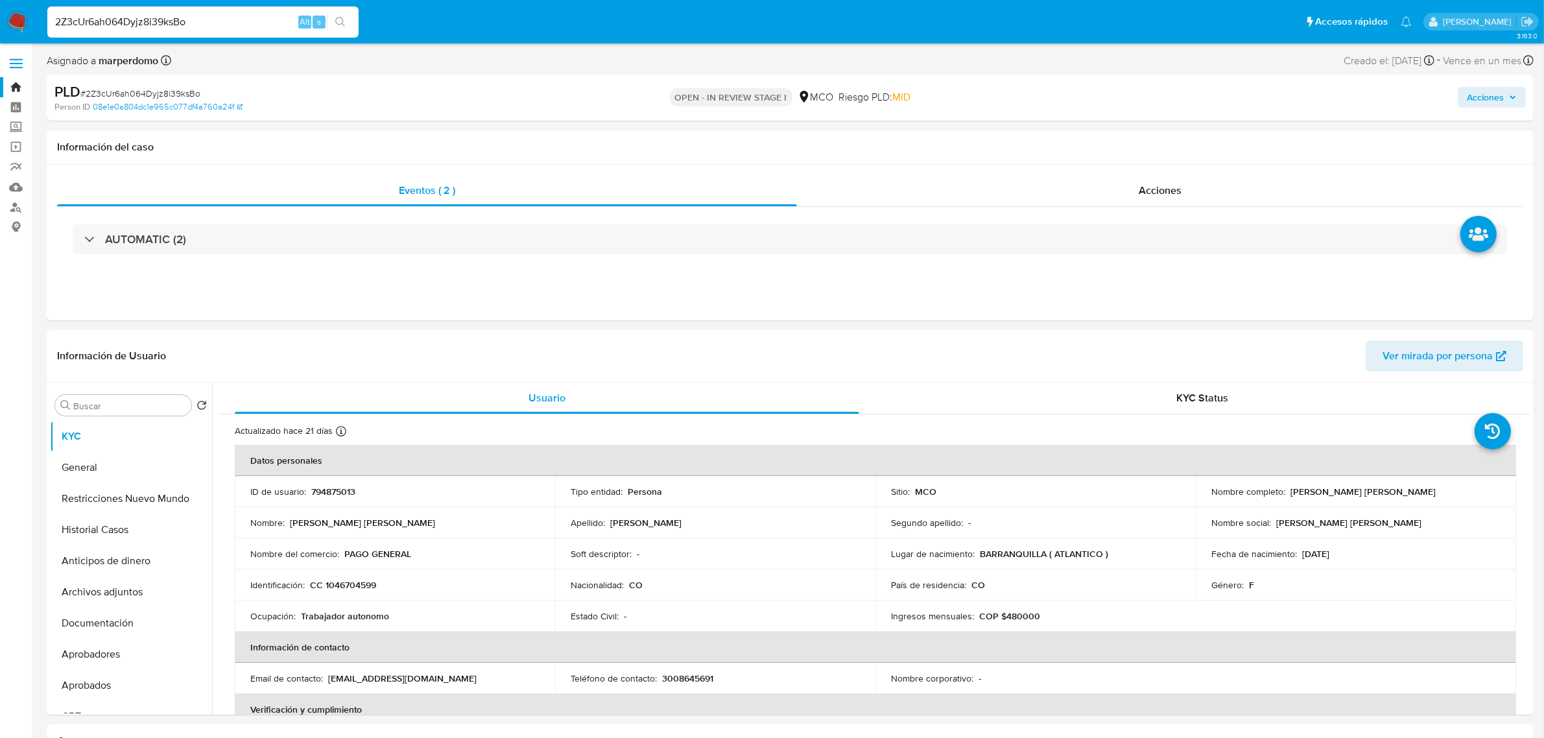
click at [157, 30] on input "2Z3cUr6ah064Dyjz8i39ksBo" at bounding box center [202, 22] width 311 height 17
paste input "lSkO7G0XjvrPsNvfS0TfhzvW"
type input "lSkO7G0XjvrPsNvfS0TfhzvW"
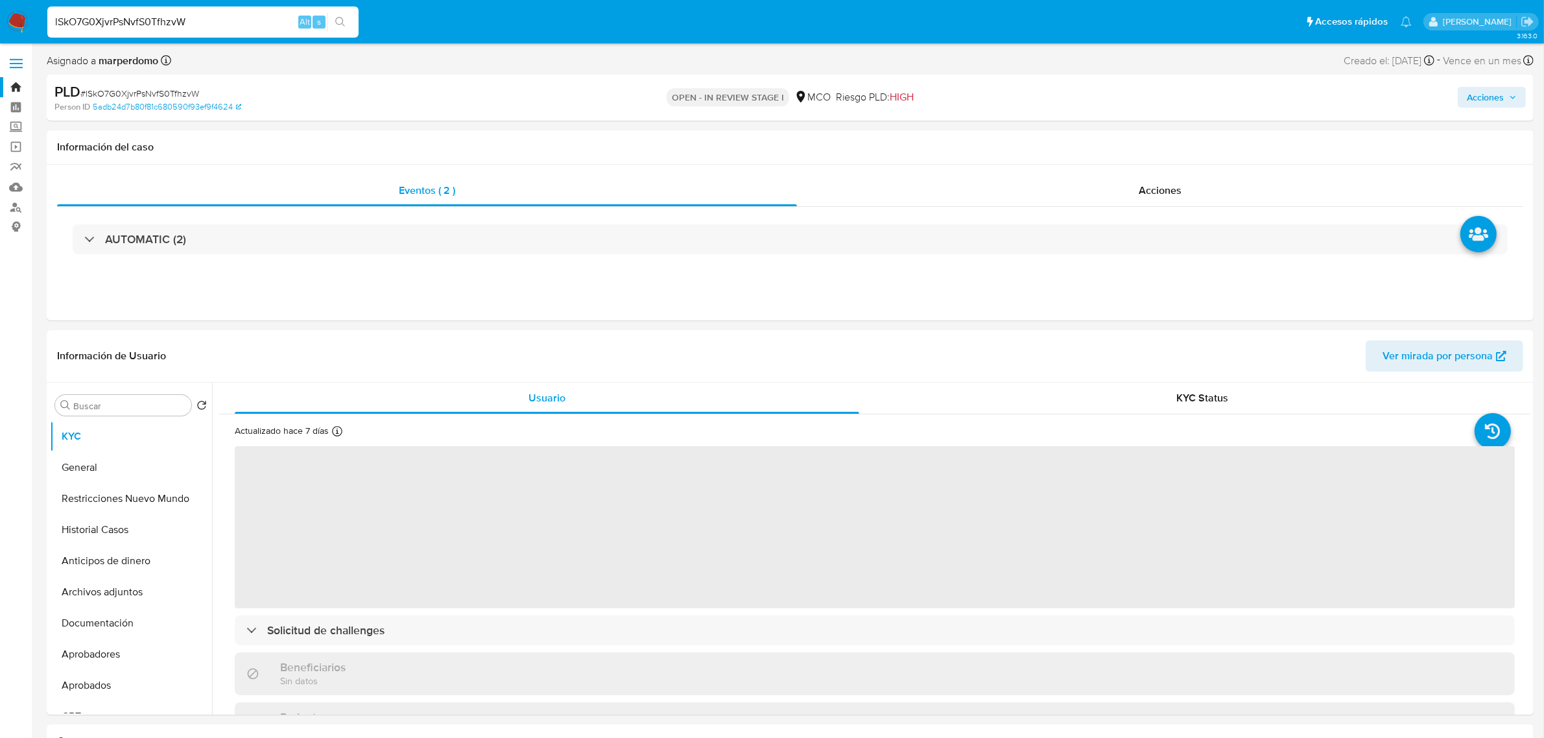
select select "10"
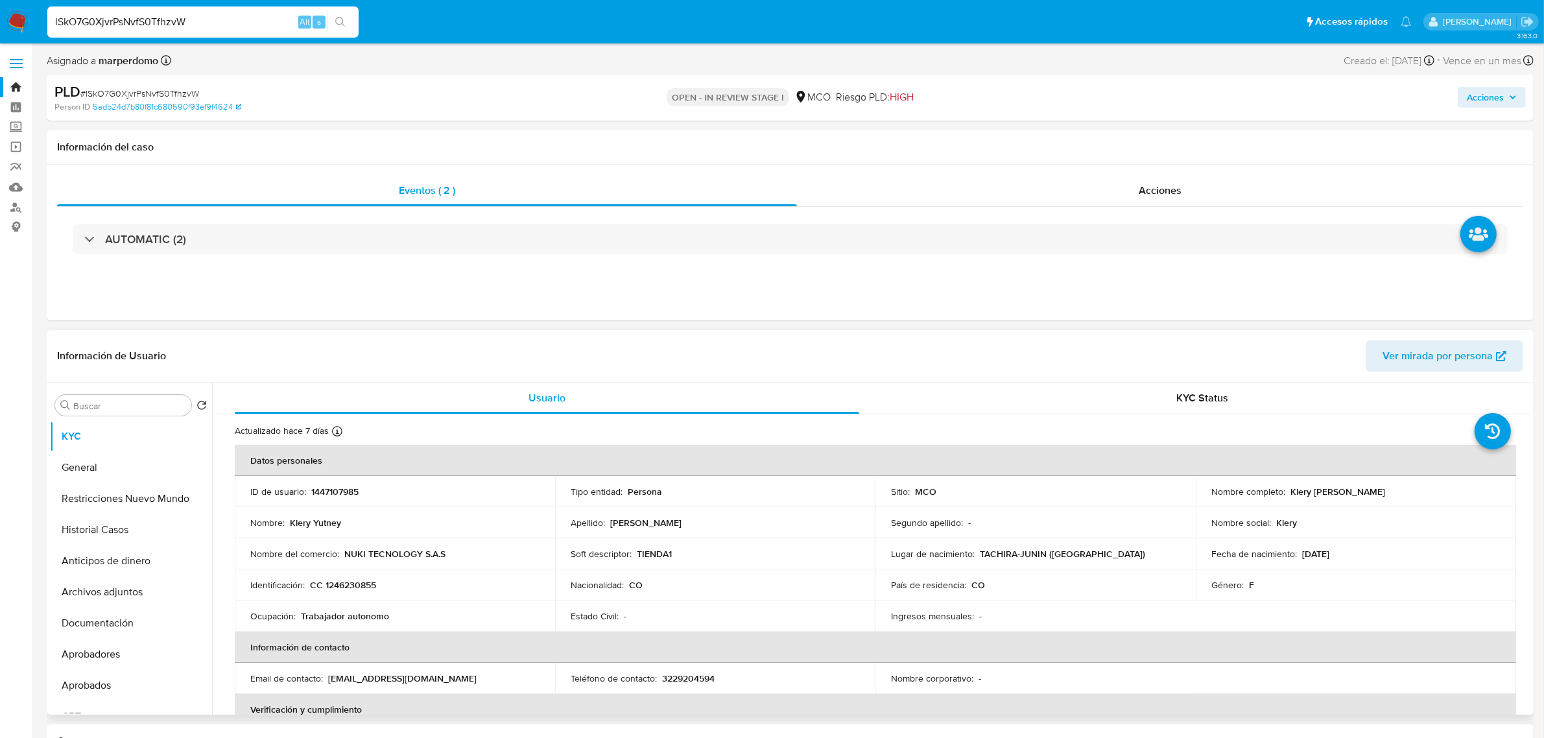
click at [337, 494] on p "1447107985" at bounding box center [334, 492] width 47 height 12
copy p "1447107985"
click at [151, 14] on input "lSkO7G0XjvrPsNvfS0TfhzvW" at bounding box center [202, 22] width 311 height 17
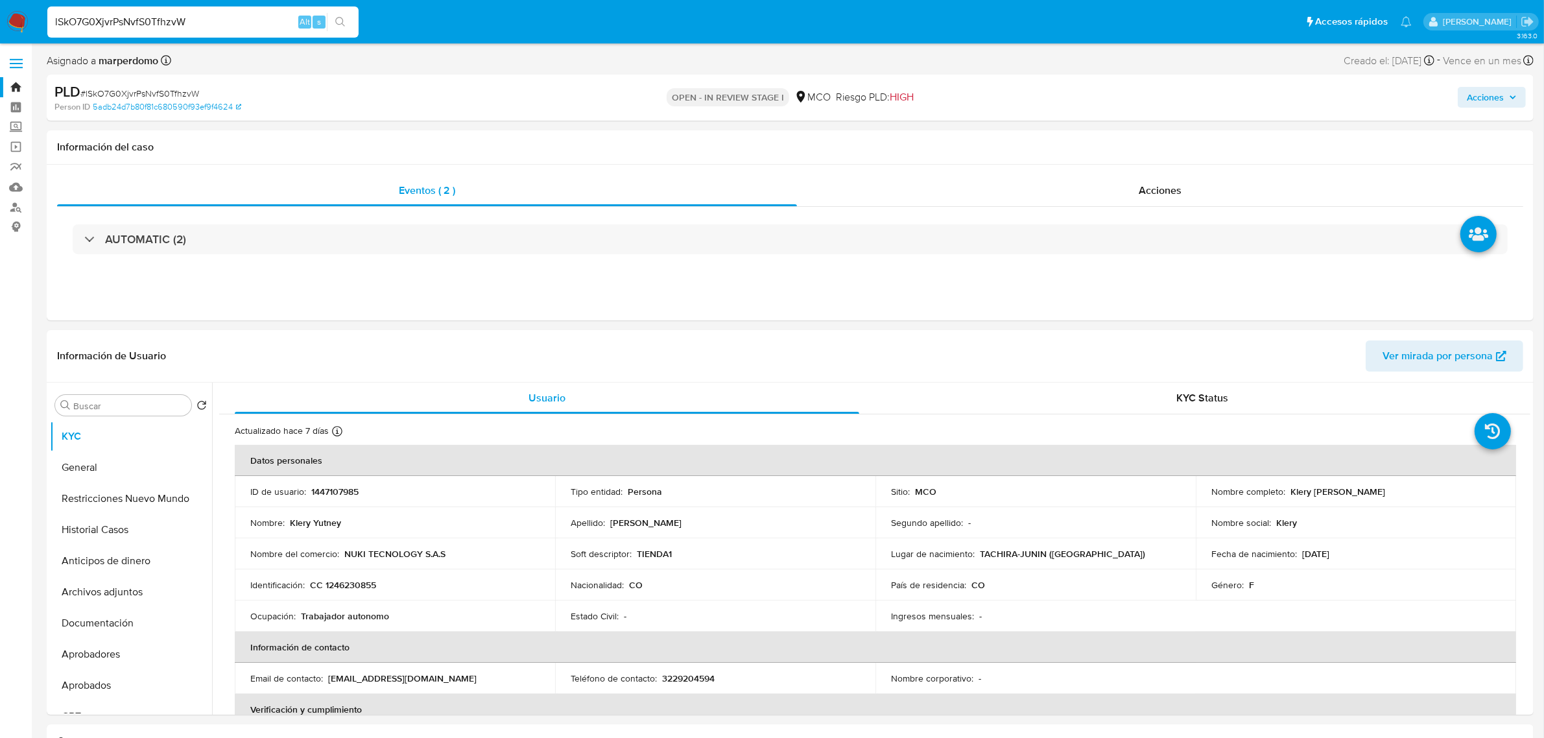
paste input "wVemdttoBOShKGTU8IVuqK3i"
type input "wVemdttoBOShKGTU8IVuqK3i"
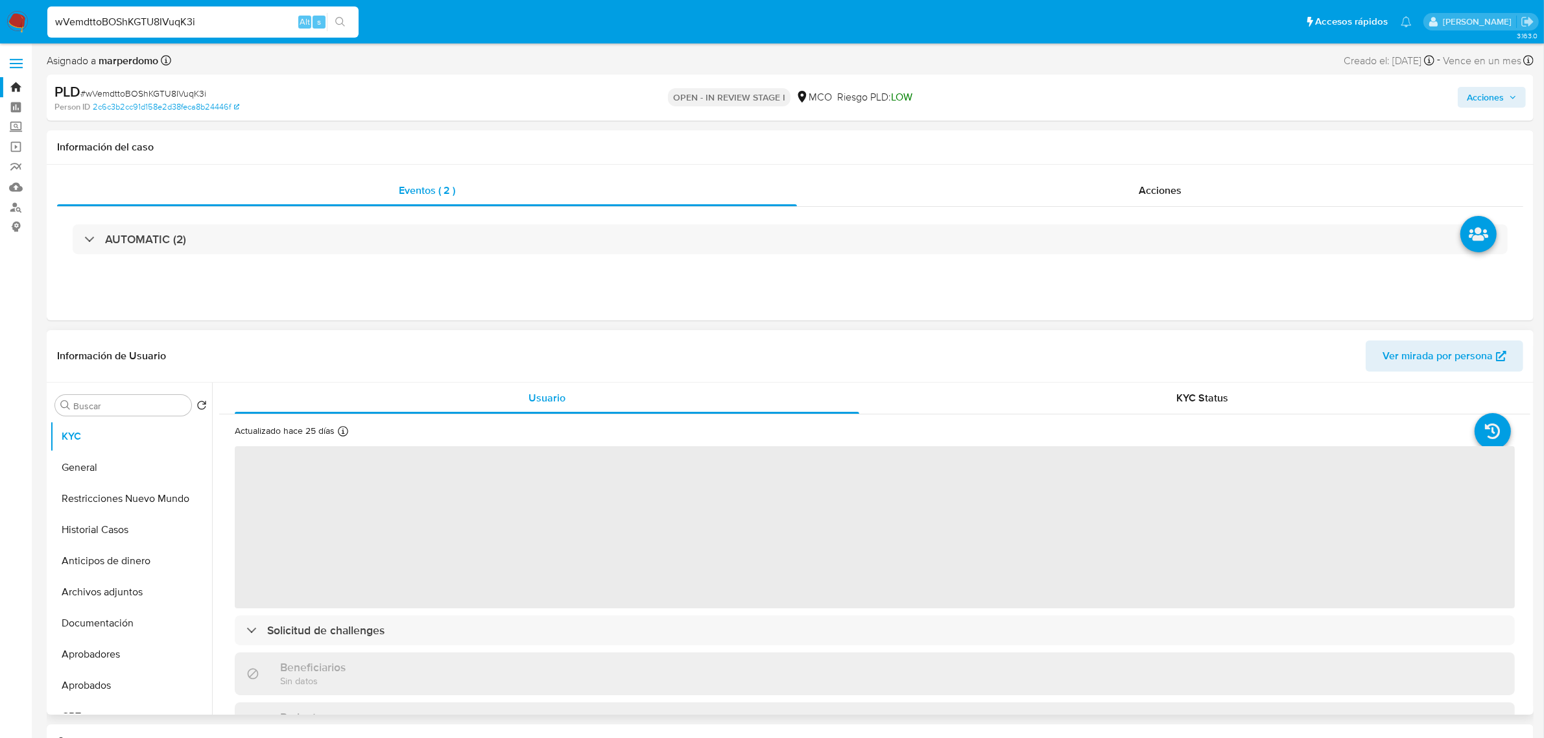
select select "10"
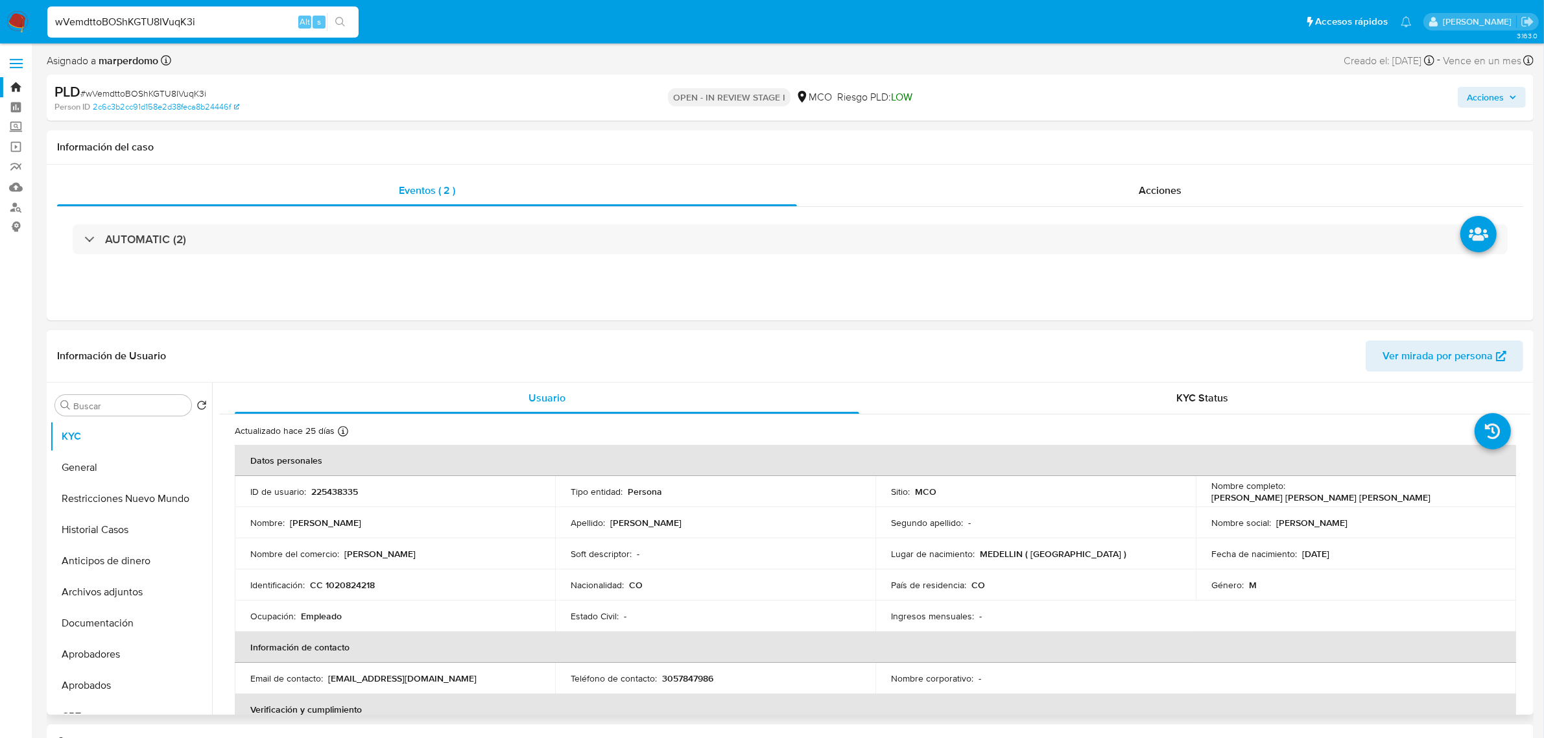
click at [329, 488] on p "225438335" at bounding box center [334, 492] width 47 height 12
copy p "225438335"
click at [163, 27] on input "wVemdttoBOShKGTU8IVuqK3i" at bounding box center [202, 22] width 311 height 17
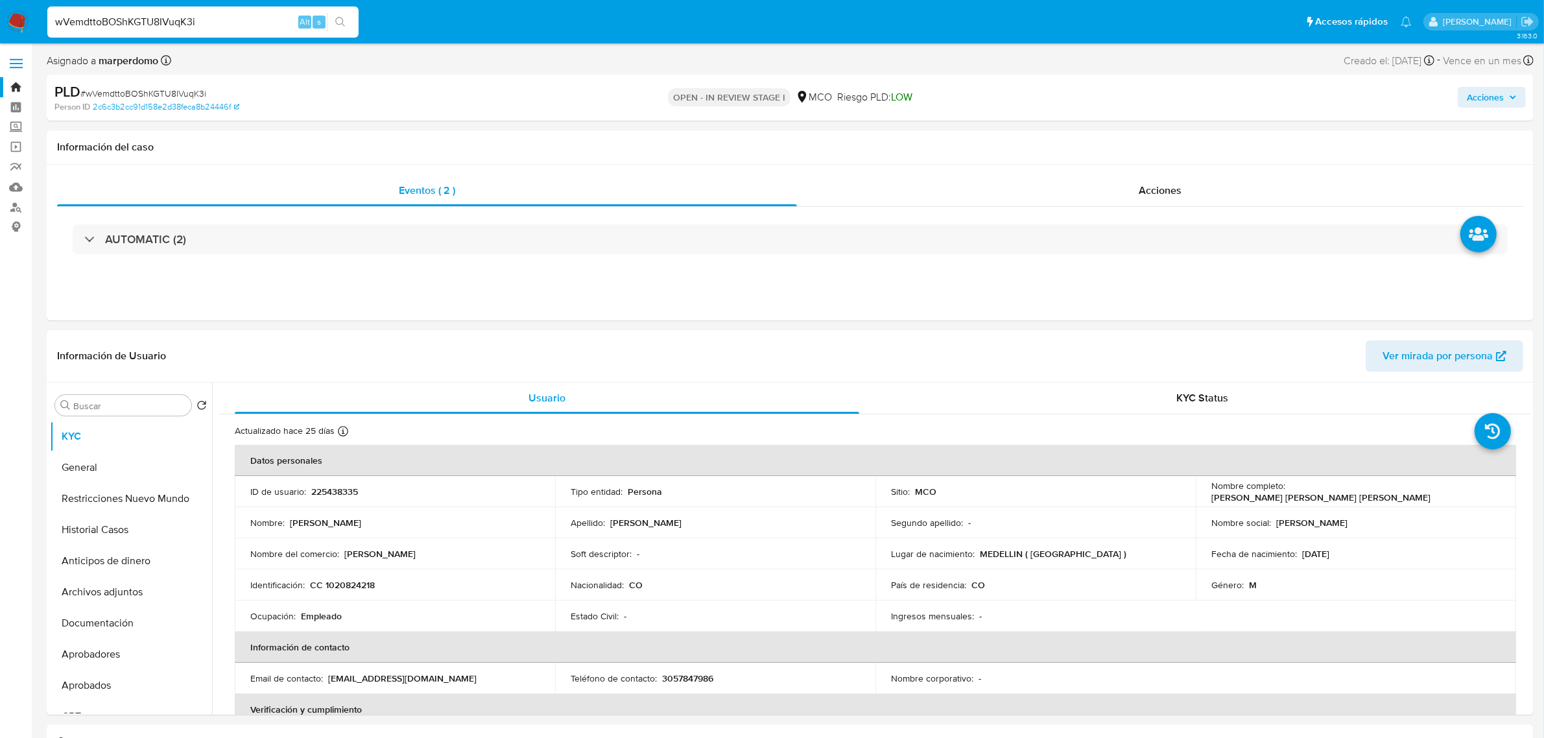
paste input "Ci1Qf41JF5kxnDhBNjovP5i1"
type input "Ci1Qf41JF5kxnDhBNjovP5i1"
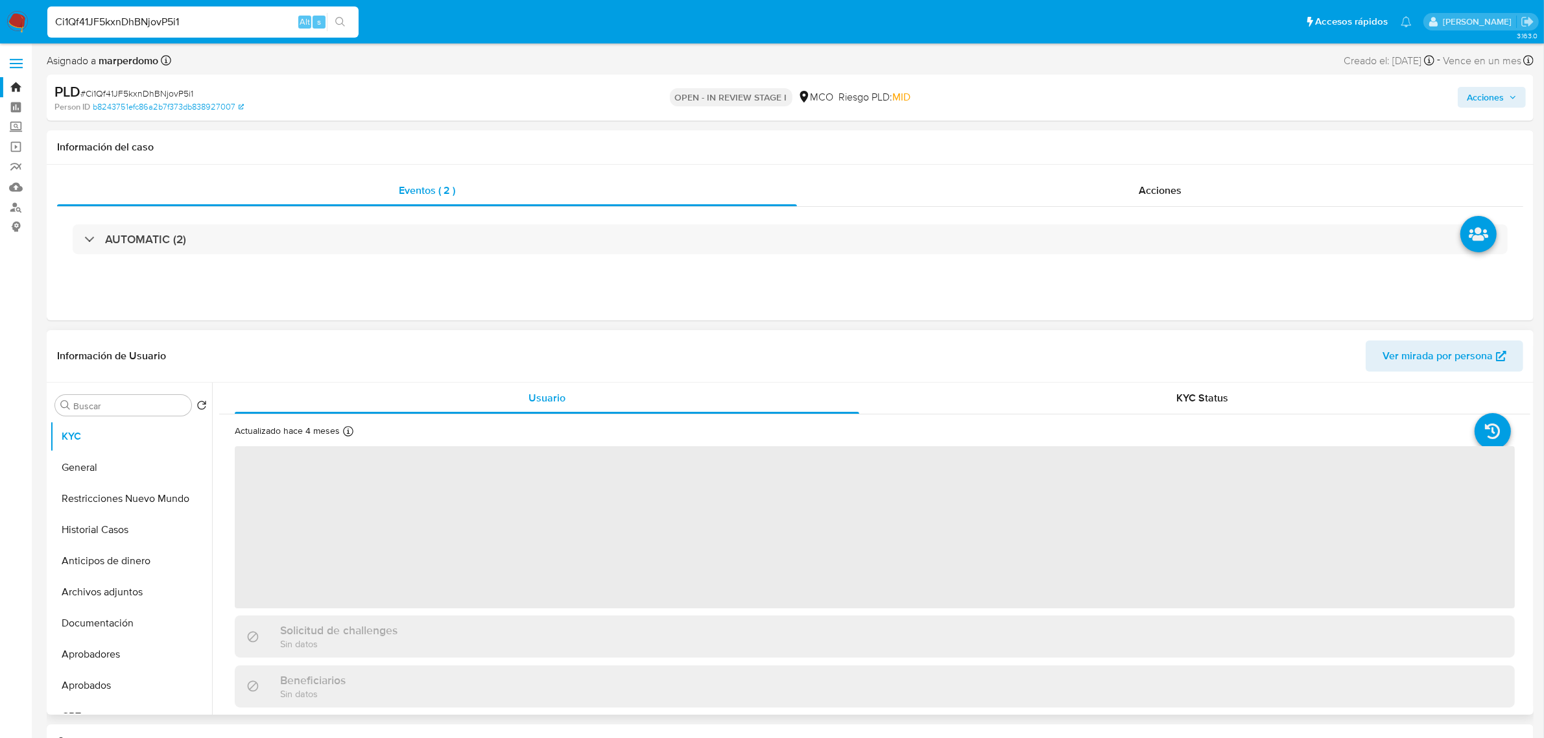
select select "10"
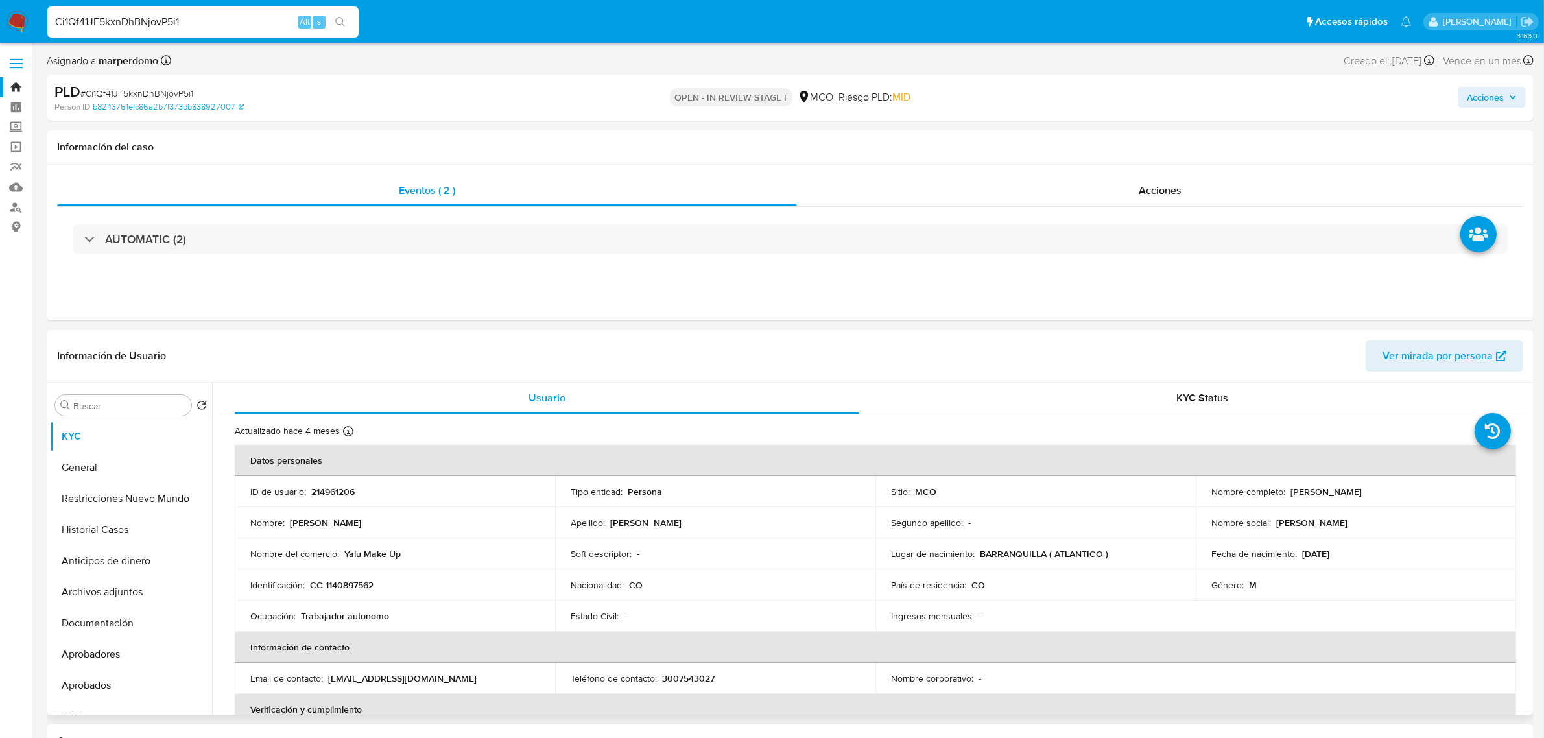
click at [349, 495] on p "214961206" at bounding box center [332, 492] width 43 height 12
copy p "214961206"
click at [86, 27] on input "Ci1Qf41JF5kxnDhBNjovP5i1" at bounding box center [202, 22] width 311 height 17
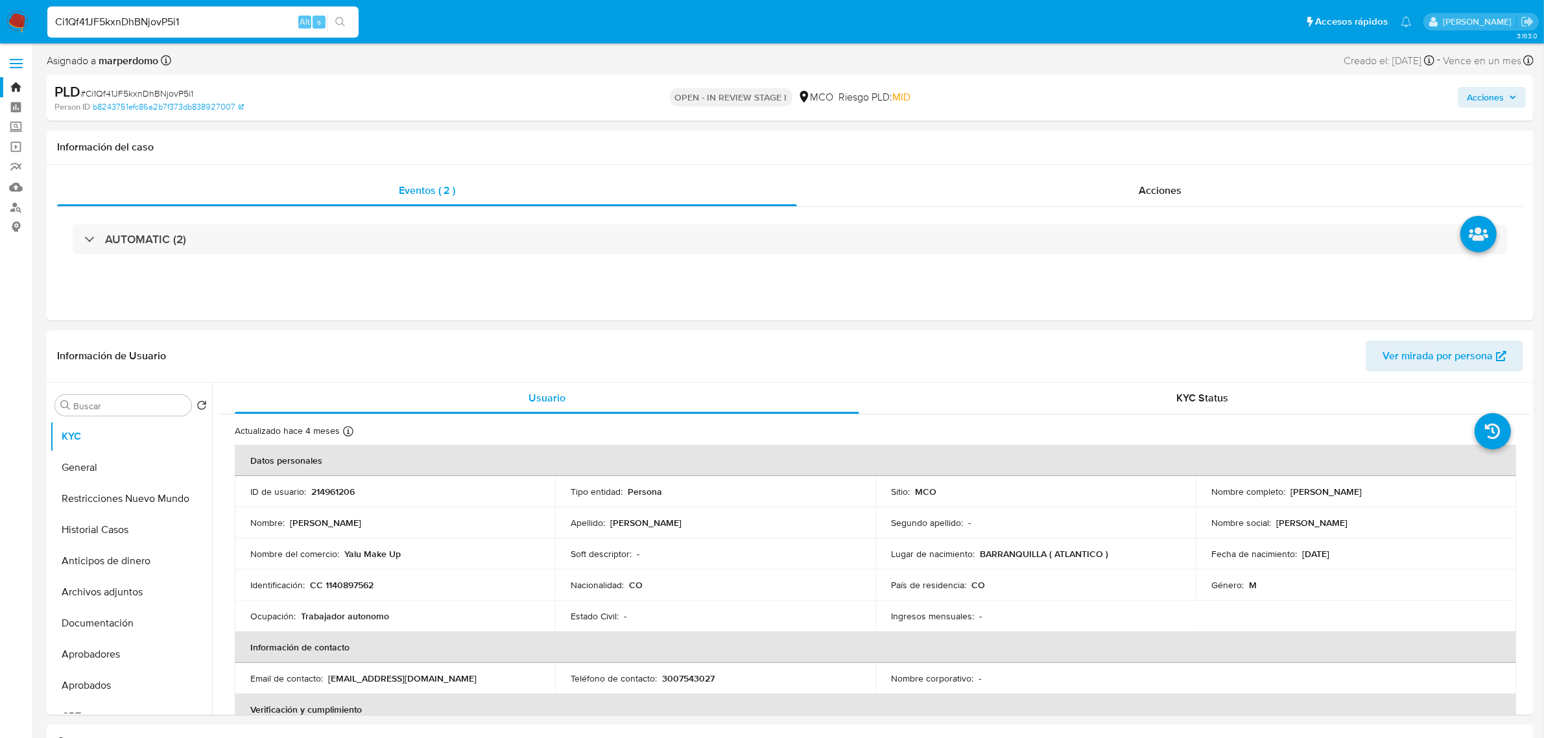
click at [86, 27] on input "Ci1Qf41JF5kxnDhBNjovP5i1" at bounding box center [202, 22] width 311 height 17
paste input "yHoY6rzfDAHXHdARdDJVnnOe"
type input "yHoY6rzfDAHXHdARdDJVnnOe"
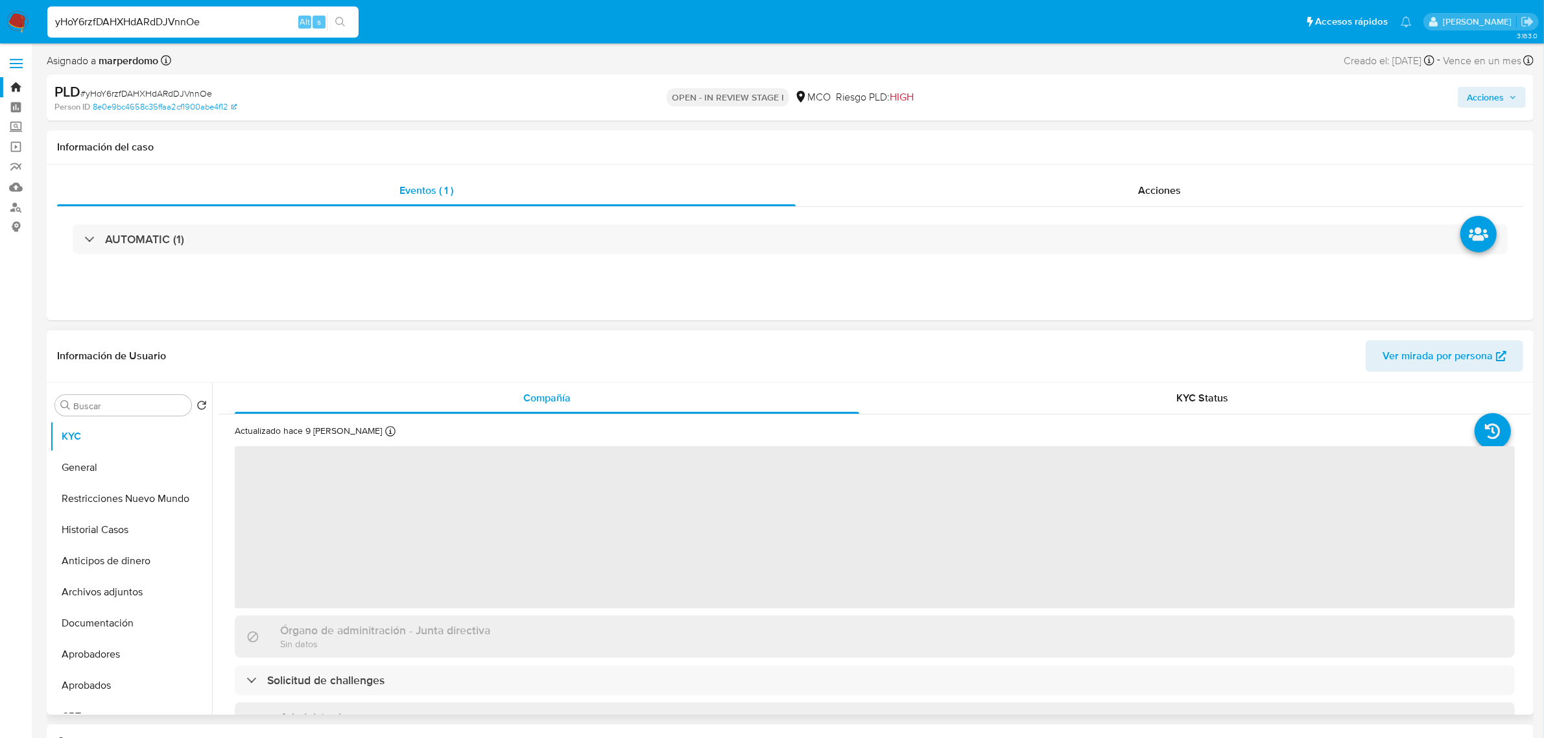
select select "10"
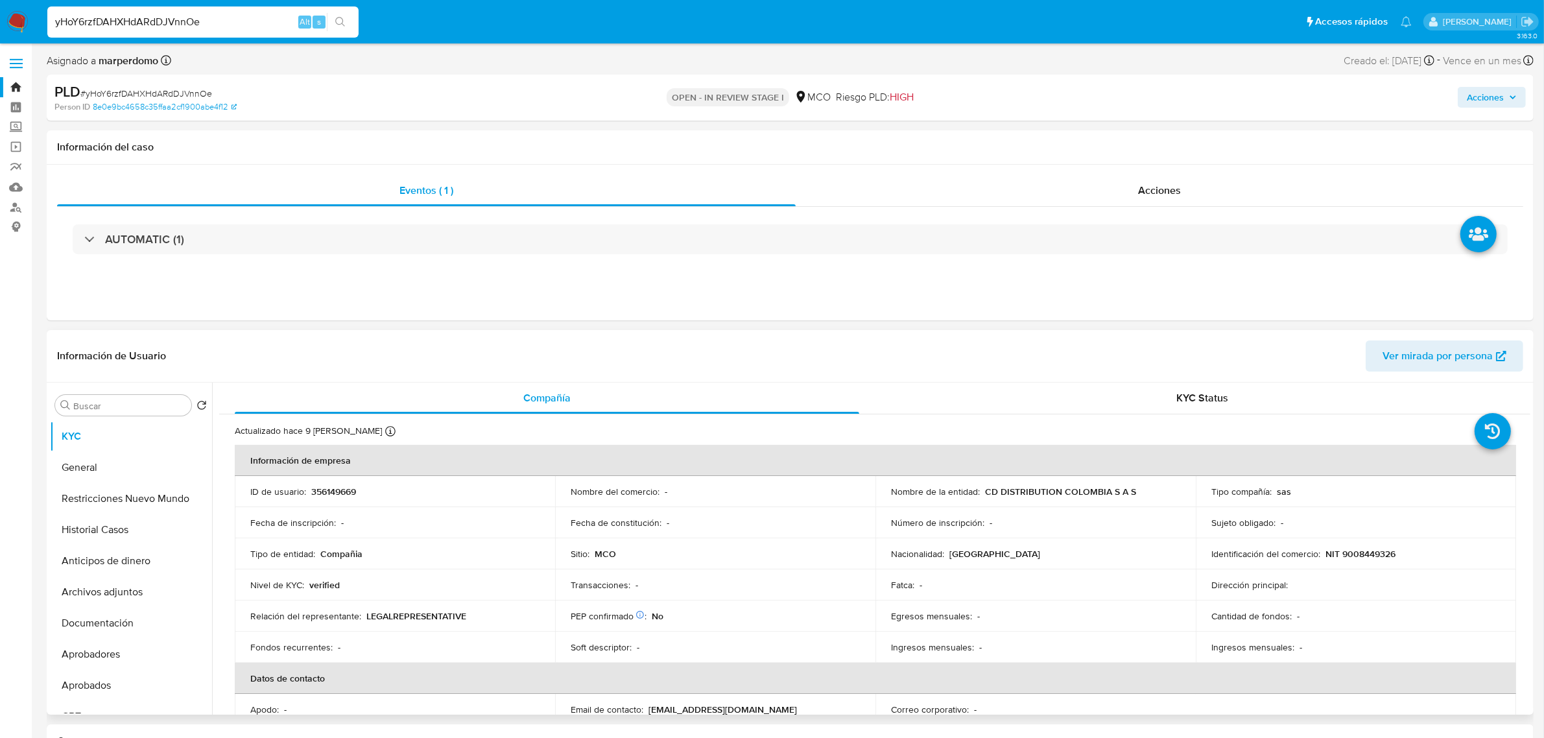
click at [319, 490] on p "356149669" at bounding box center [333, 492] width 45 height 12
copy p "356149669"
click at [159, 18] on input "yHoY6rzfDAHXHdARdDJVnnOe" at bounding box center [202, 22] width 311 height 17
click at [160, 18] on input "yHoY6rzfDAHXHdARdDJVnnOe" at bounding box center [202, 22] width 311 height 17
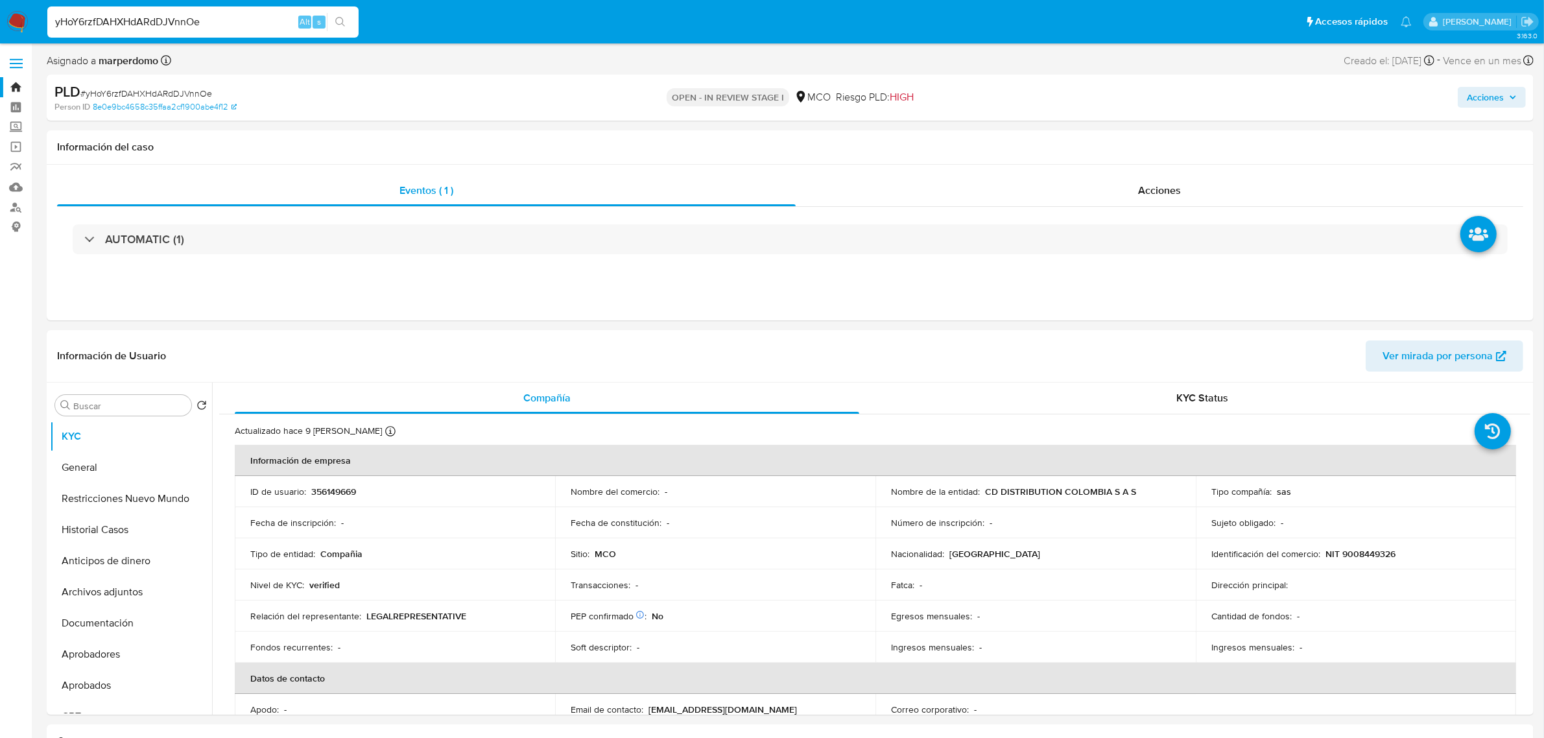
click at [160, 18] on input "yHoY6rzfDAHXHdARdDJVnnOe" at bounding box center [202, 22] width 311 height 17
paste input "pCySbP3FIWCdKYj7Utx6rEoU"
type input "pCySbP3FIWCdKYj7Utx6rEoU"
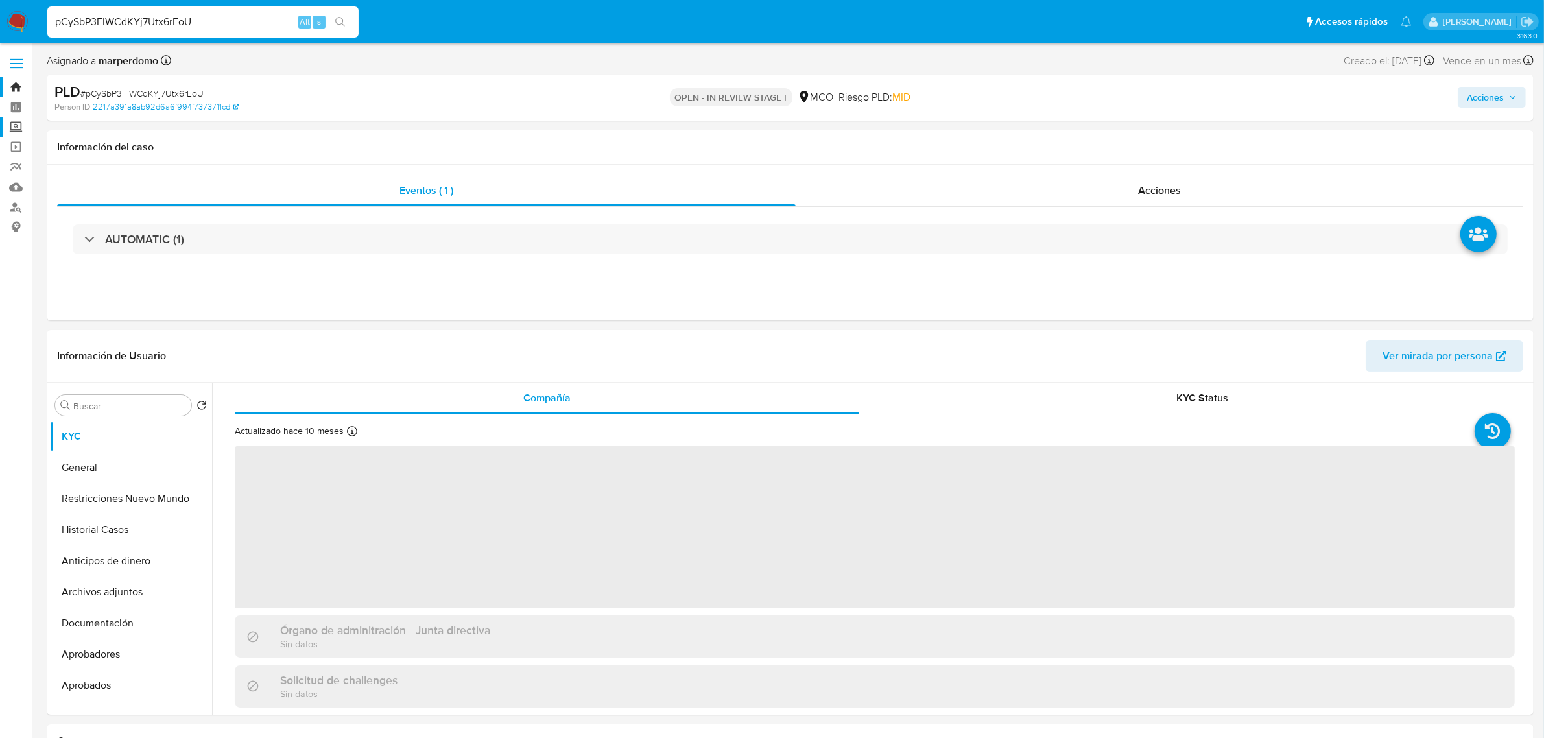
select select "10"
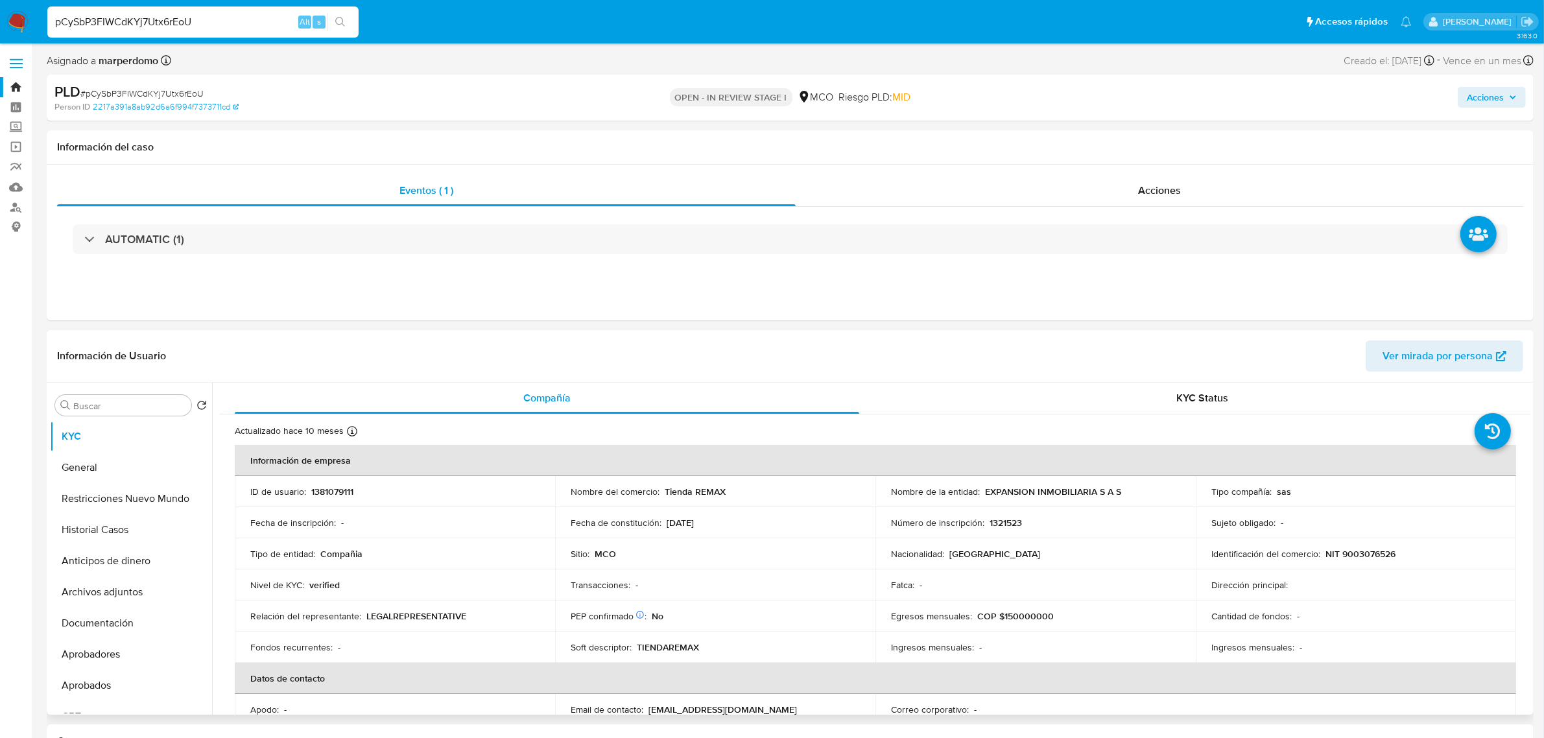
click at [316, 484] on td "ID de usuario : 1381079111" at bounding box center [395, 491] width 320 height 31
click at [318, 490] on p "1381079111" at bounding box center [332, 492] width 42 height 12
copy p "1381079111"
click at [180, 12] on div "pCySbP3FIWCdKYj7Utx6rEoU Alt s" at bounding box center [202, 21] width 311 height 31
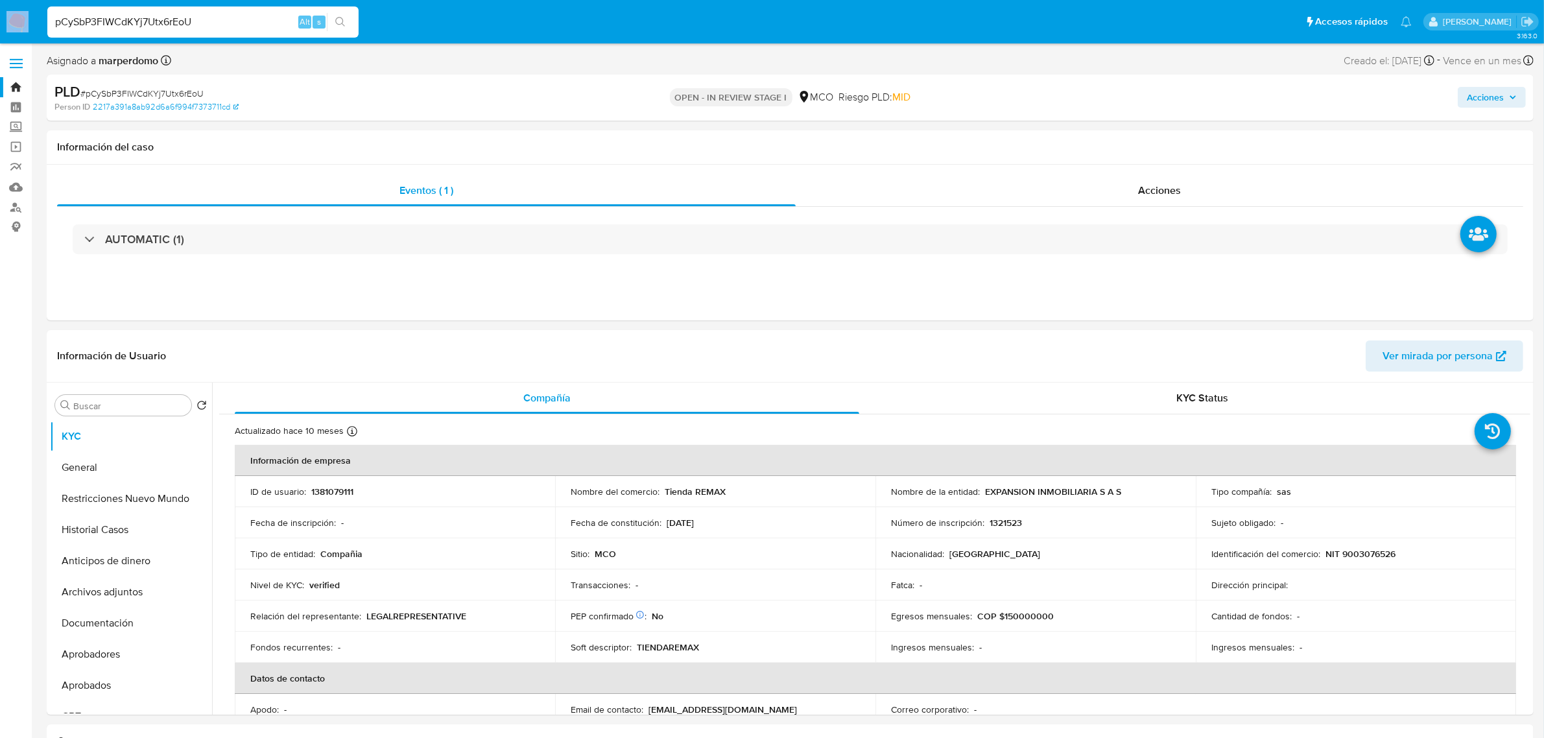
click at [180, 12] on div "pCySbP3FIWCdKYj7Utx6rEoU Alt s" at bounding box center [202, 21] width 311 height 31
click at [164, 29] on input "pCySbP3FIWCdKYj7Utx6rEoU" at bounding box center [202, 22] width 311 height 17
click at [163, 30] on div "pCySbP3FIWCdKYj7Utx6rEoU Alt s" at bounding box center [202, 21] width 311 height 31
click at [169, 21] on input "pCySbP3FIWCdKYj7Utx6rEoU" at bounding box center [202, 22] width 311 height 17
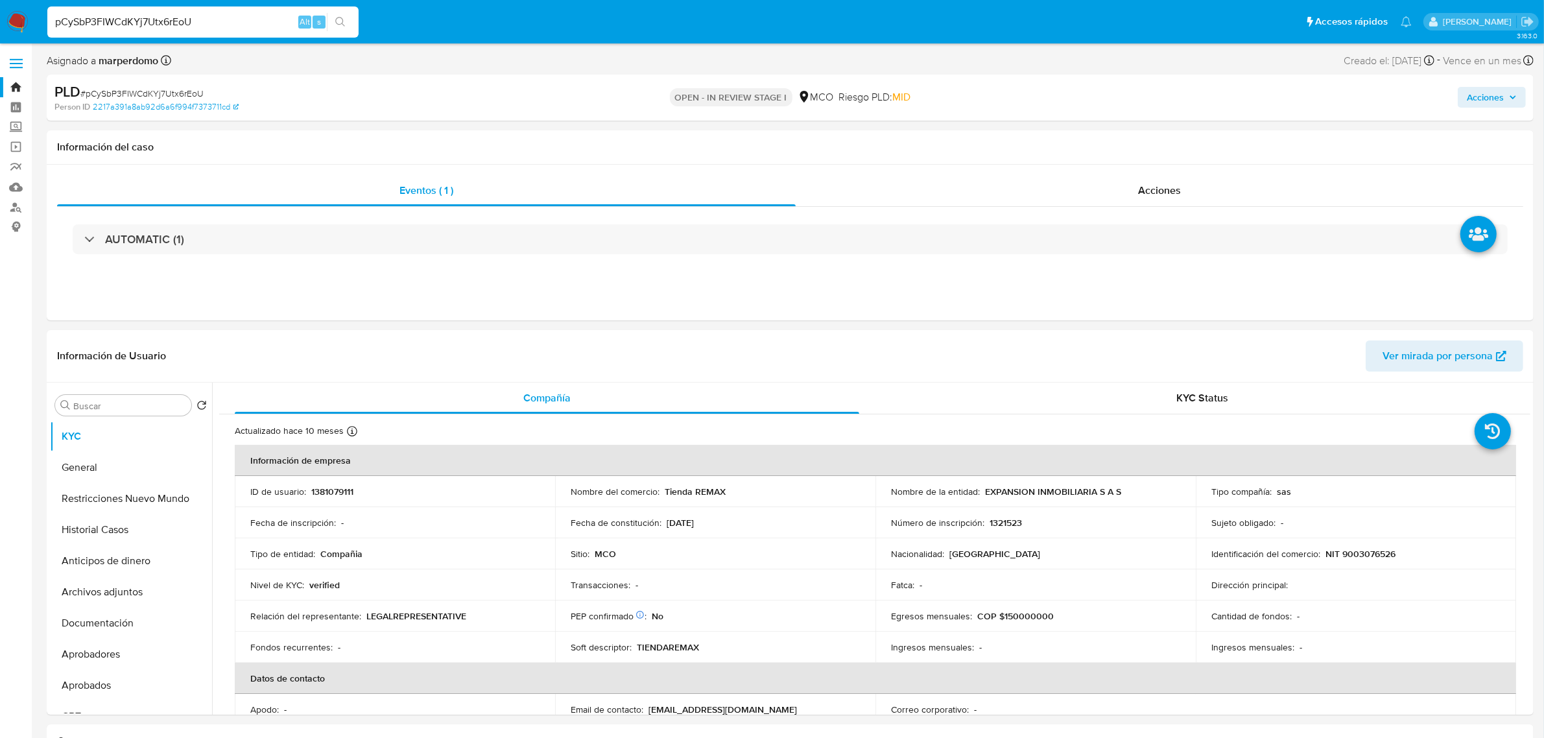
click at [169, 21] on input "pCySbP3FIWCdKYj7Utx6rEoU" at bounding box center [202, 22] width 311 height 17
paste input "5hbSry6cwhd0TOfxYsU38Mkk"
type input "5hbSry6cwhd0TOfxYsU38Mkk"
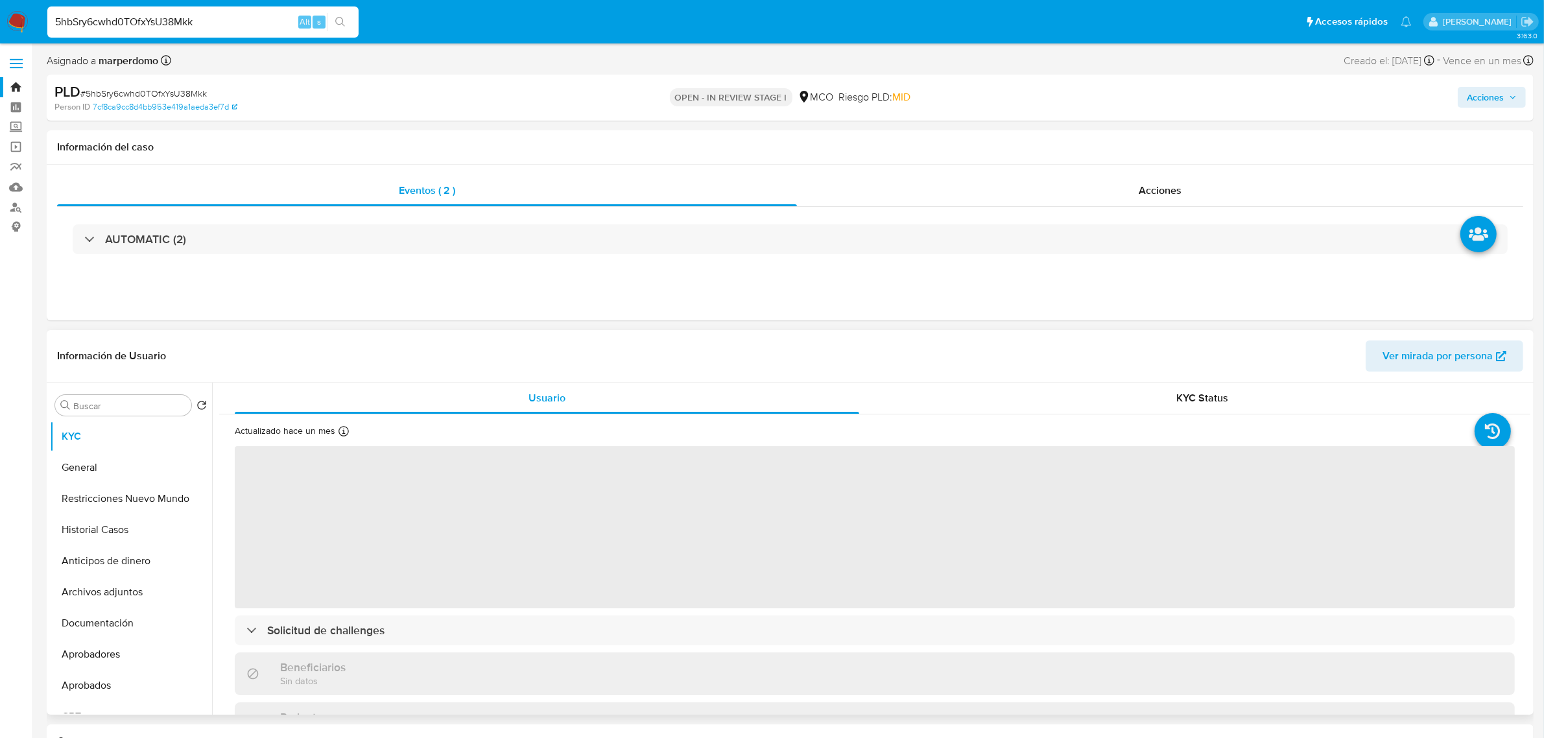
select select "10"
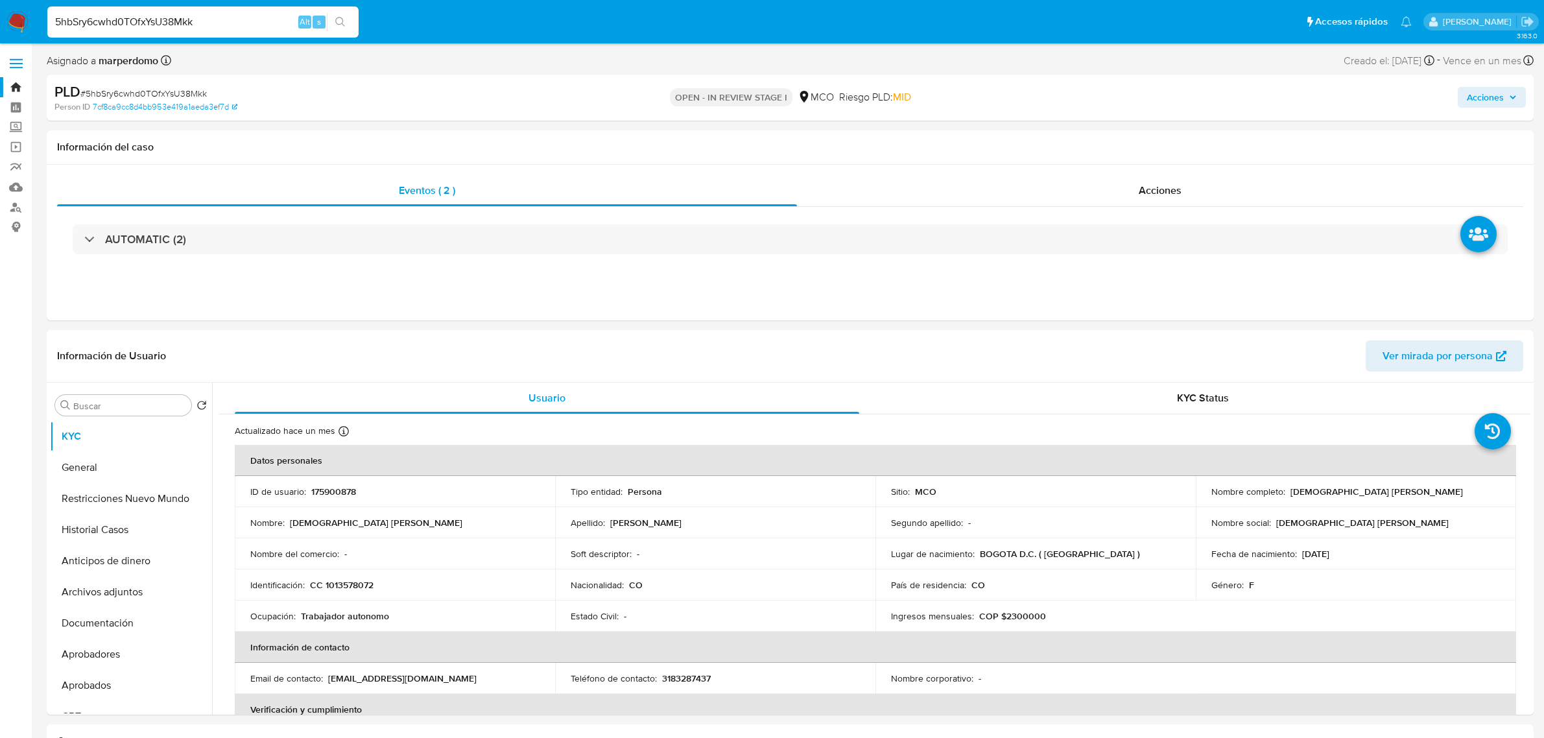
select select "10"
click at [95, 472] on button "General" at bounding box center [126, 467] width 152 height 31
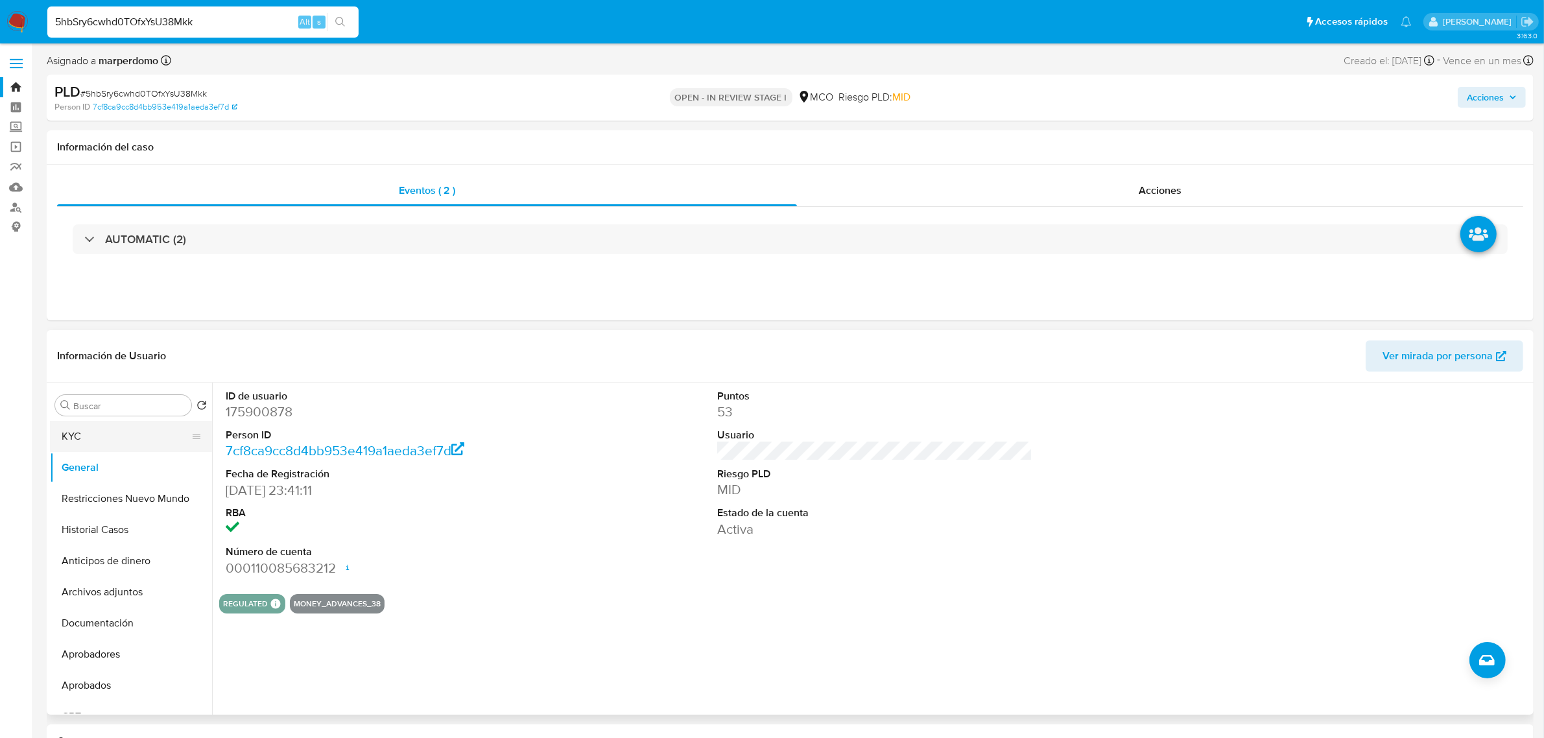
click at [67, 435] on button "KYC" at bounding box center [126, 436] width 152 height 31
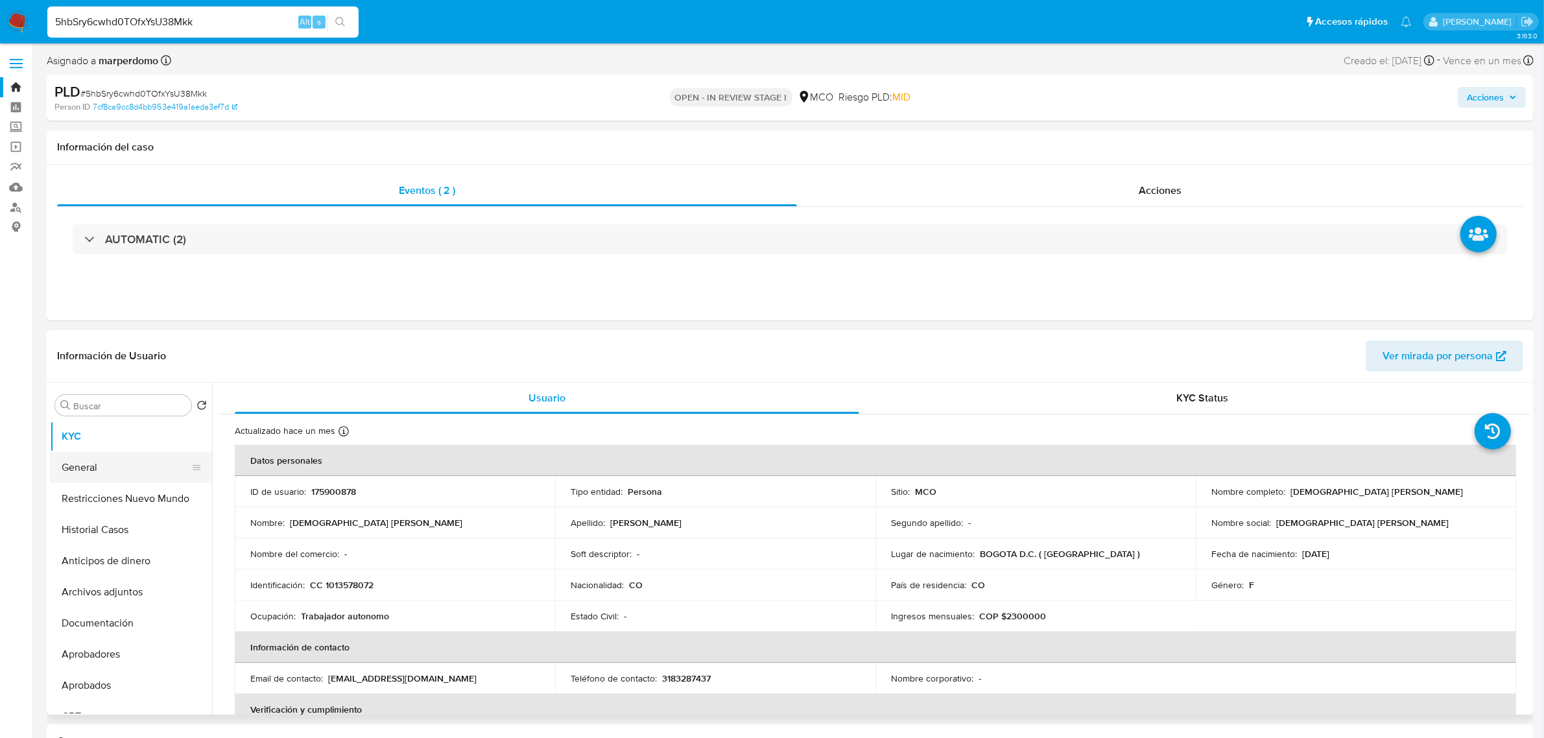
click at [91, 467] on button "General" at bounding box center [126, 467] width 152 height 31
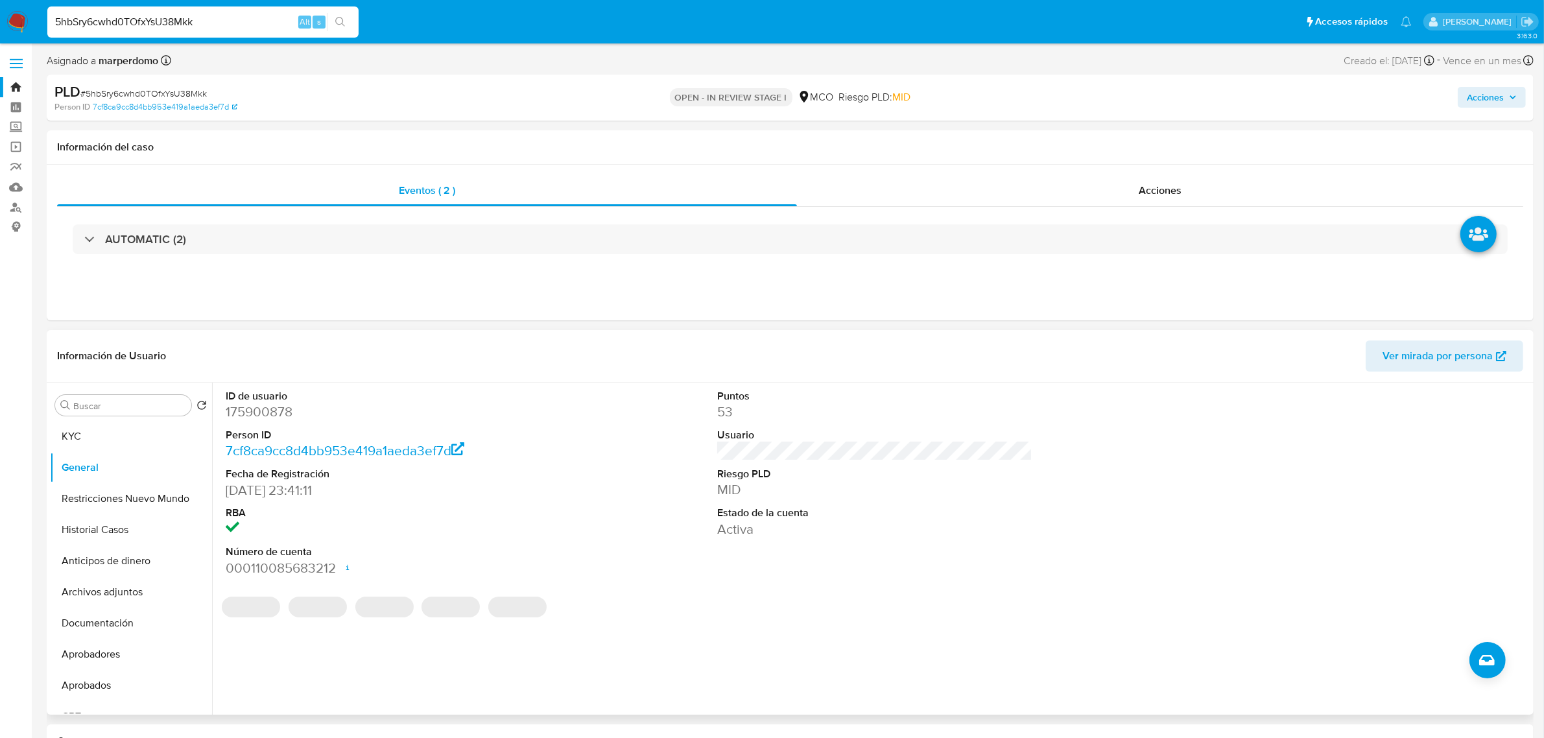
click at [261, 487] on dd "26/01/2015 23:41:11" at bounding box center [383, 490] width 315 height 18
click at [95, 442] on button "KYC" at bounding box center [126, 436] width 152 height 31
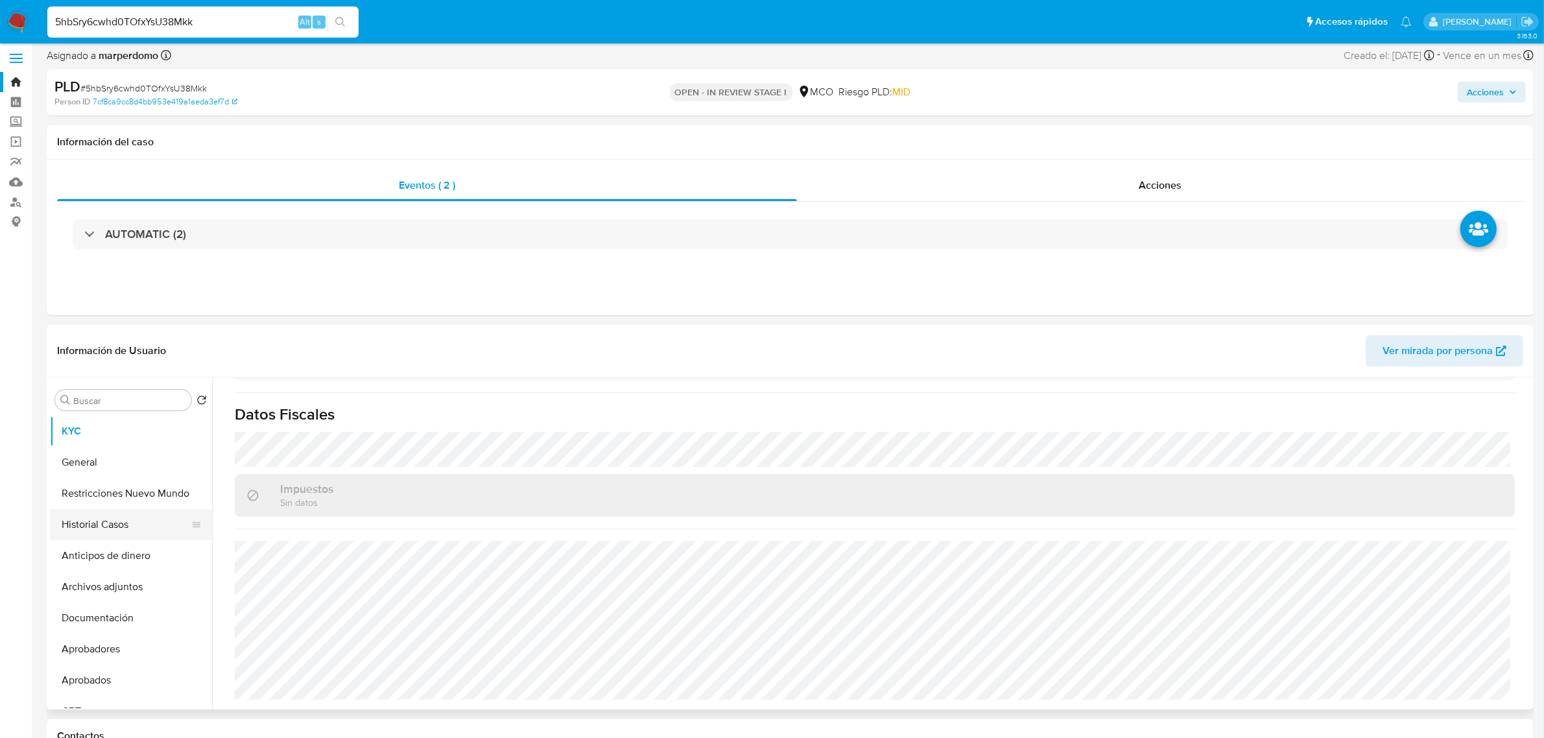
scroll to position [6, 0]
click at [111, 523] on button "Historial Casos" at bounding box center [126, 523] width 152 height 31
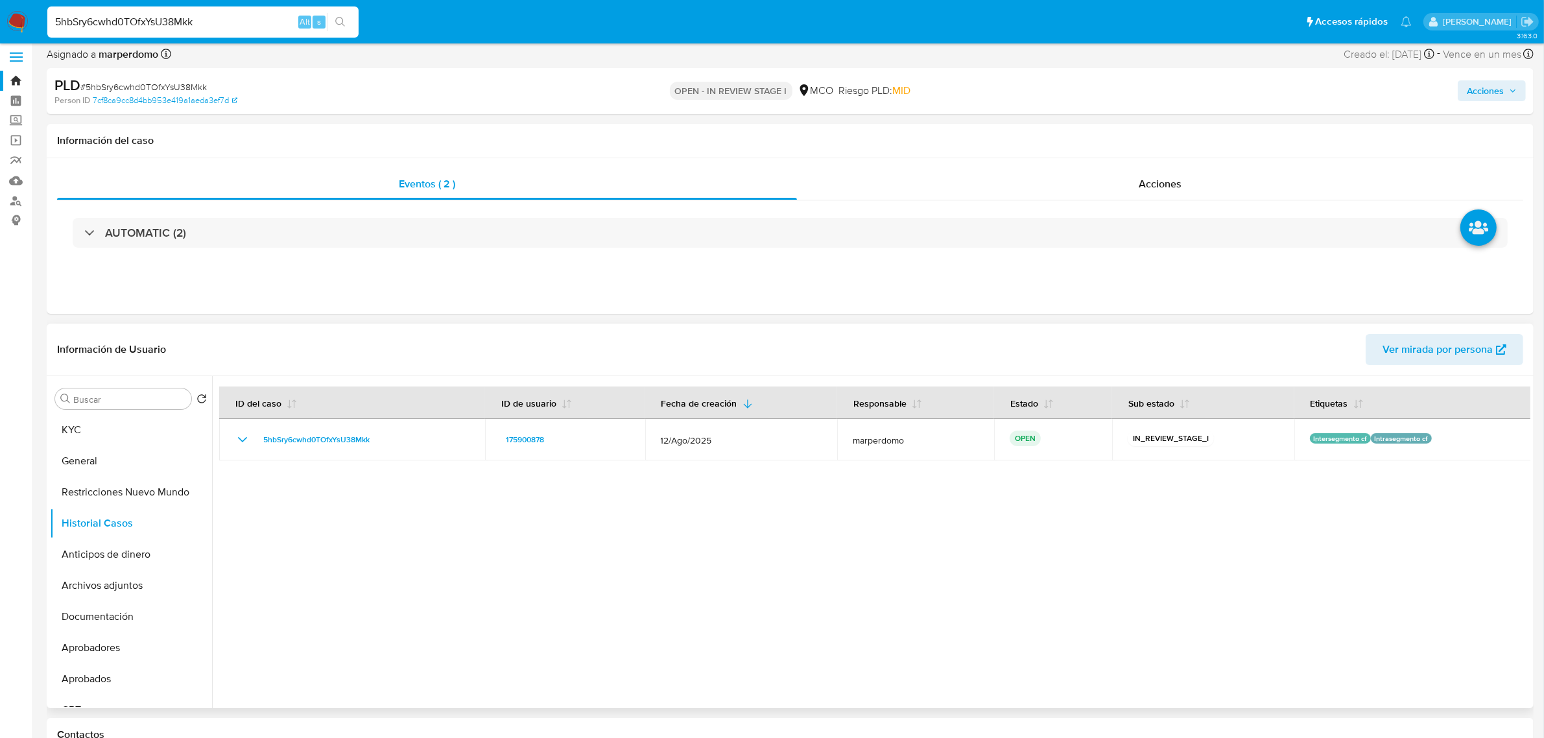
scroll to position [0, 0]
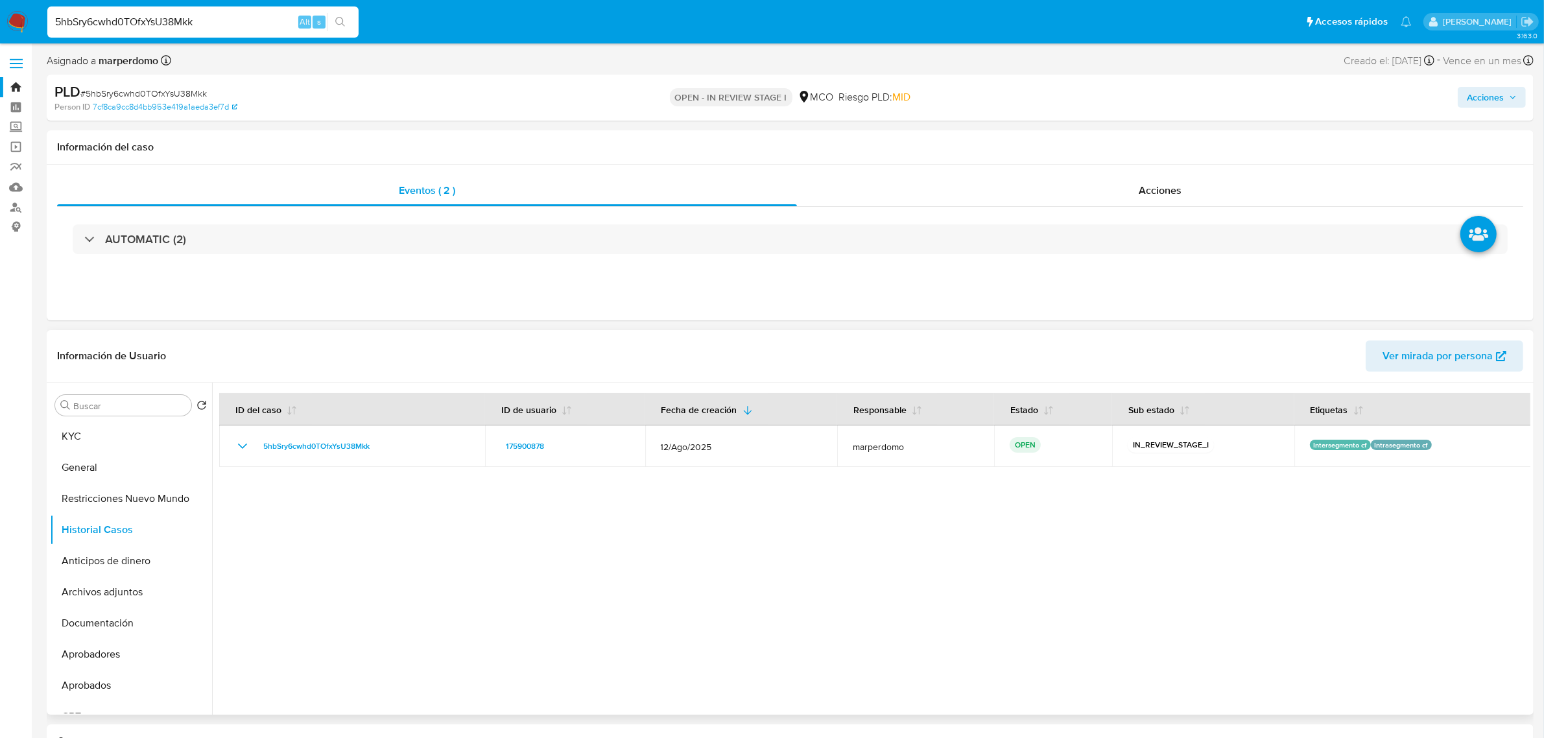
click at [394, 545] on div at bounding box center [871, 549] width 1319 height 332
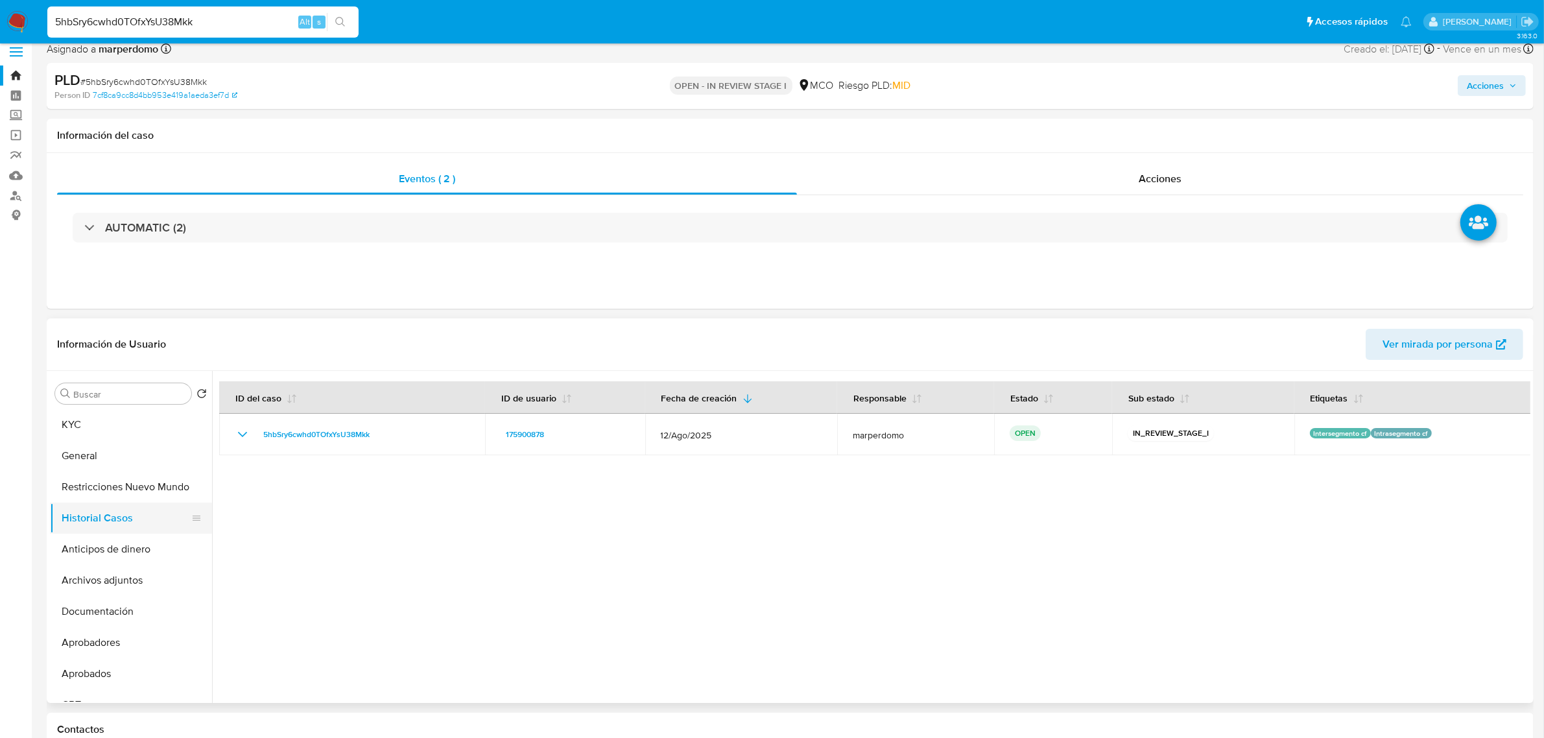
scroll to position [11, 0]
click at [89, 429] on button "KYC" at bounding box center [126, 425] width 152 height 31
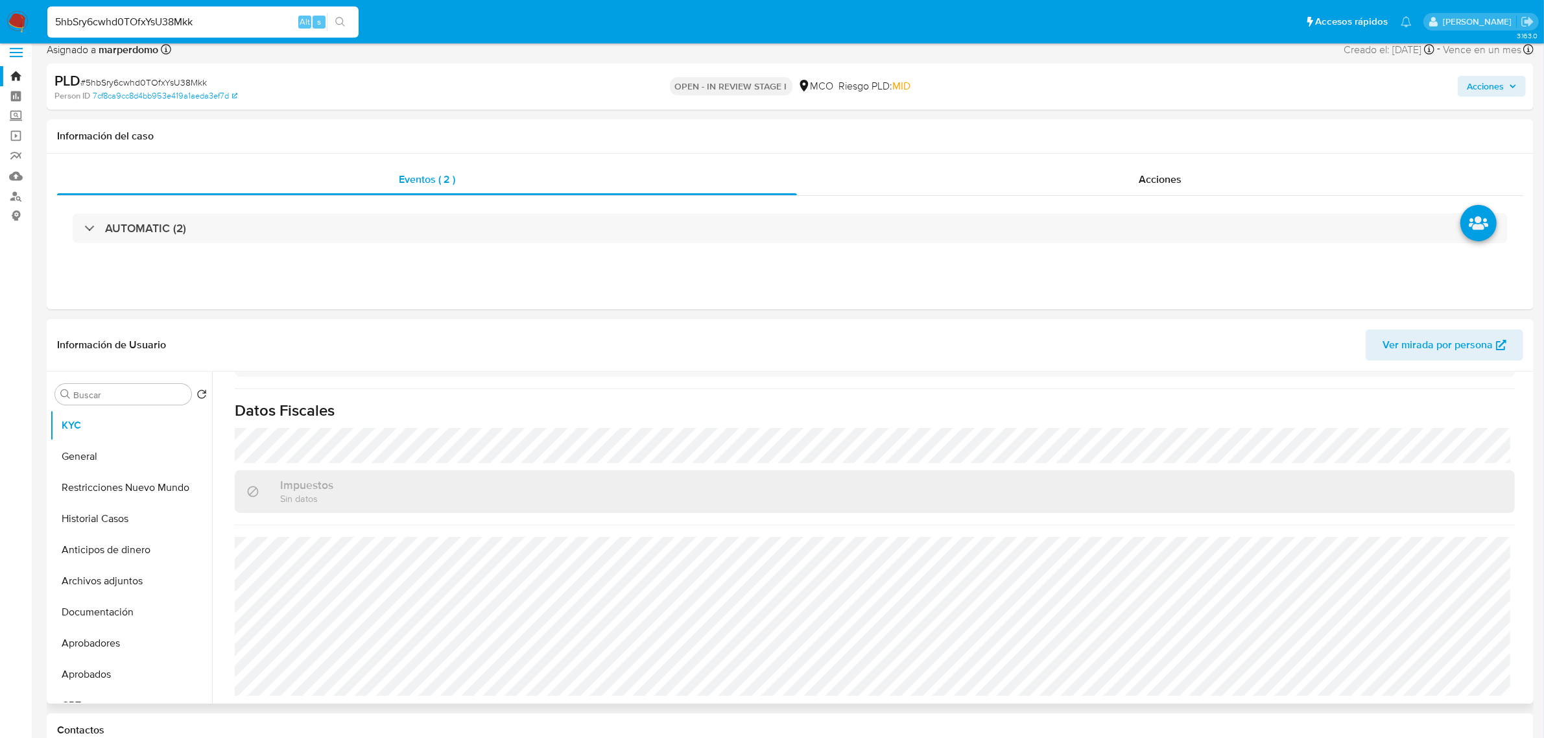
scroll to position [702, 0]
click at [123, 520] on button "Historial Casos" at bounding box center [126, 518] width 152 height 31
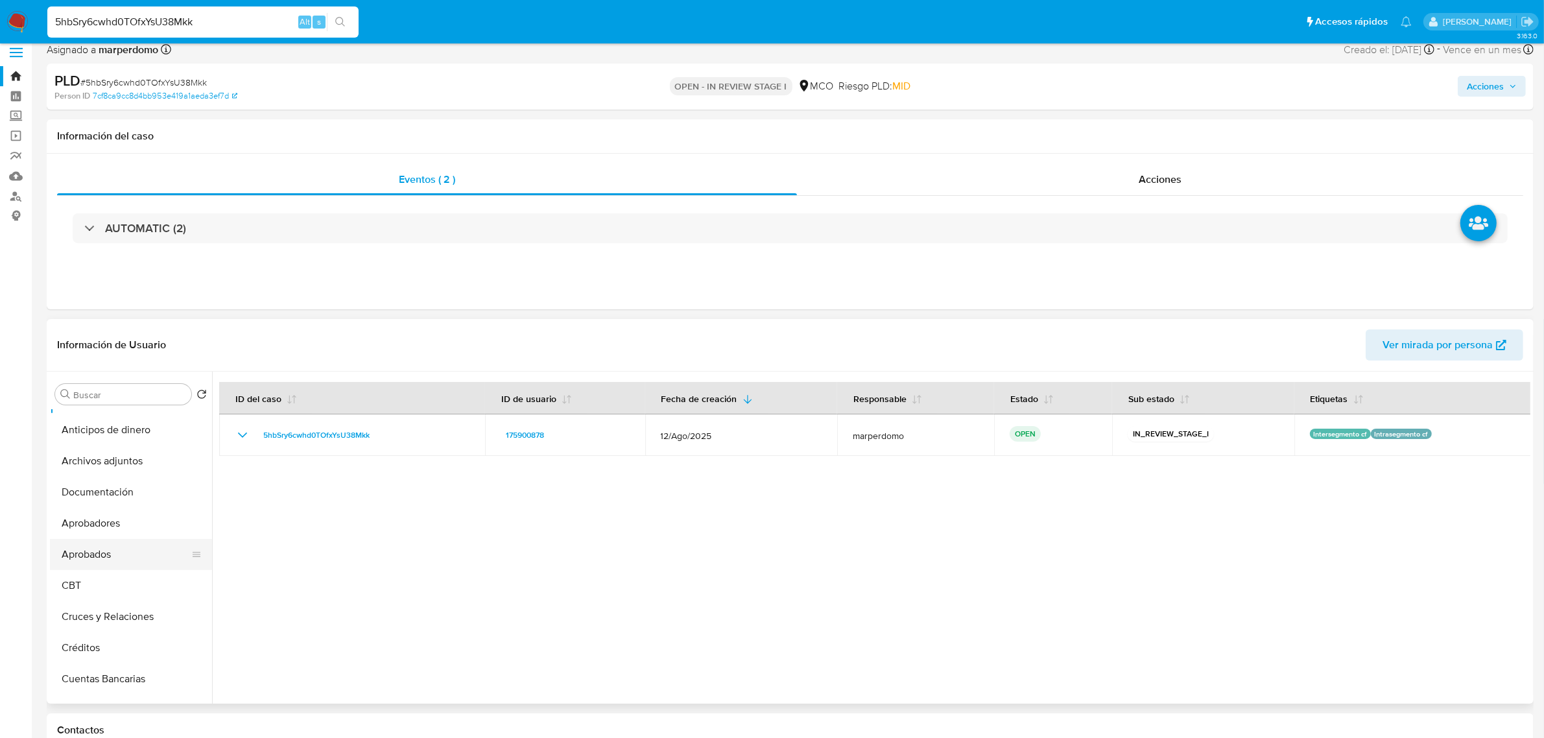
scroll to position [0, 0]
click at [124, 485] on button "Restricciones Nuevo Mundo" at bounding box center [126, 487] width 152 height 31
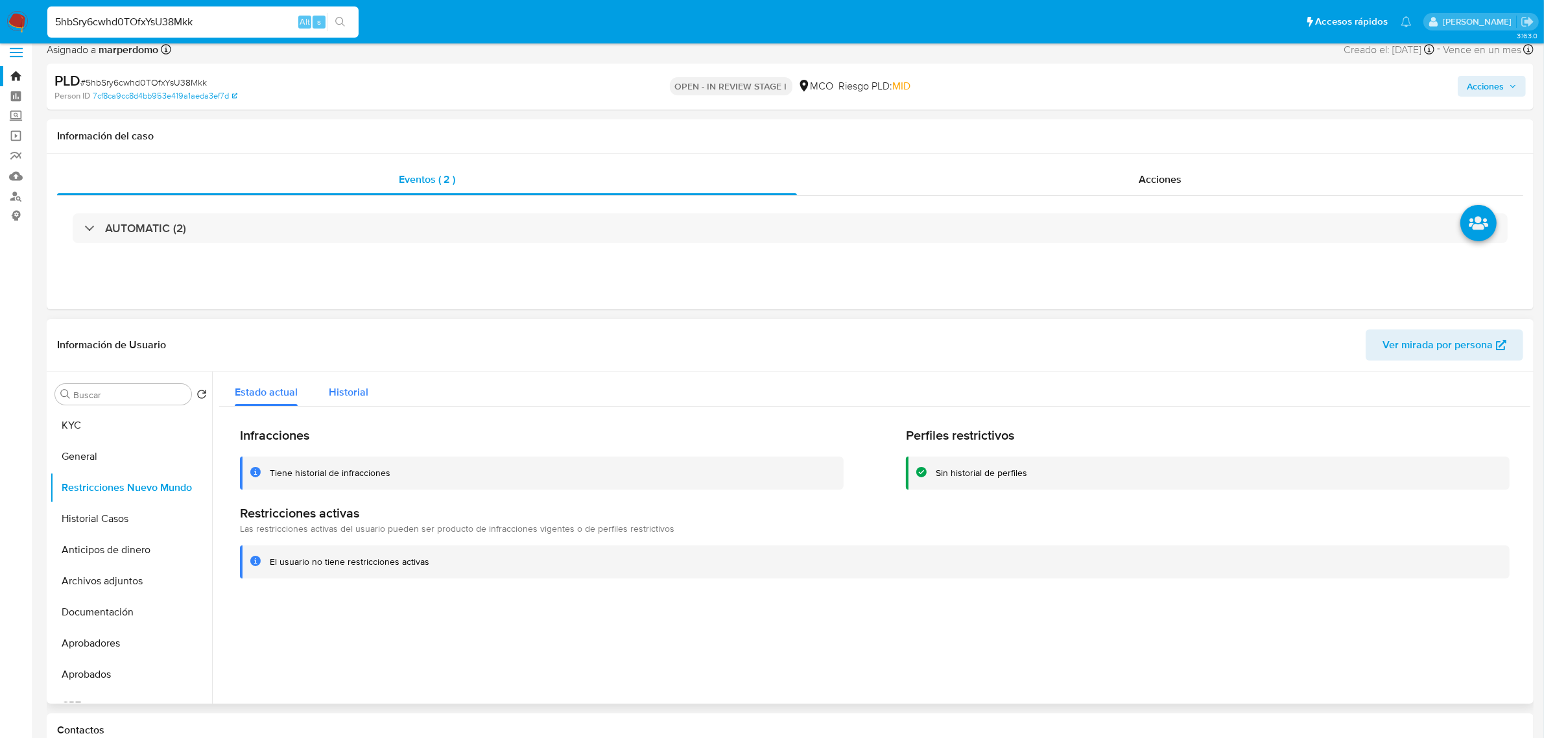
click at [342, 390] on span "Historial" at bounding box center [349, 392] width 40 height 15
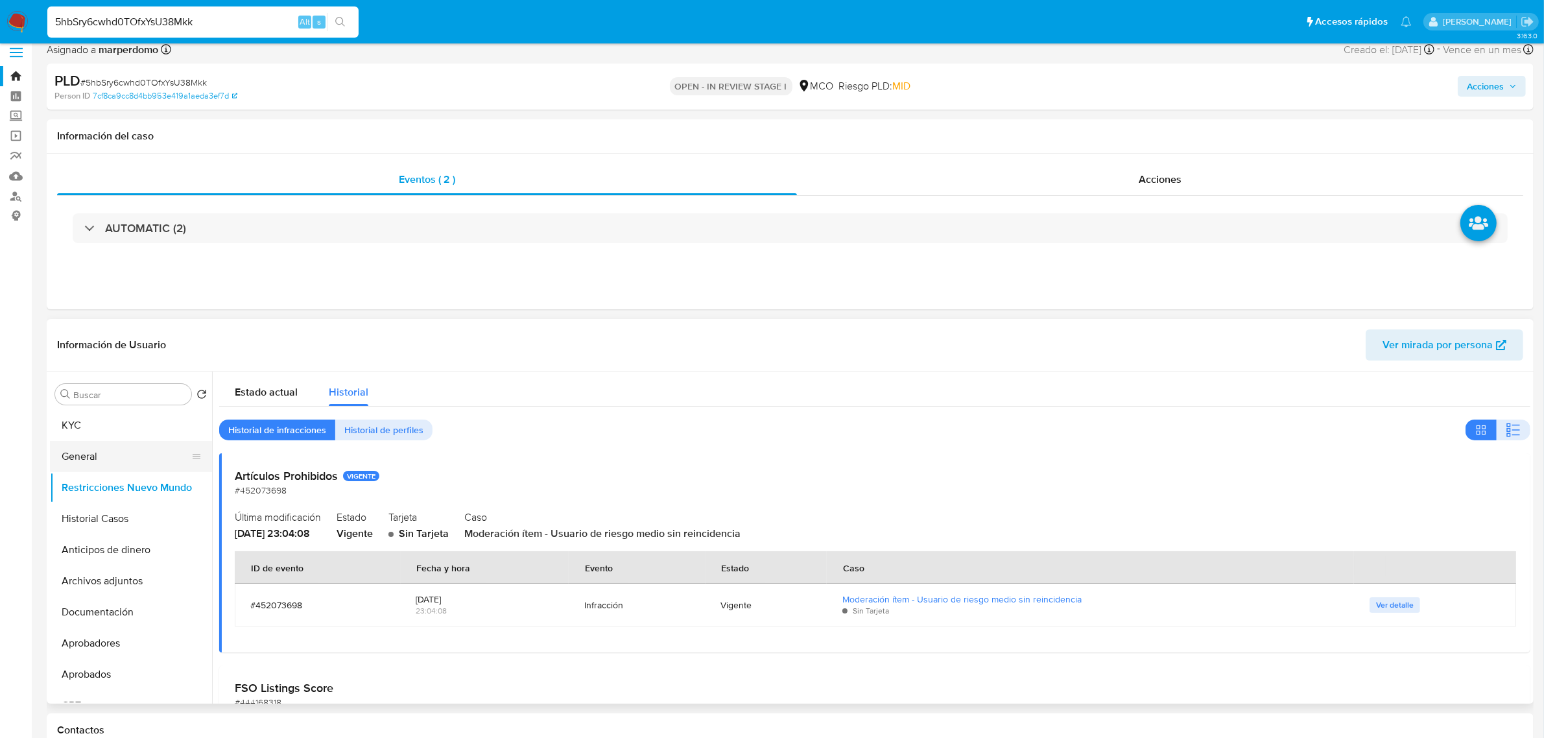
click at [85, 464] on button "General" at bounding box center [126, 456] width 152 height 31
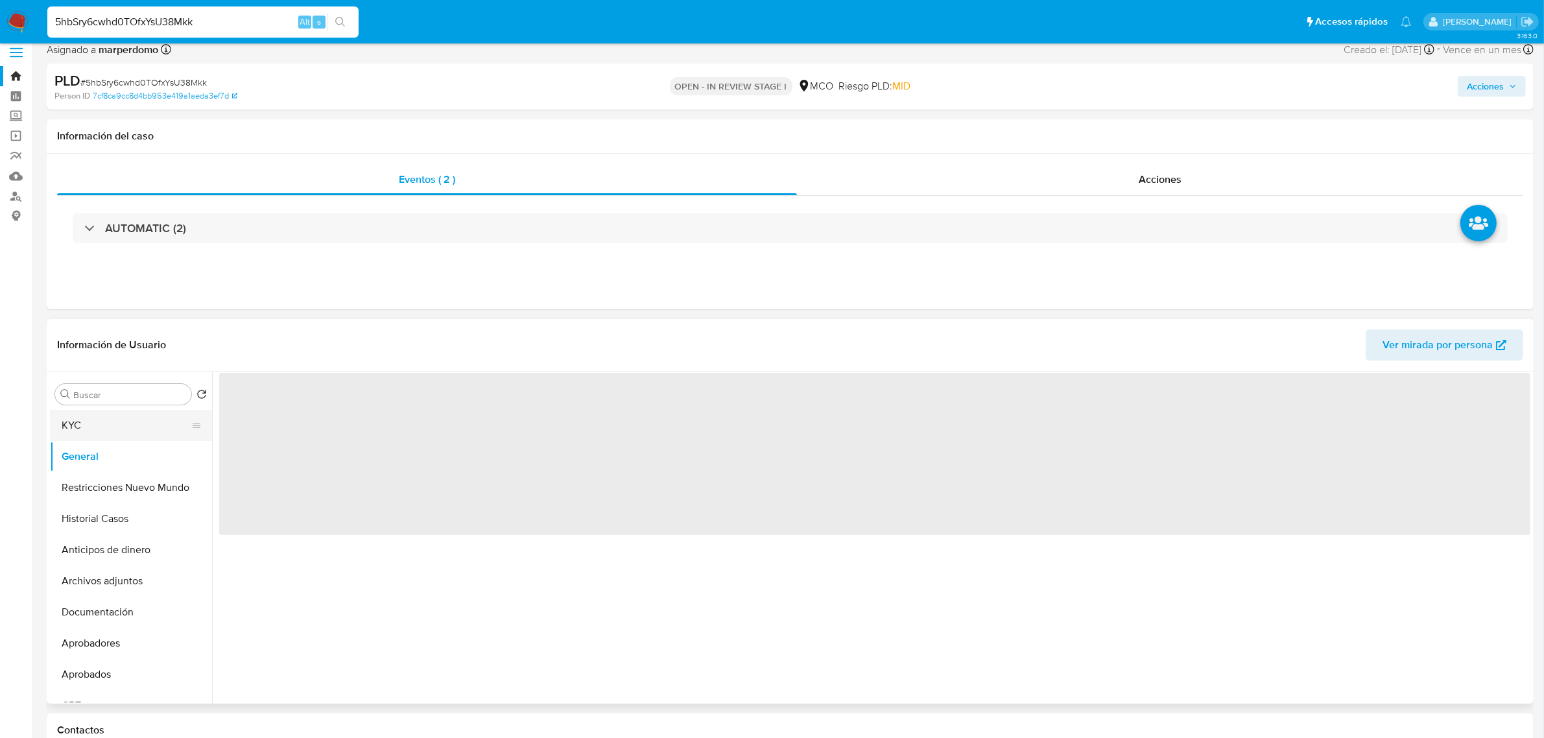
click at [84, 416] on button "KYC" at bounding box center [126, 425] width 152 height 31
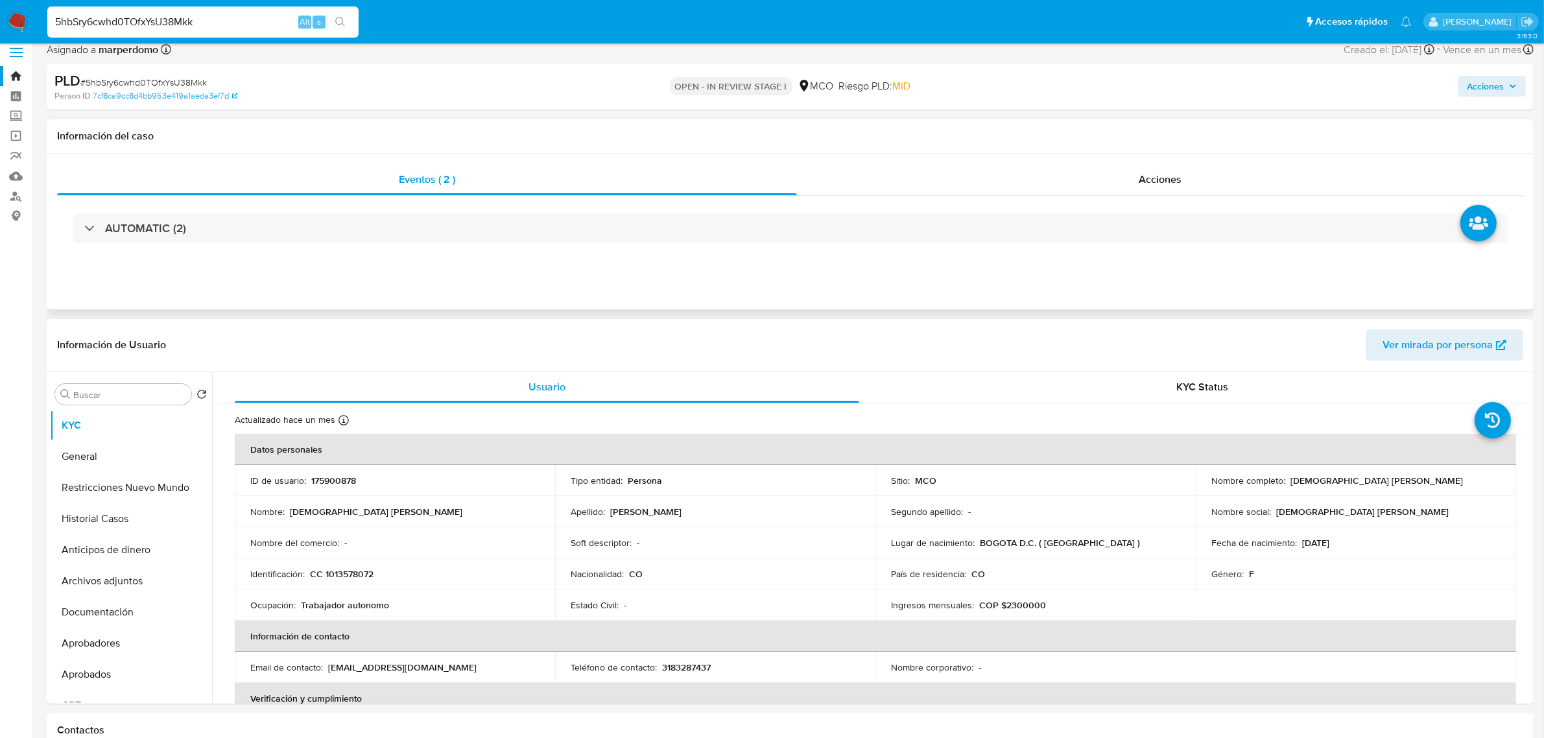
click at [997, 244] on div "AUTOMATIC (2)" at bounding box center [790, 228] width 1467 height 65
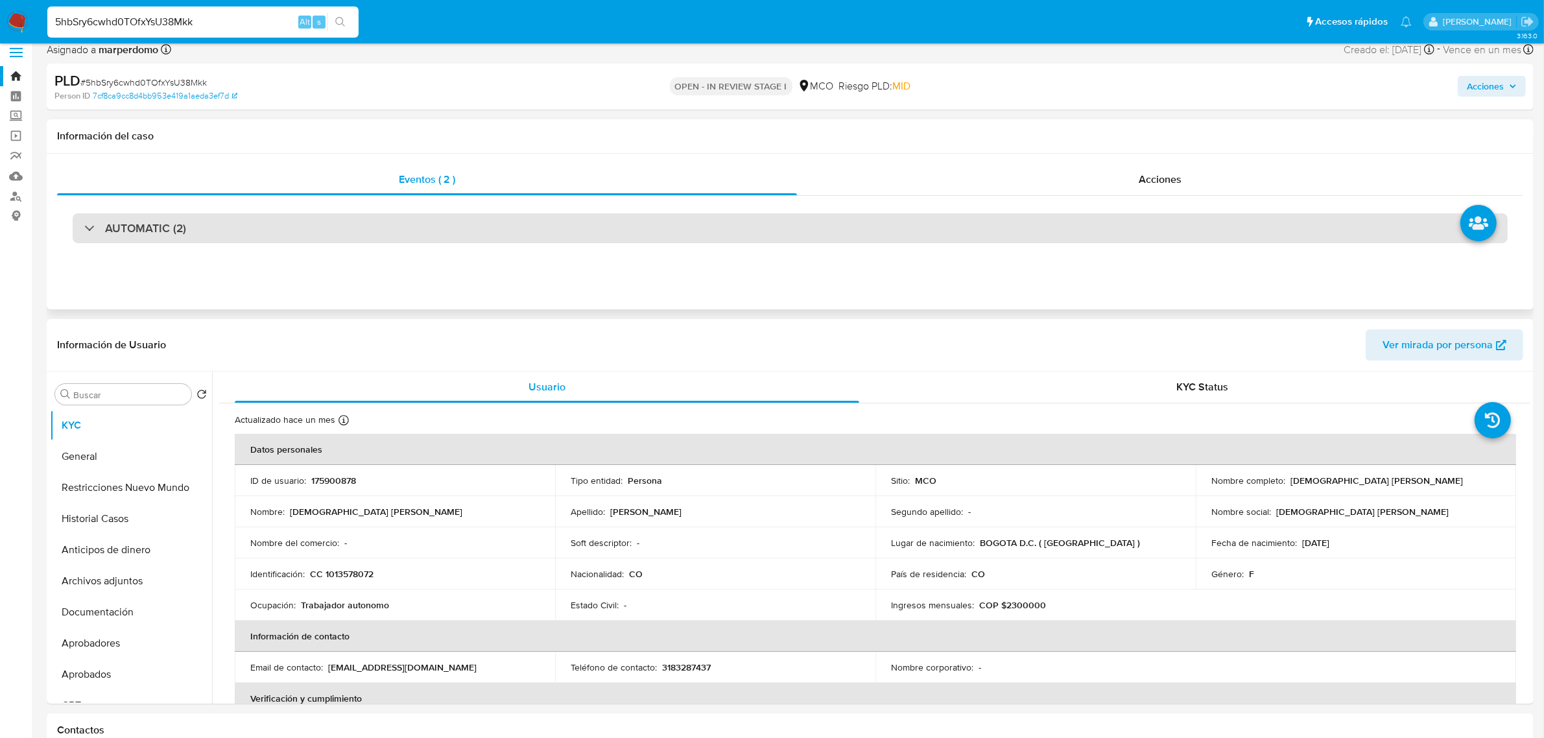
click at [1000, 237] on div "AUTOMATIC (2)" at bounding box center [790, 228] width 1435 height 30
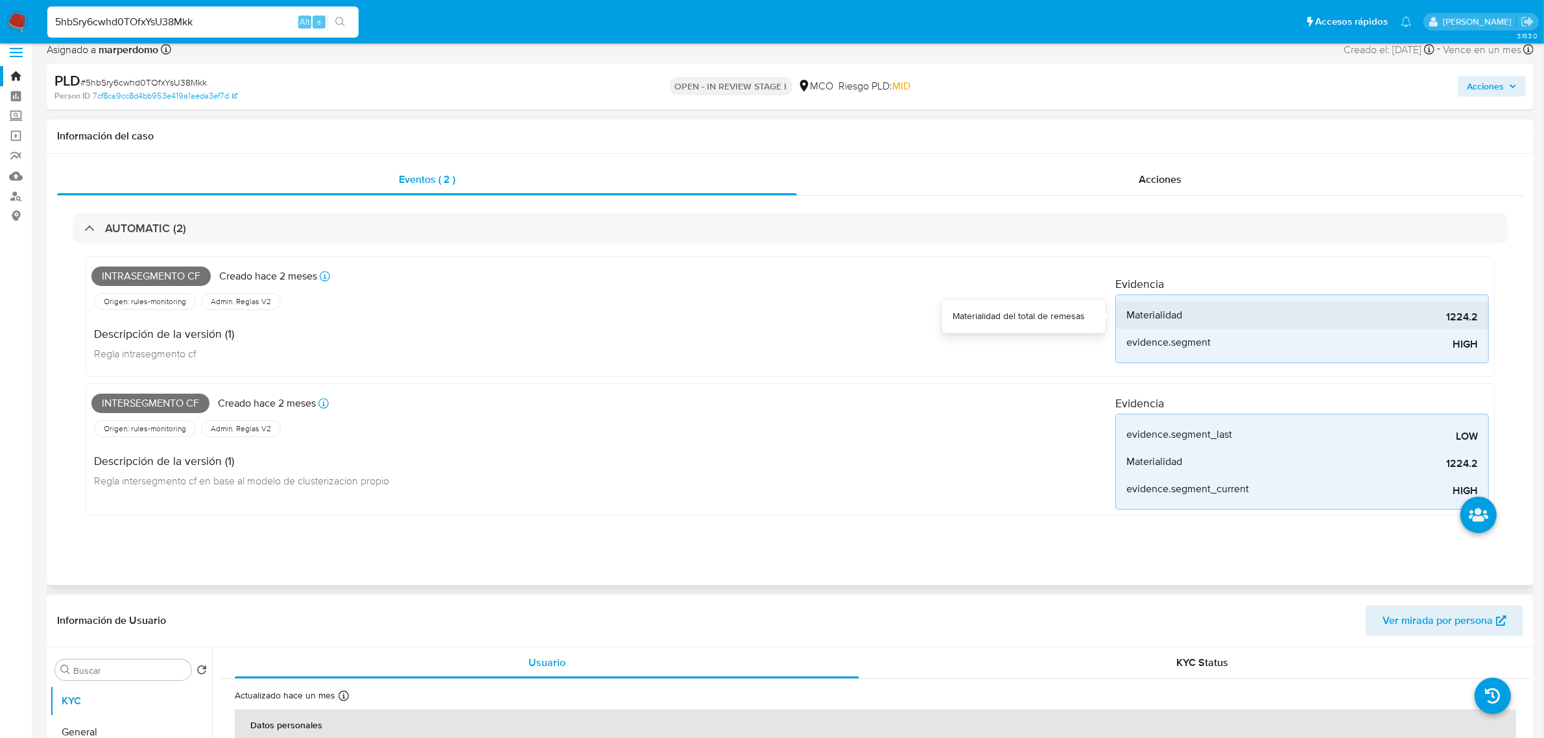
drag, startPoint x: 1442, startPoint y: 313, endPoint x: 1469, endPoint y: 321, distance: 28.5
click at [1469, 321] on span "1224.2" at bounding box center [1381, 317] width 195 height 13
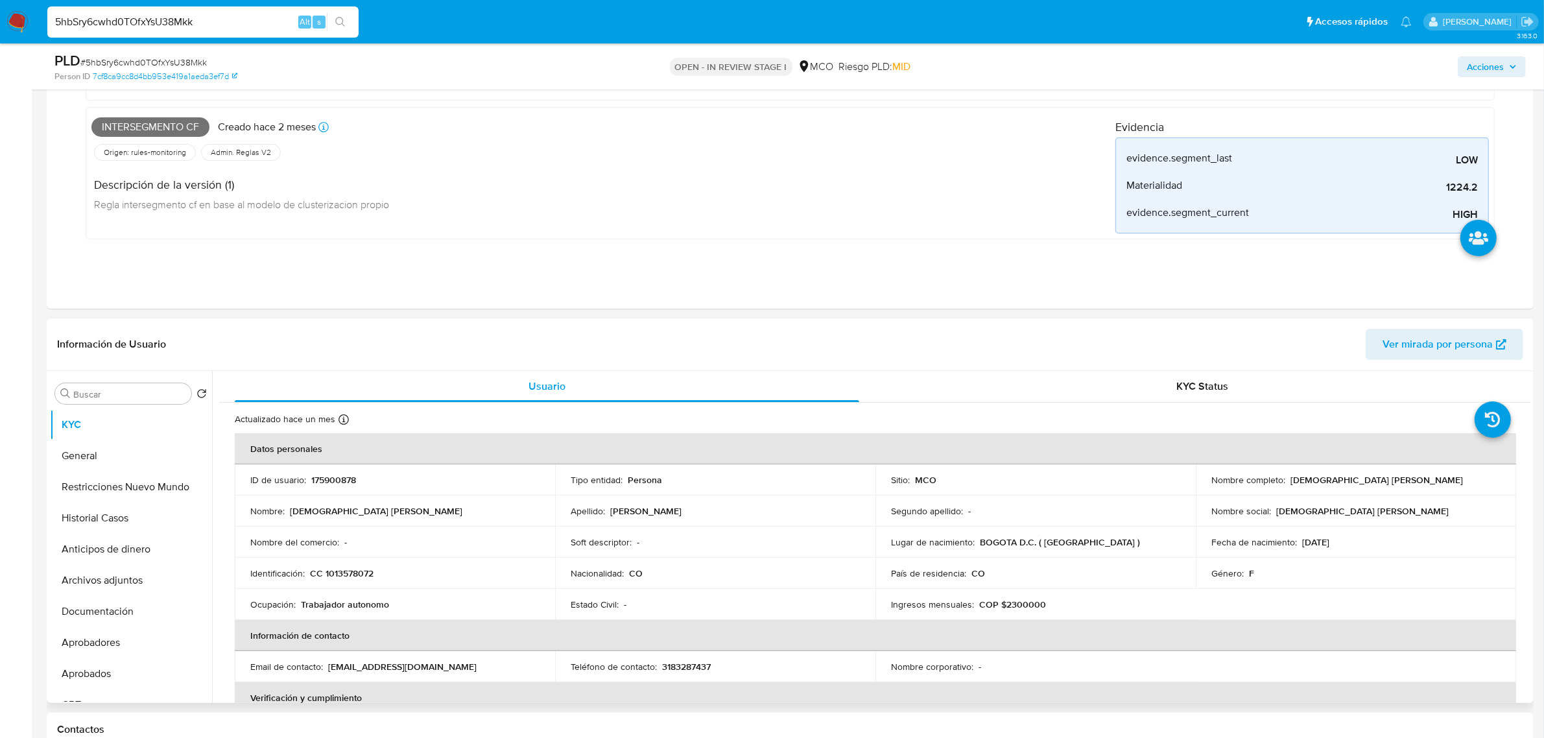
scroll to position [405, 0]
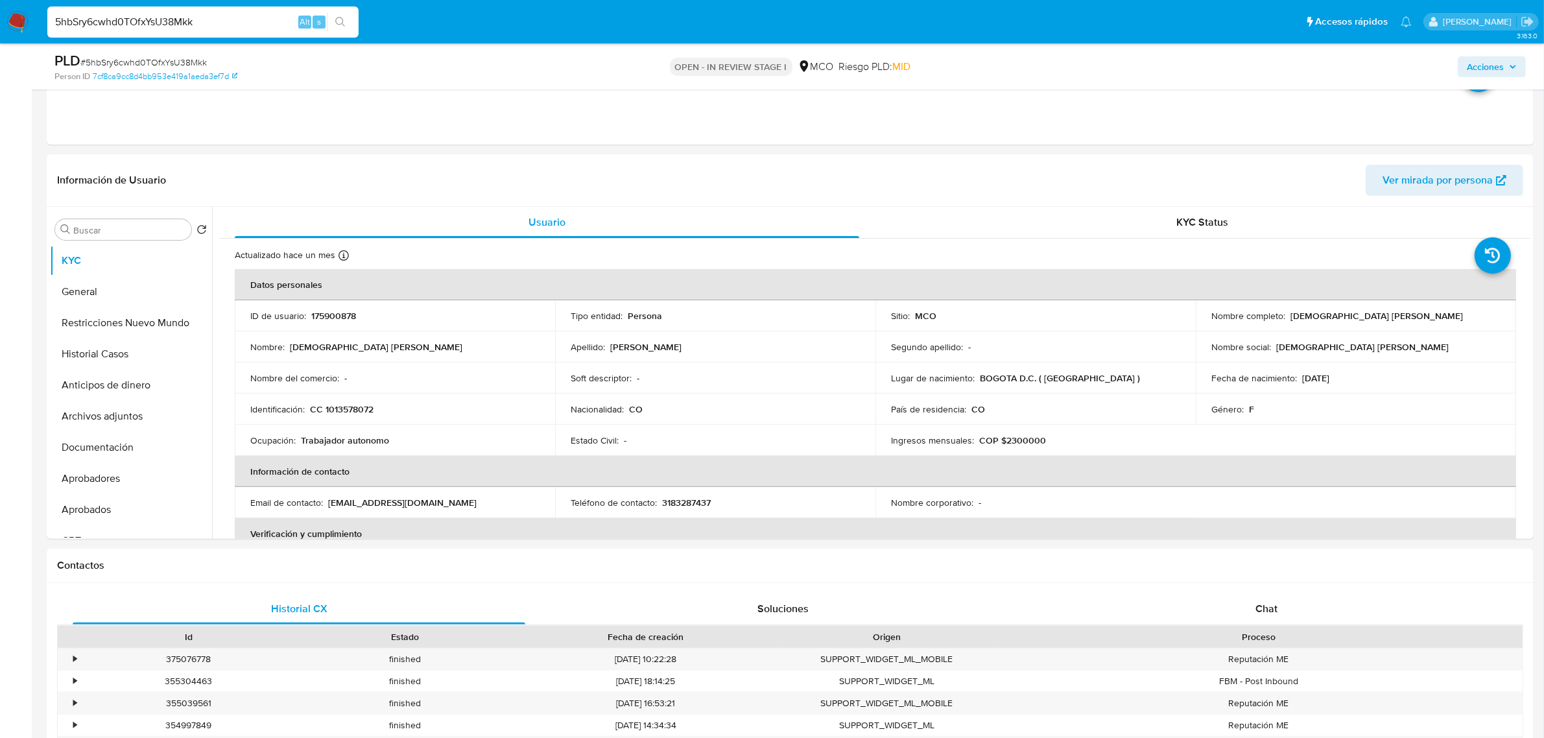
click at [95, 8] on div "5hbSry6cwhd0TOfxYsU38Mkk Alt s" at bounding box center [202, 21] width 311 height 31
click at [88, 25] on input "5hbSry6cwhd0TOfxYsU38Mkk" at bounding box center [202, 22] width 311 height 17
paste input "W5dtBbdp28q3DmfP5loQoNR8"
type input "W5dtBbdp28q3DmfP5loQoNR8"
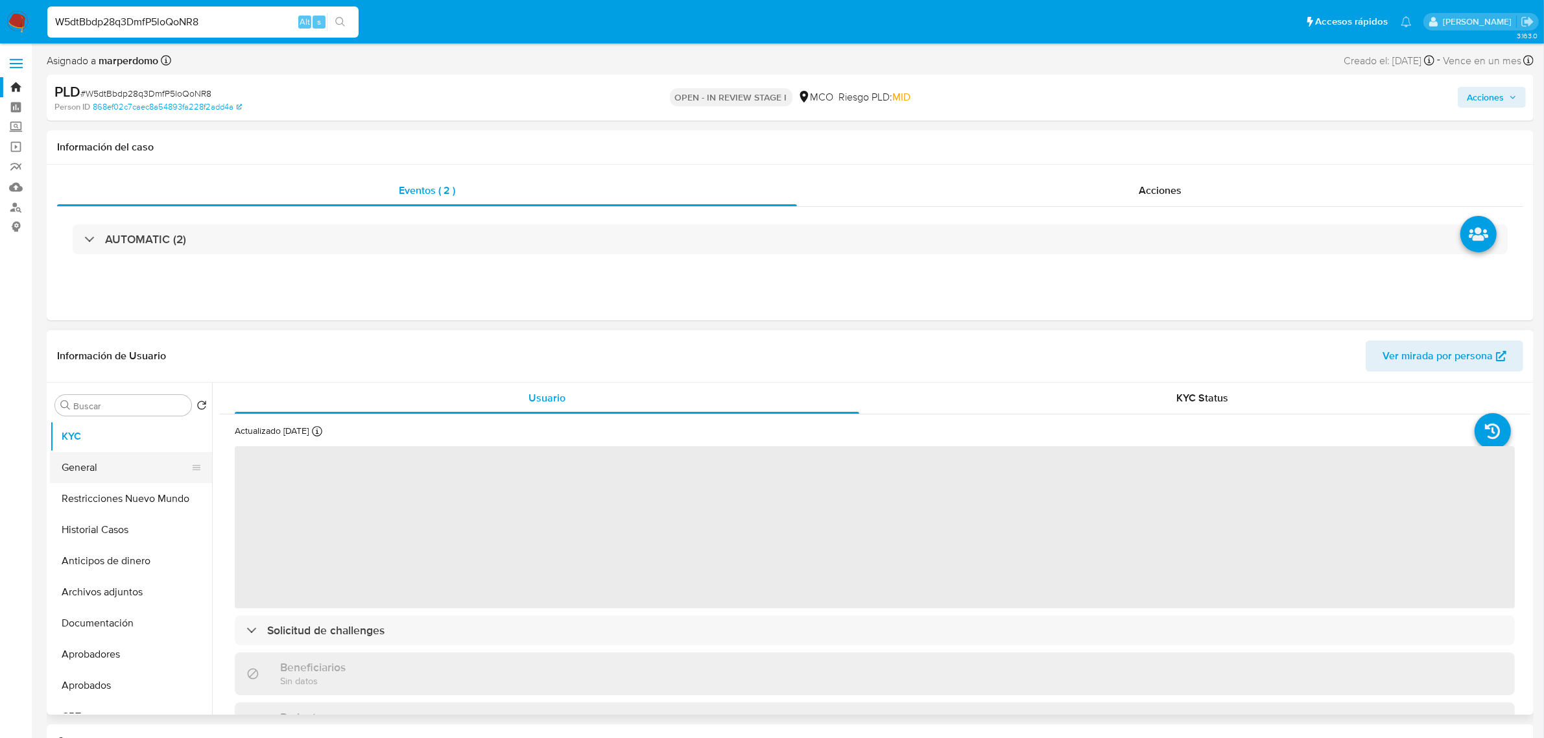
select select "10"
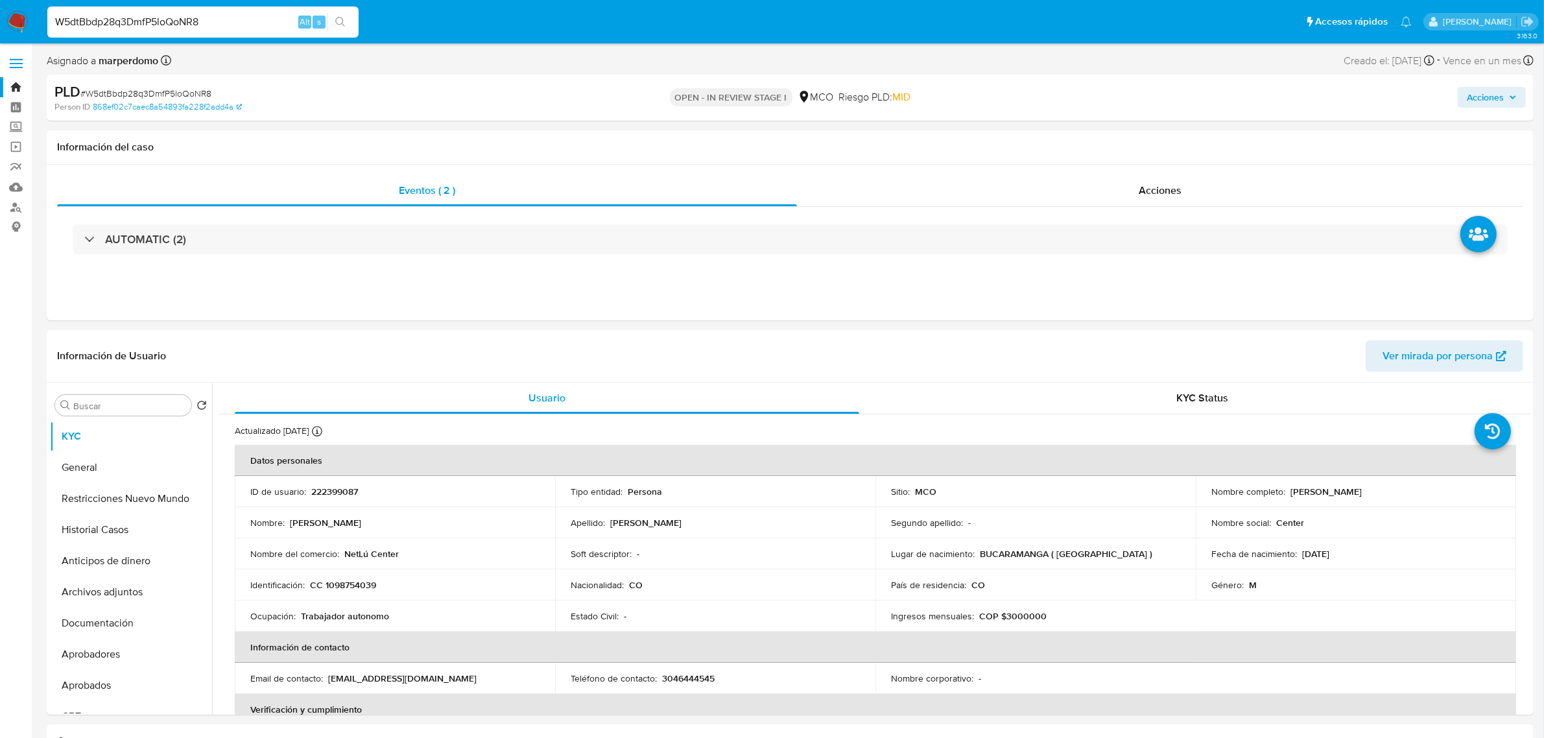
drag, startPoint x: 150, startPoint y: 17, endPoint x: 153, endPoint y: 8, distance: 9.4
click at [152, 10] on div "W5dtBbdp28q3DmfP5loQoNR8 Alt s" at bounding box center [202, 21] width 311 height 31
click at [153, 8] on div "W5dtBbdp28q3DmfP5loQoNR8 Alt s" at bounding box center [202, 21] width 311 height 31
click at [145, 19] on input "W5dtBbdp28q3DmfP5loQoNR8" at bounding box center [202, 22] width 311 height 17
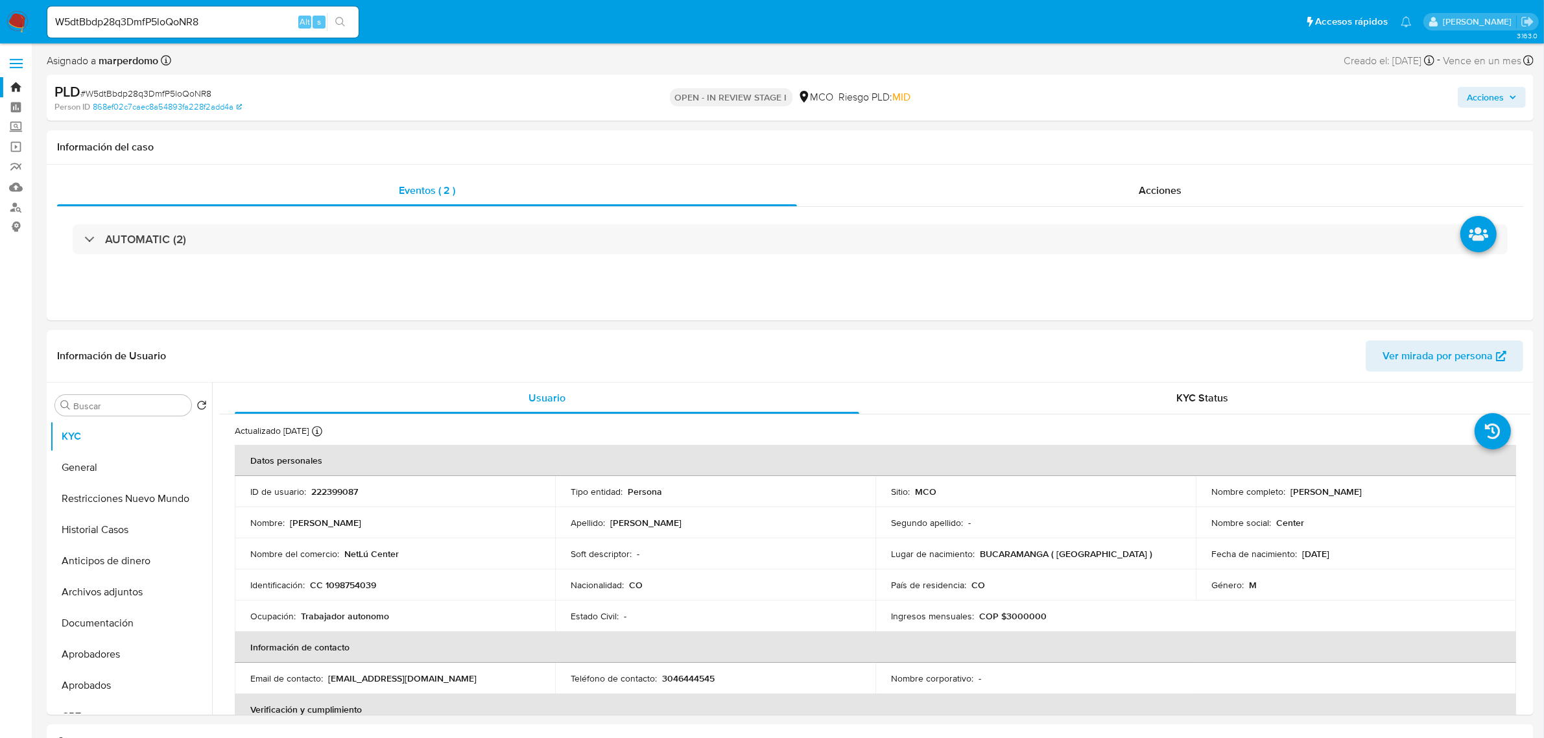
click at [169, 26] on input "W5dtBbdp28q3DmfP5loQoNR8" at bounding box center [202, 22] width 311 height 17
click at [335, 497] on p "222399087" at bounding box center [334, 492] width 47 height 12
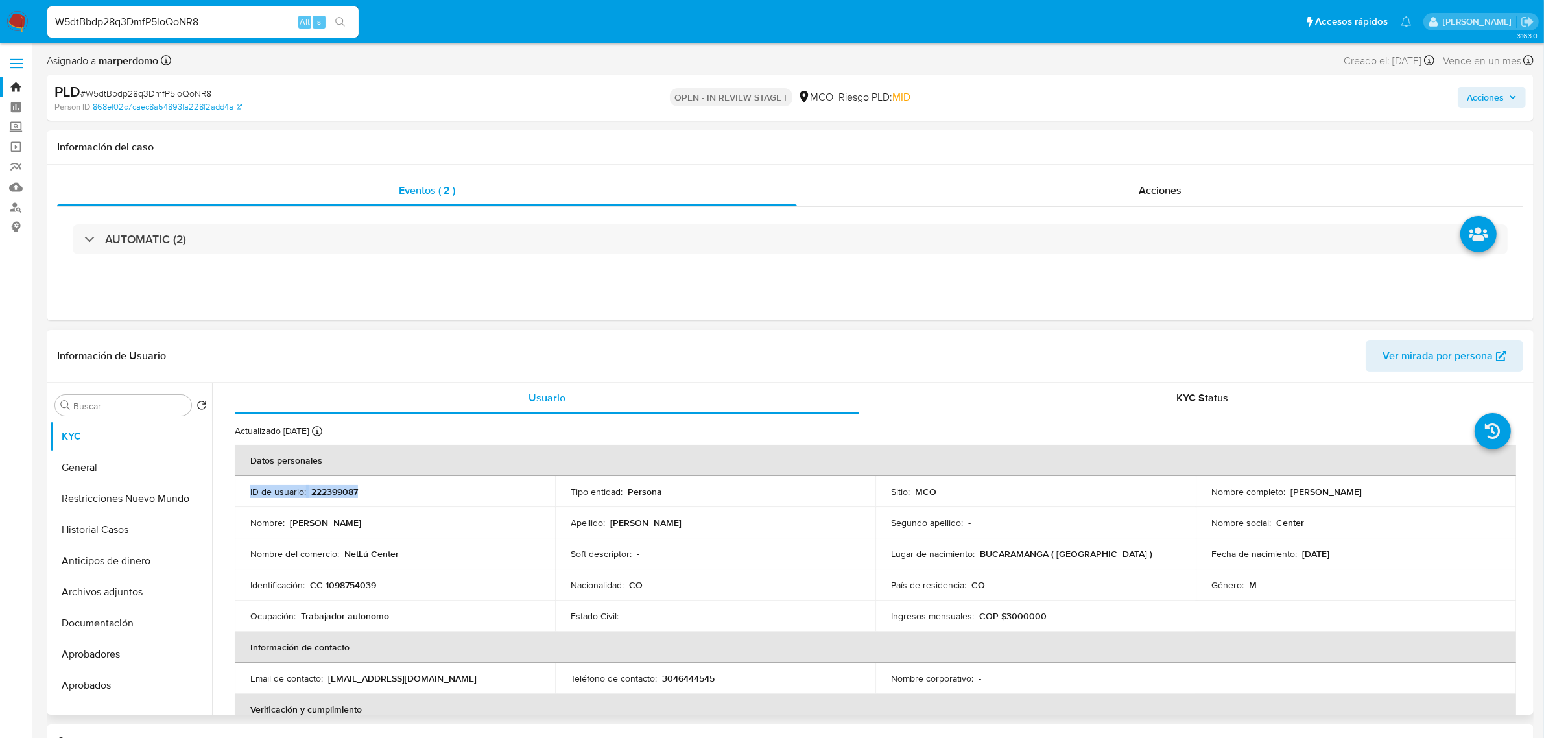
click at [335, 491] on p "222399087" at bounding box center [334, 492] width 47 height 12
